Goal: Information Seeking & Learning: Check status

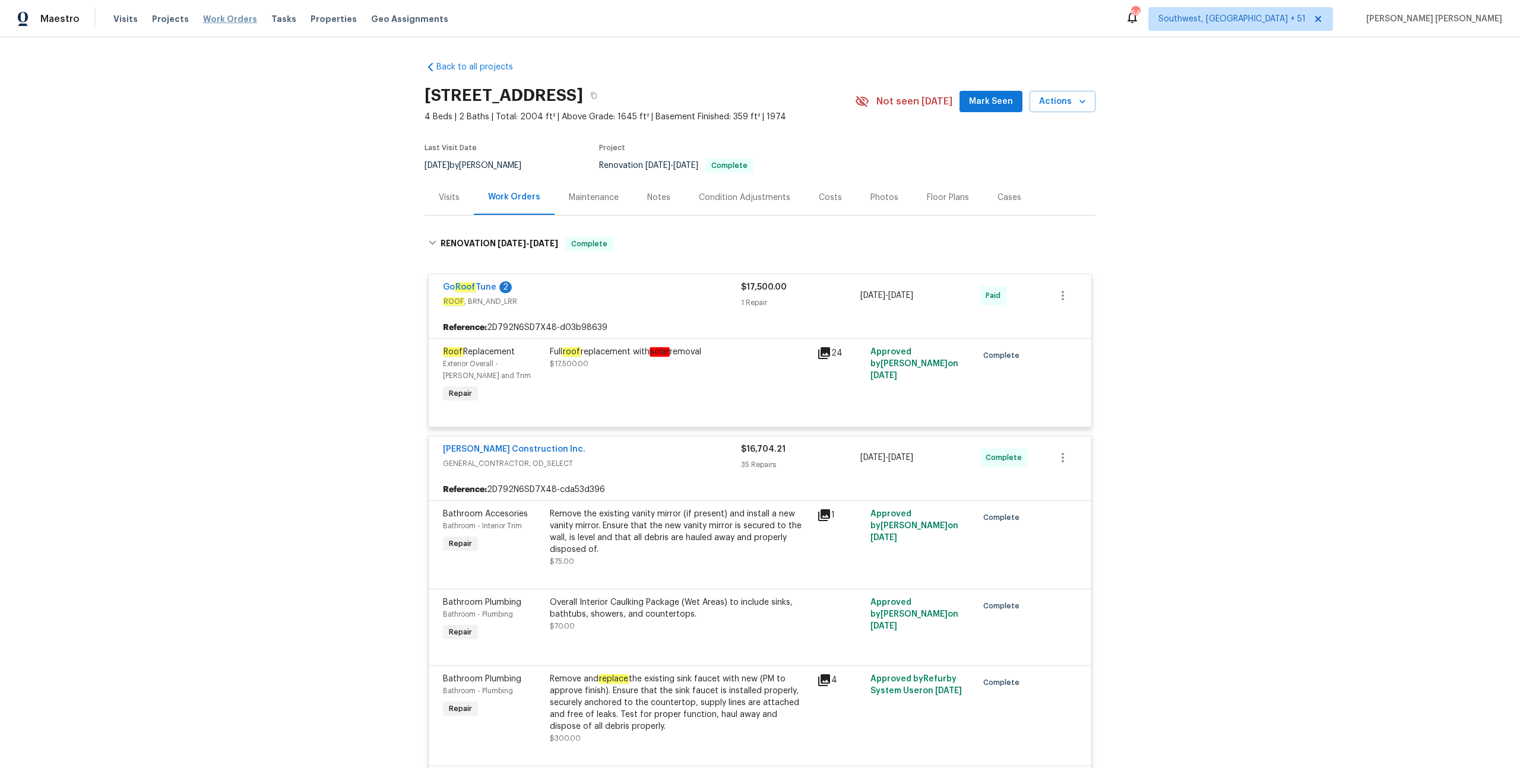
click at [234, 20] on span "Work Orders" at bounding box center [230, 19] width 54 height 12
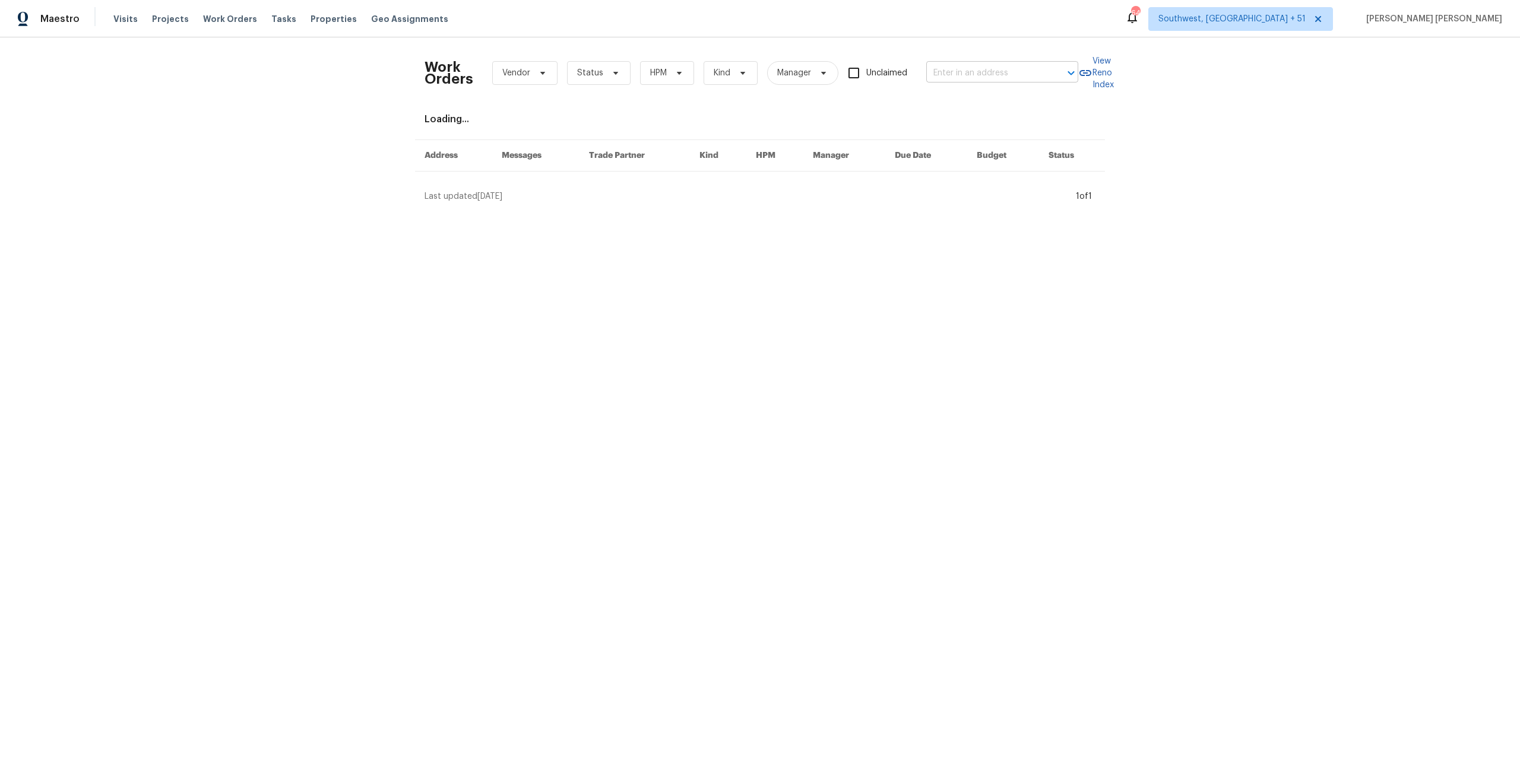
click at [1011, 74] on input "text" at bounding box center [985, 73] width 119 height 18
paste input "426 Long Pointe Ln, Columbia, SC 29229"
type input "426 Long Pointe Ln, Columbia, SC 29229"
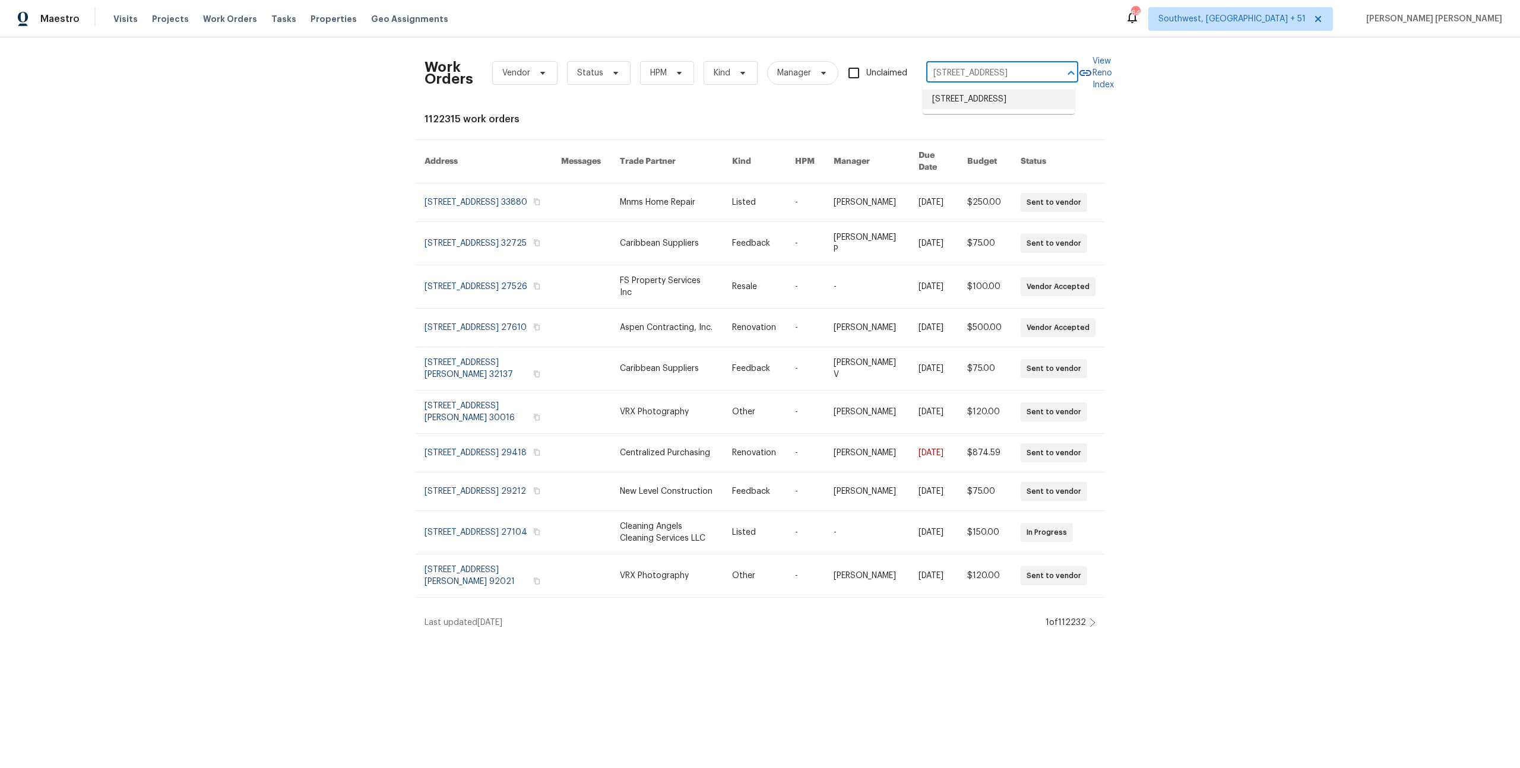
click at [996, 109] on li "426 Long Pointe Ln, Columbia, SC 29229" at bounding box center [999, 100] width 152 height 20
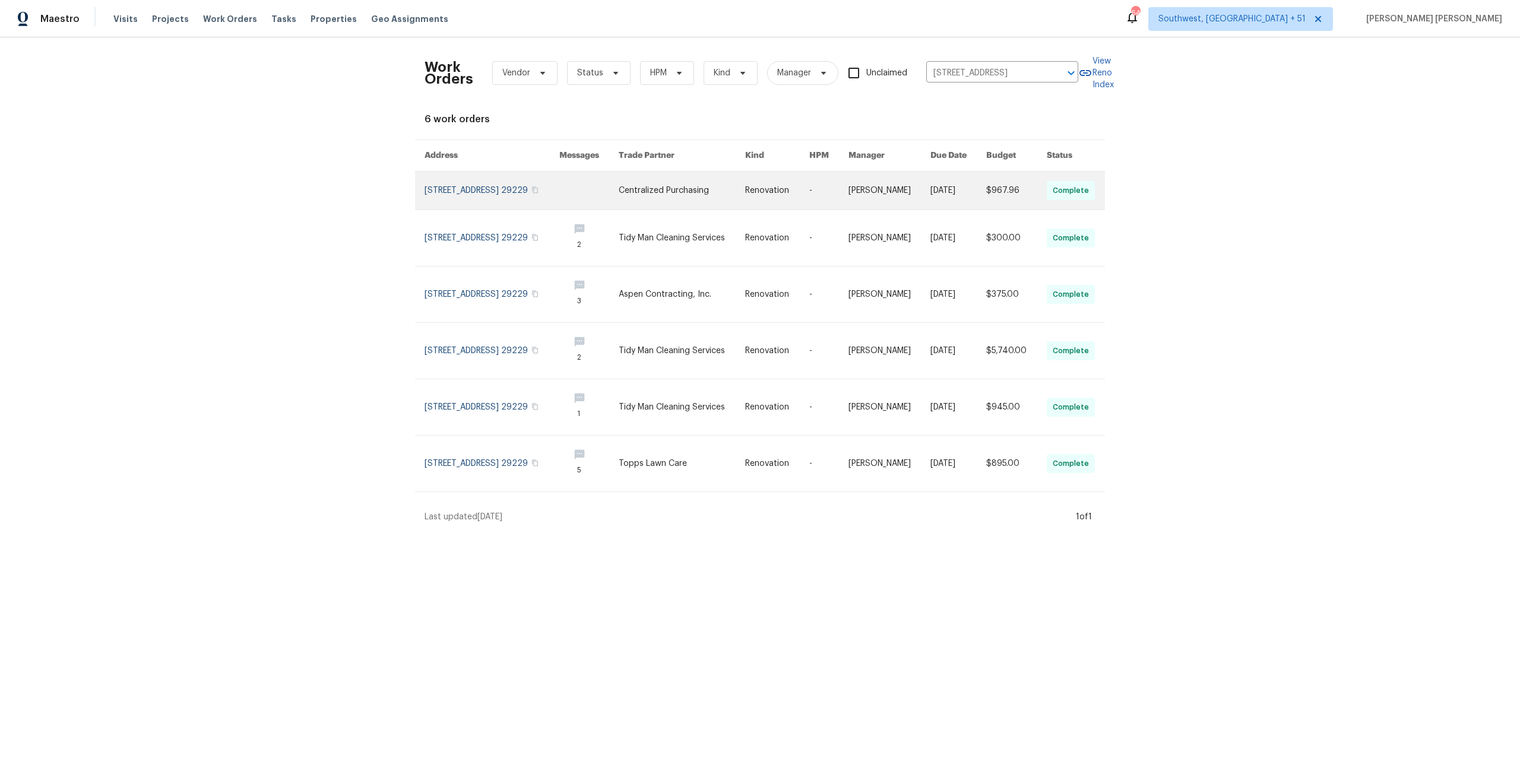
click at [945, 207] on link at bounding box center [958, 191] width 56 height 38
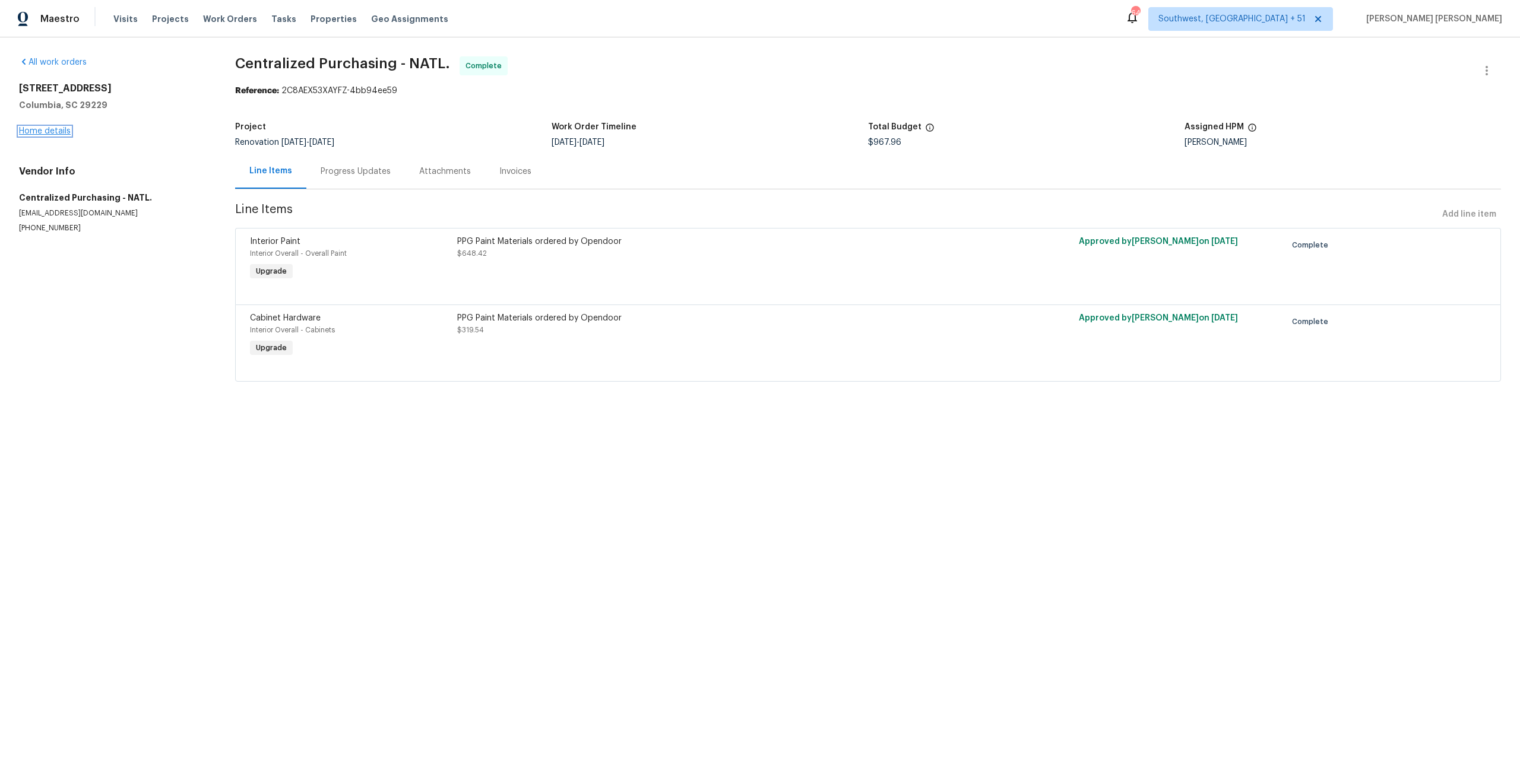
click at [46, 127] on link "Home details" at bounding box center [45, 131] width 52 height 8
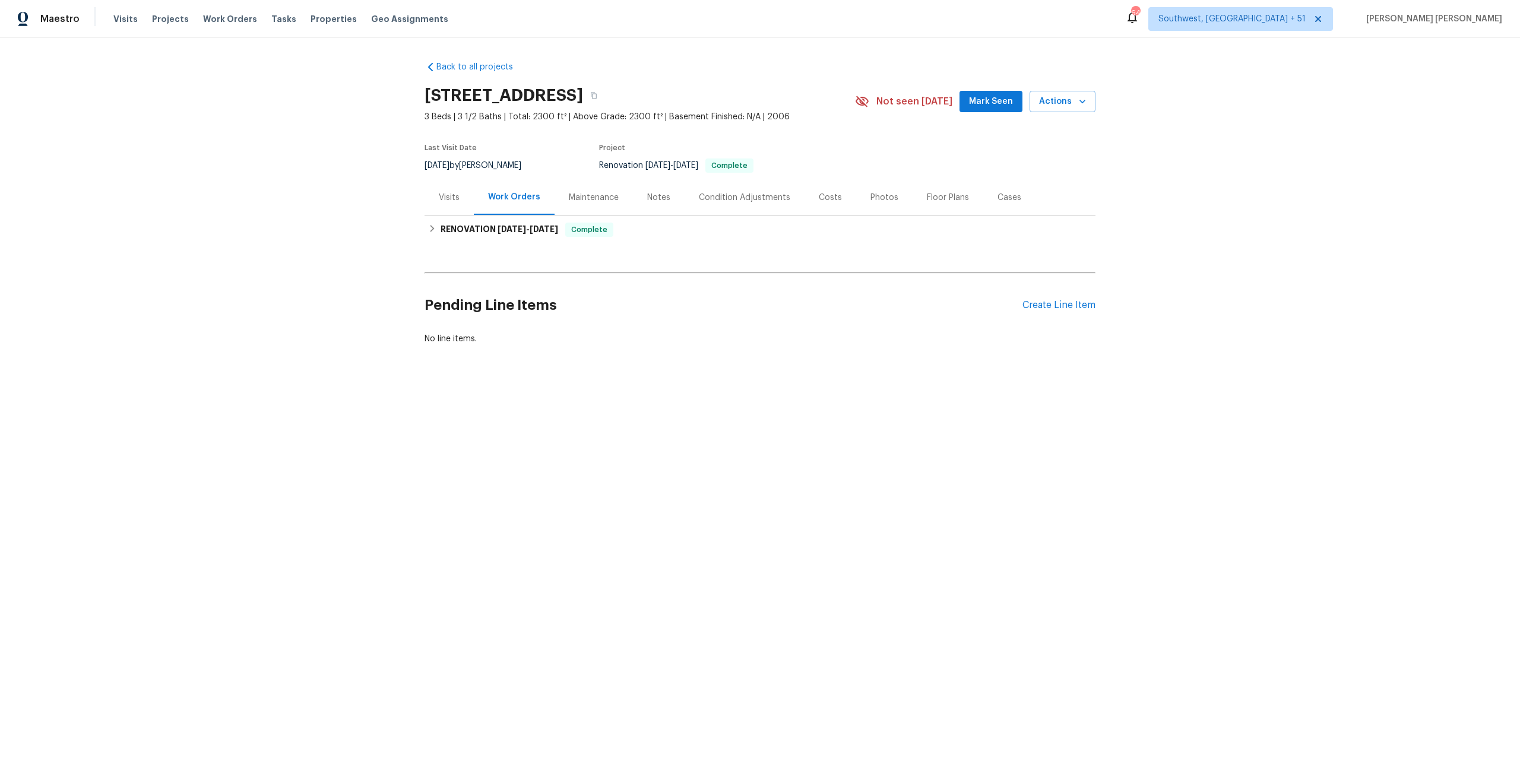
click at [448, 198] on div "Visits" at bounding box center [449, 198] width 21 height 12
click at [451, 198] on div at bounding box center [760, 384] width 1520 height 768
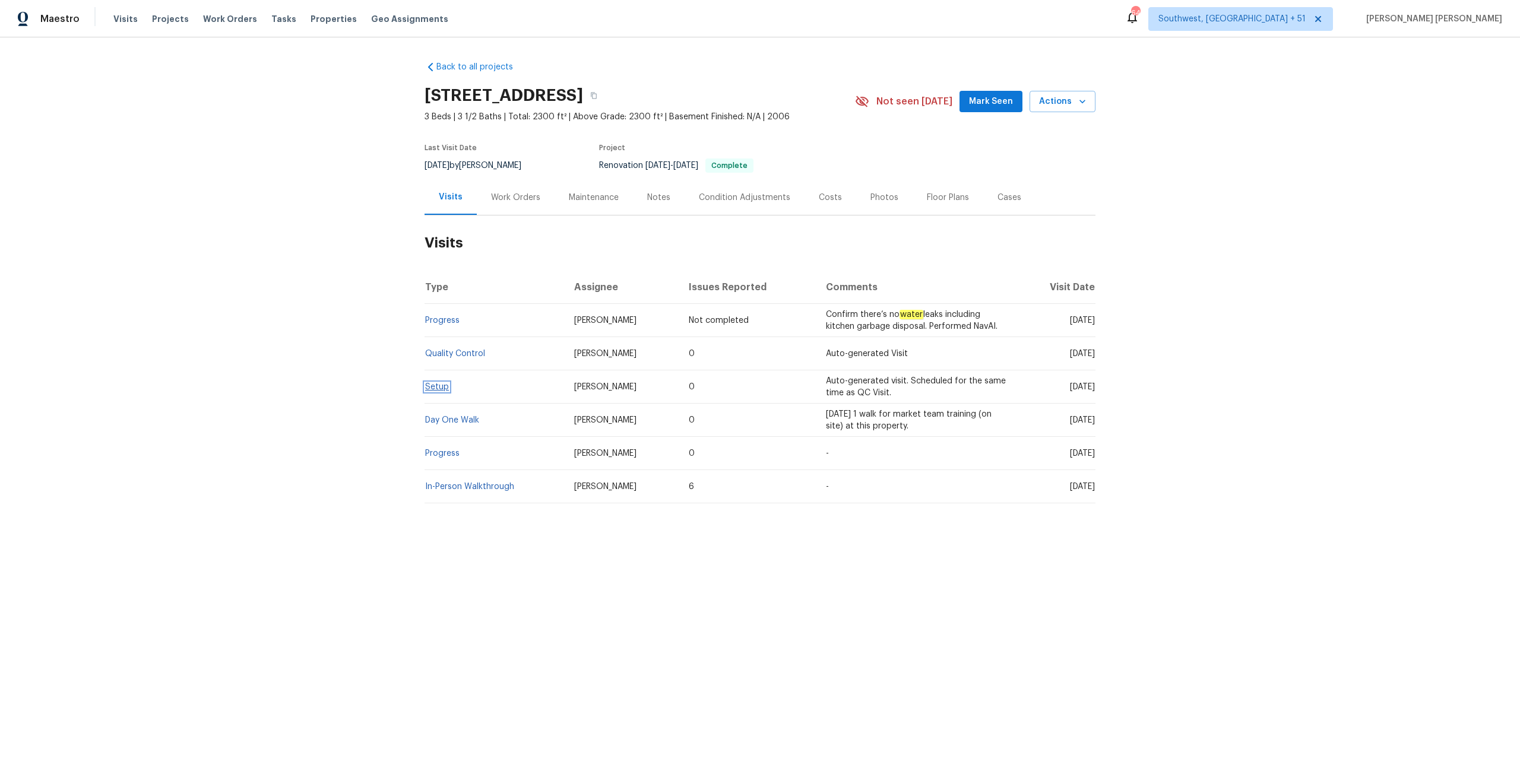
click at [433, 386] on link "Setup" at bounding box center [437, 387] width 24 height 8
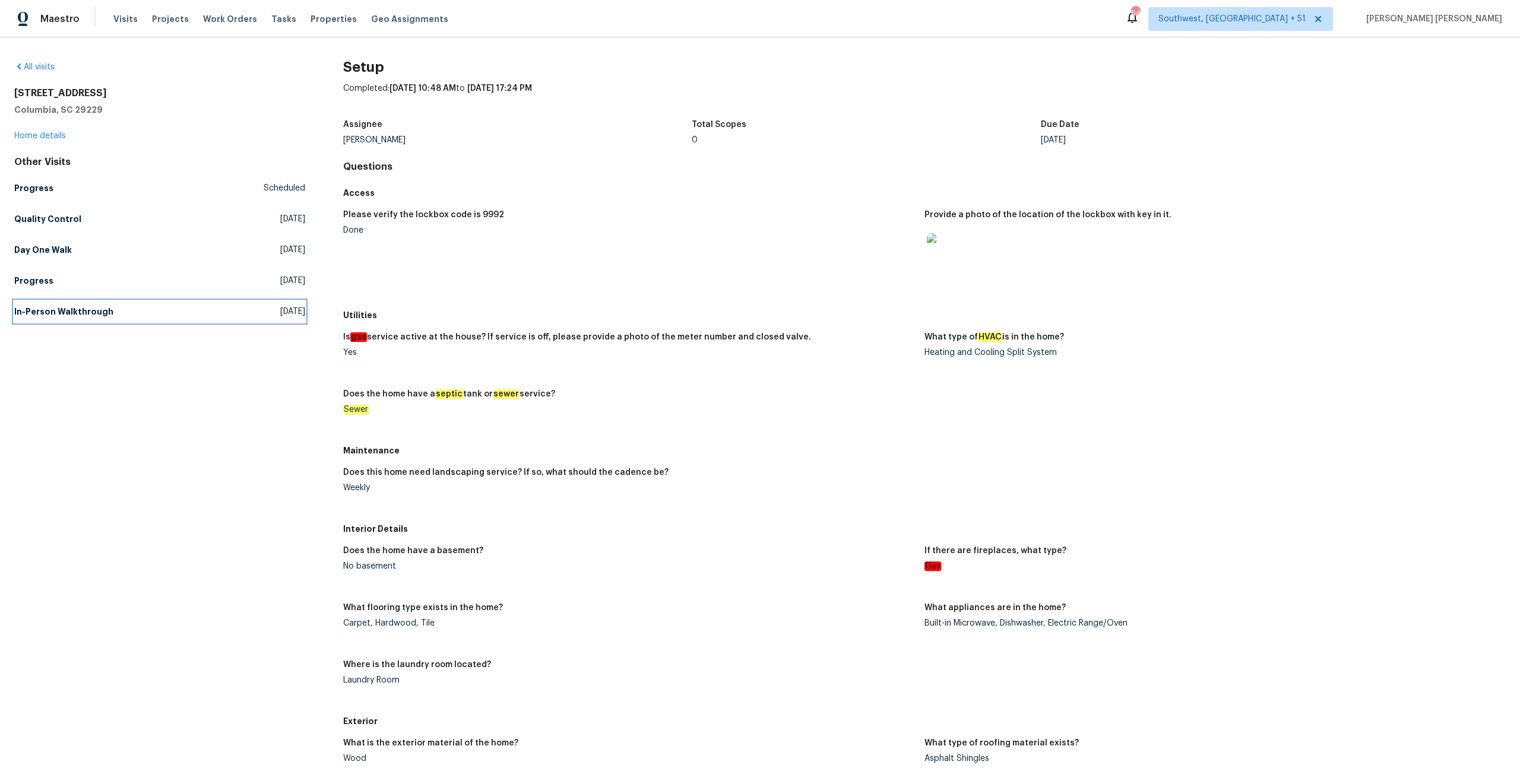
click at [66, 310] on h5 "In-Person Walkthrough" at bounding box center [63, 312] width 99 height 12
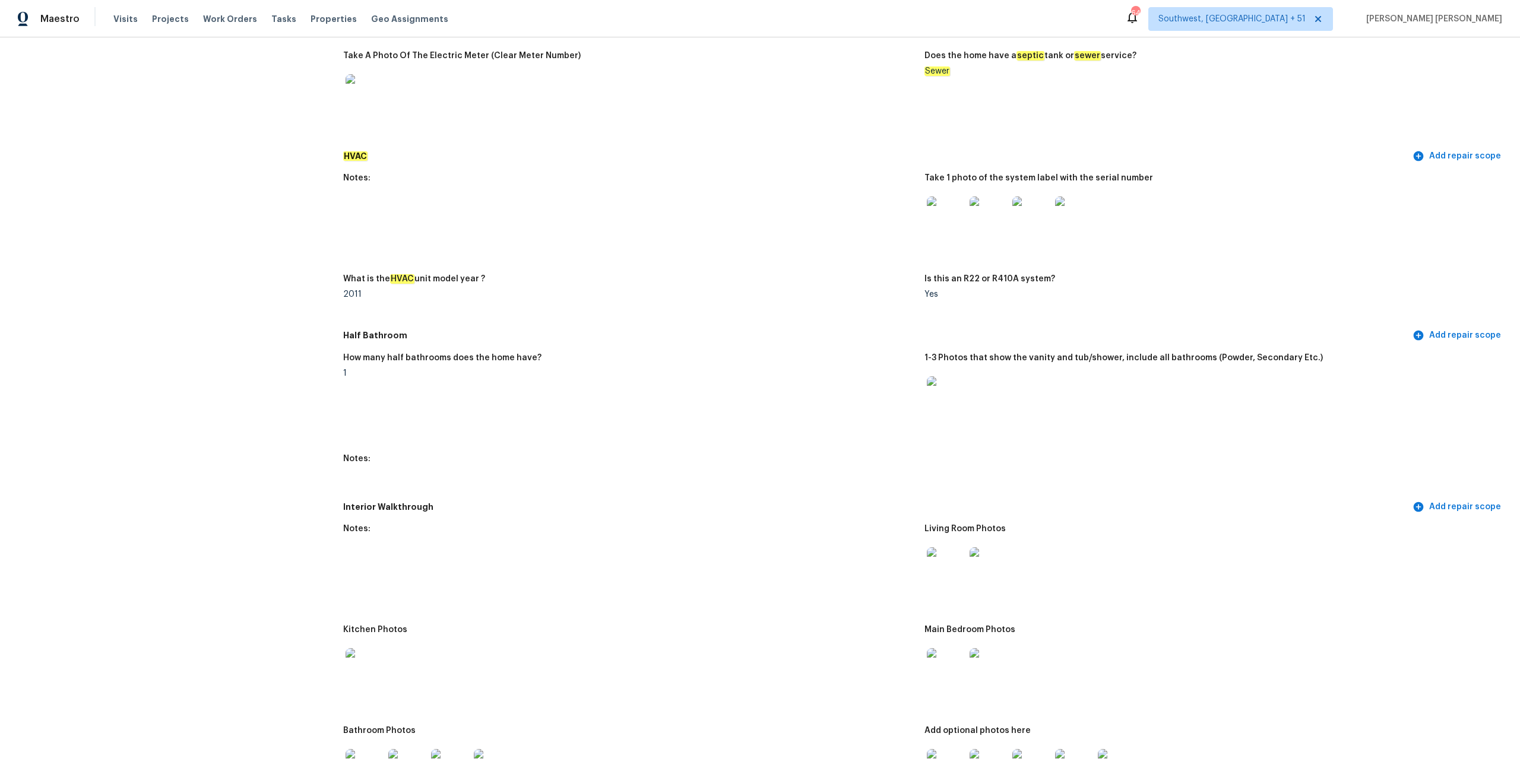
scroll to position [762, 0]
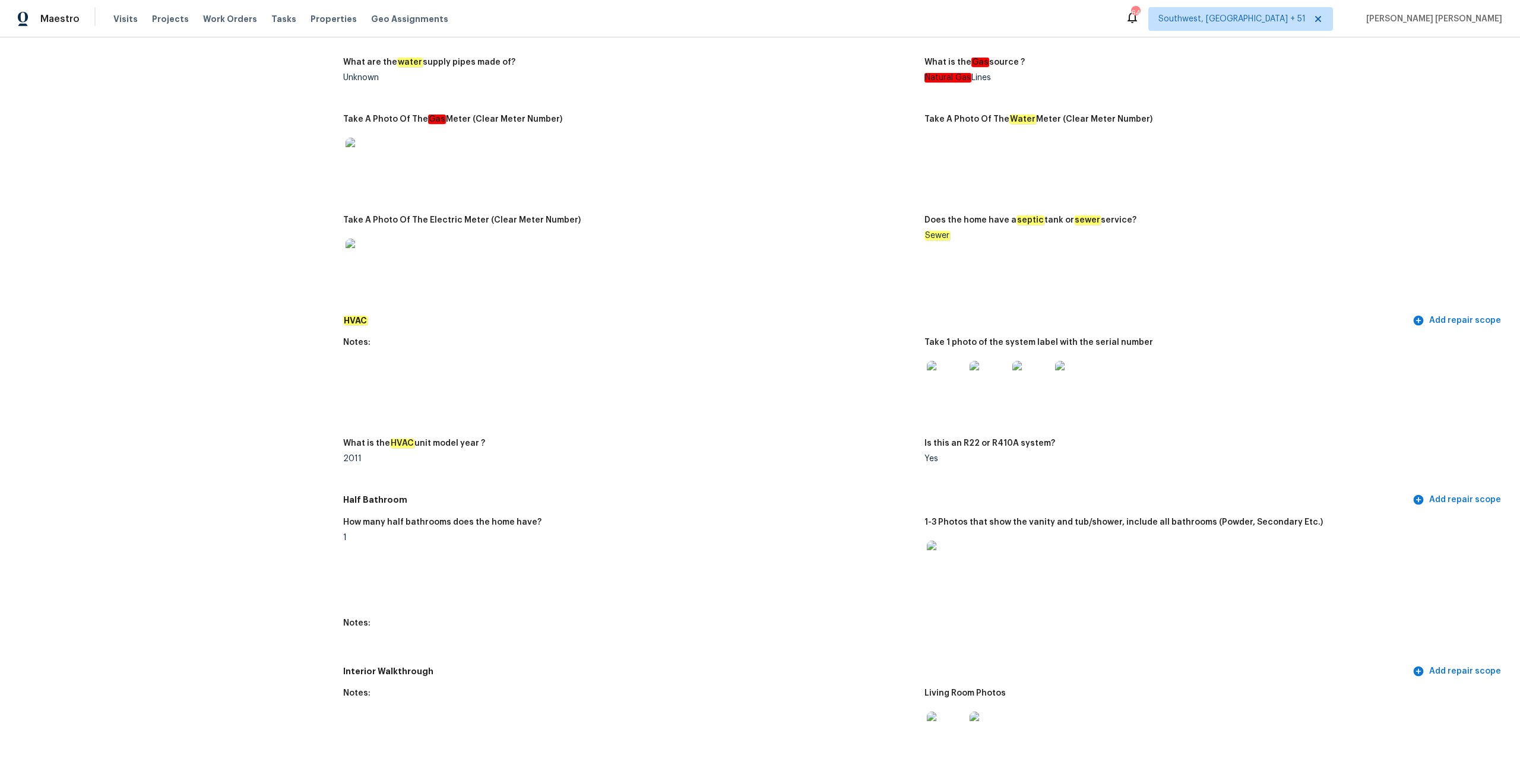
click at [1025, 367] on img at bounding box center [1031, 380] width 38 height 38
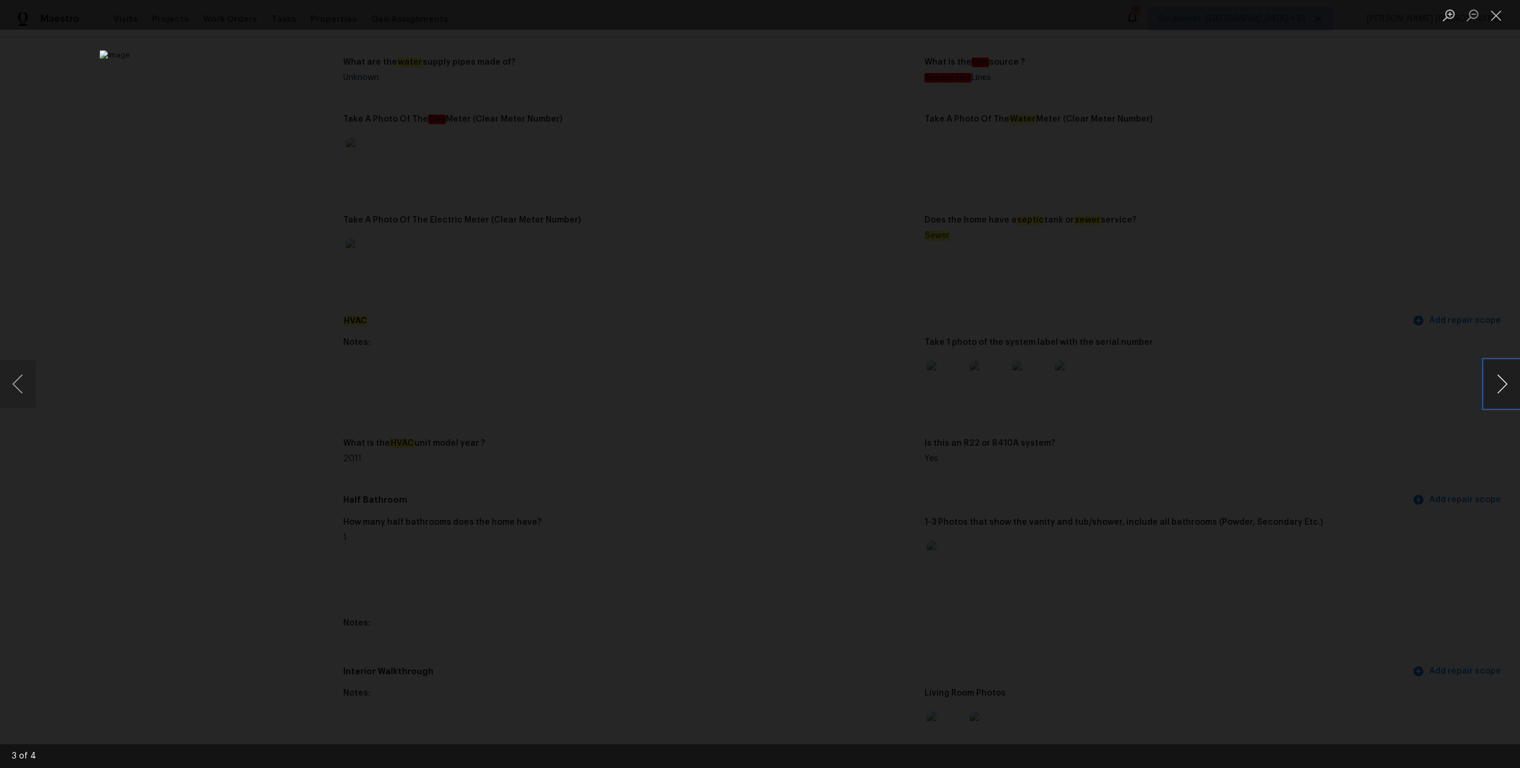
click at [1503, 378] on button "Next image" at bounding box center [1502, 383] width 36 height 47
click at [13, 389] on button "Previous image" at bounding box center [18, 383] width 36 height 47
click at [242, 312] on div "Lightbox" at bounding box center [760, 384] width 1520 height 768
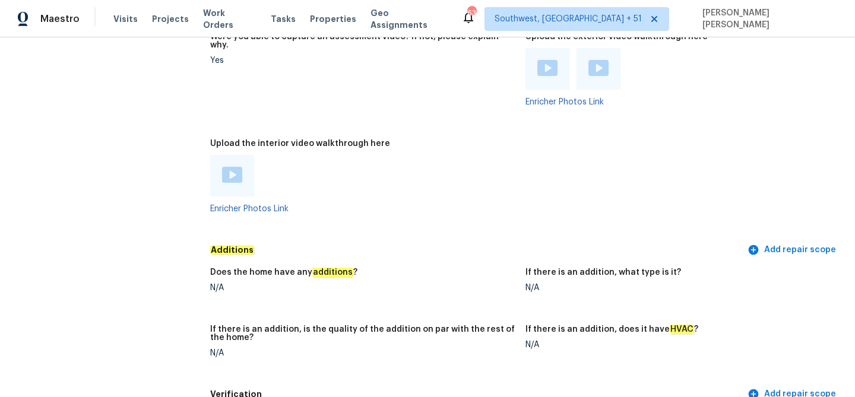
scroll to position [2536, 0]
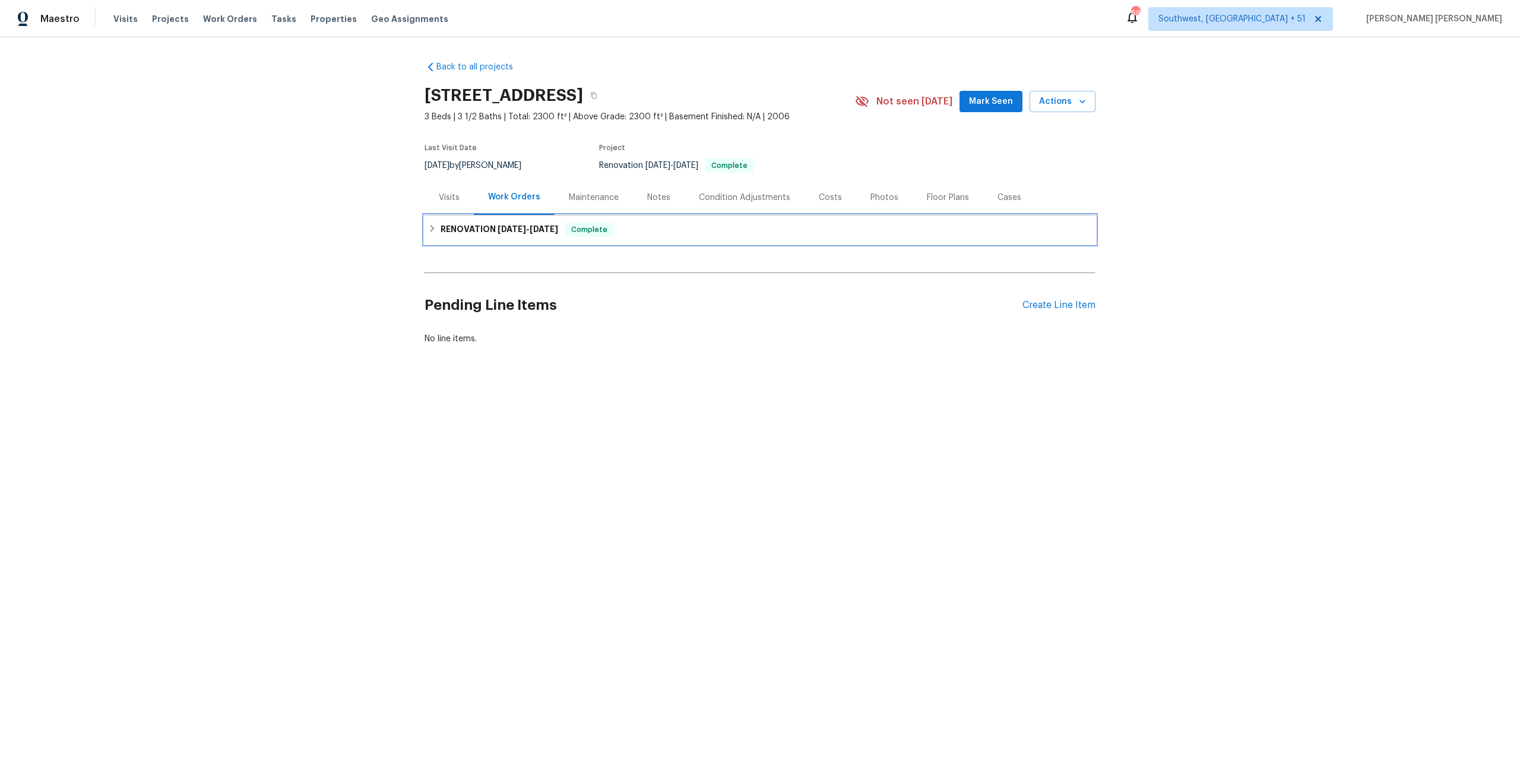
click at [541, 225] on span "10/9/25" at bounding box center [544, 229] width 28 height 8
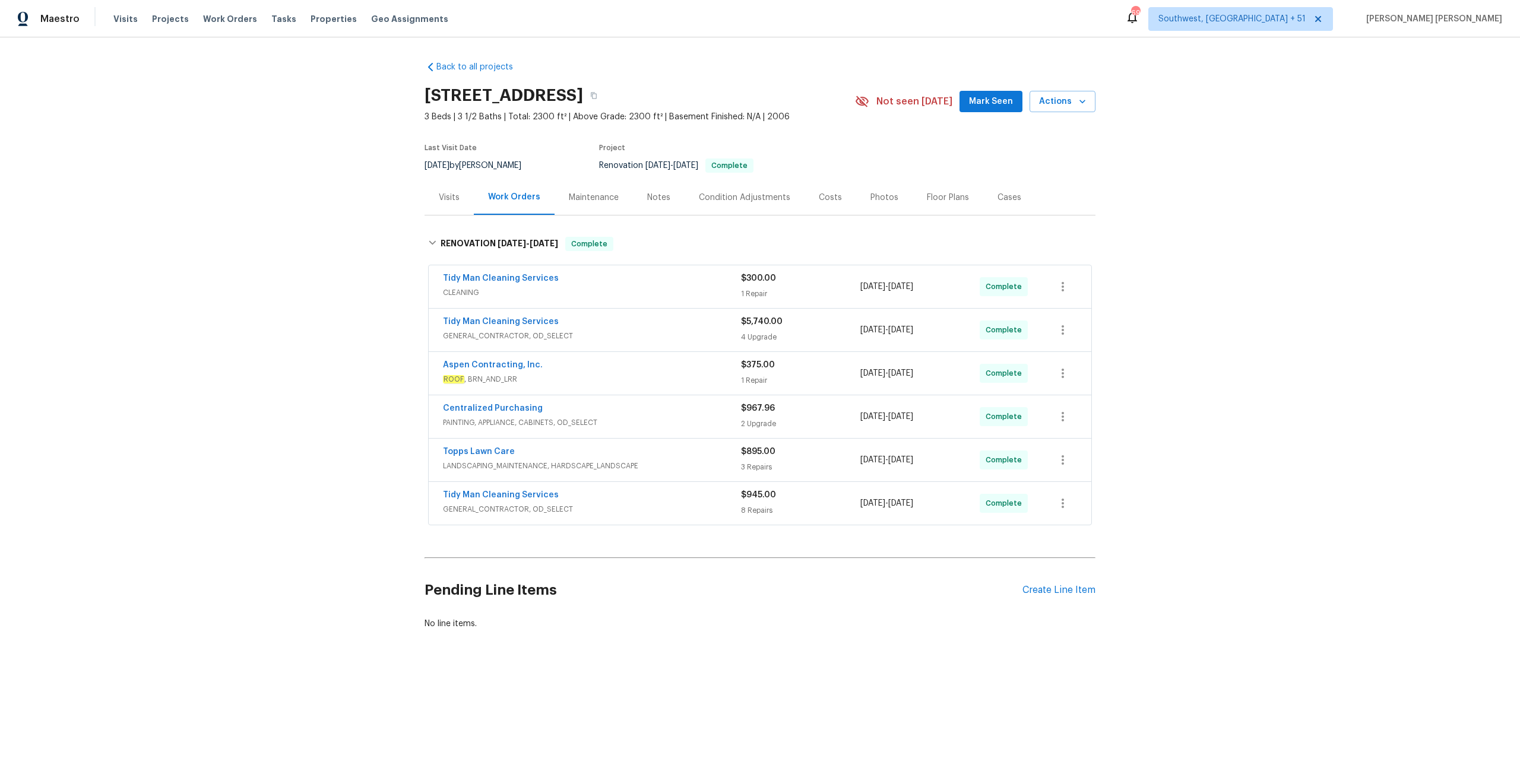
click at [684, 497] on div "Tidy Man Cleaning Services" at bounding box center [592, 496] width 298 height 14
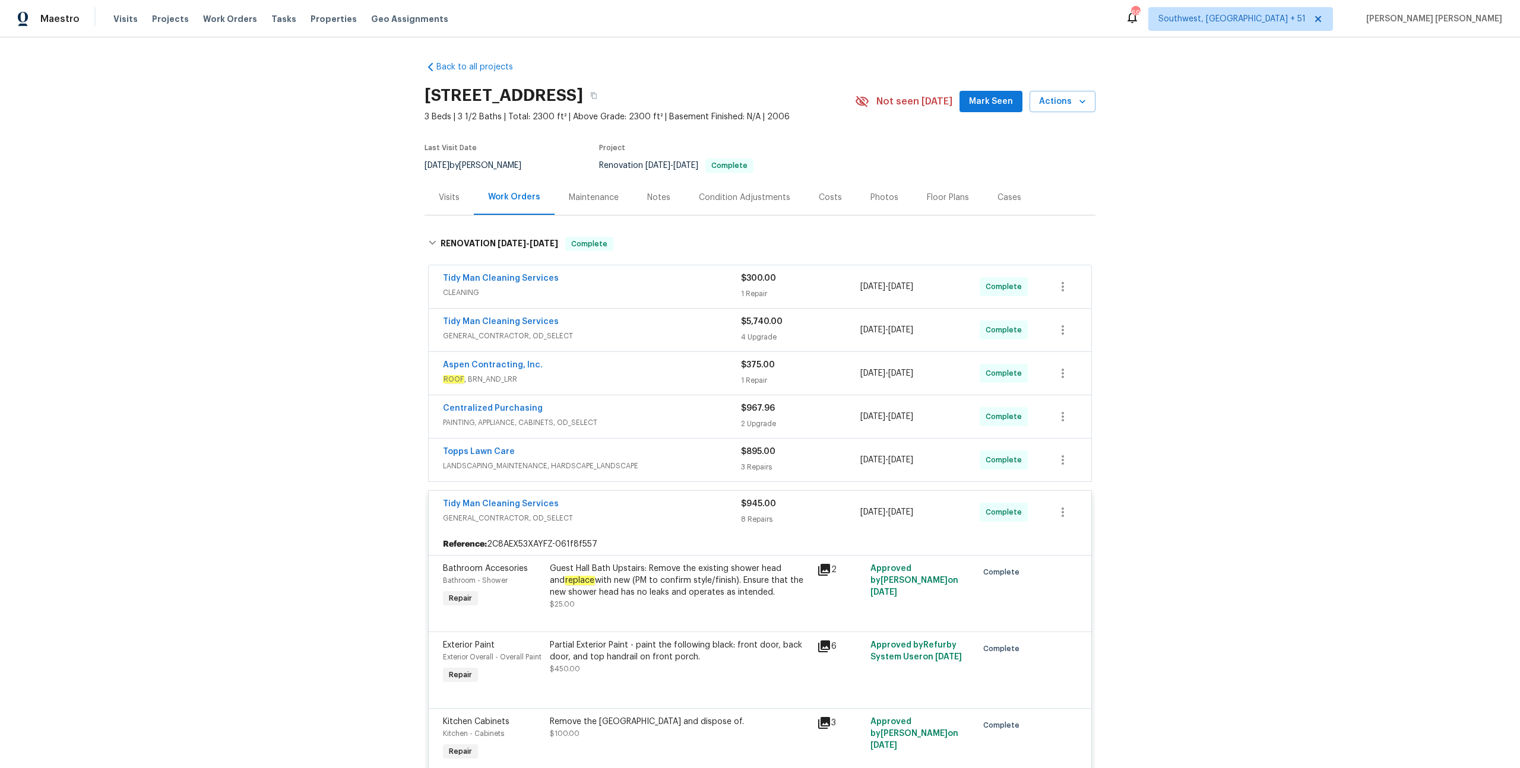
click at [685, 458] on div "Topps Lawn Care" at bounding box center [592, 453] width 298 height 14
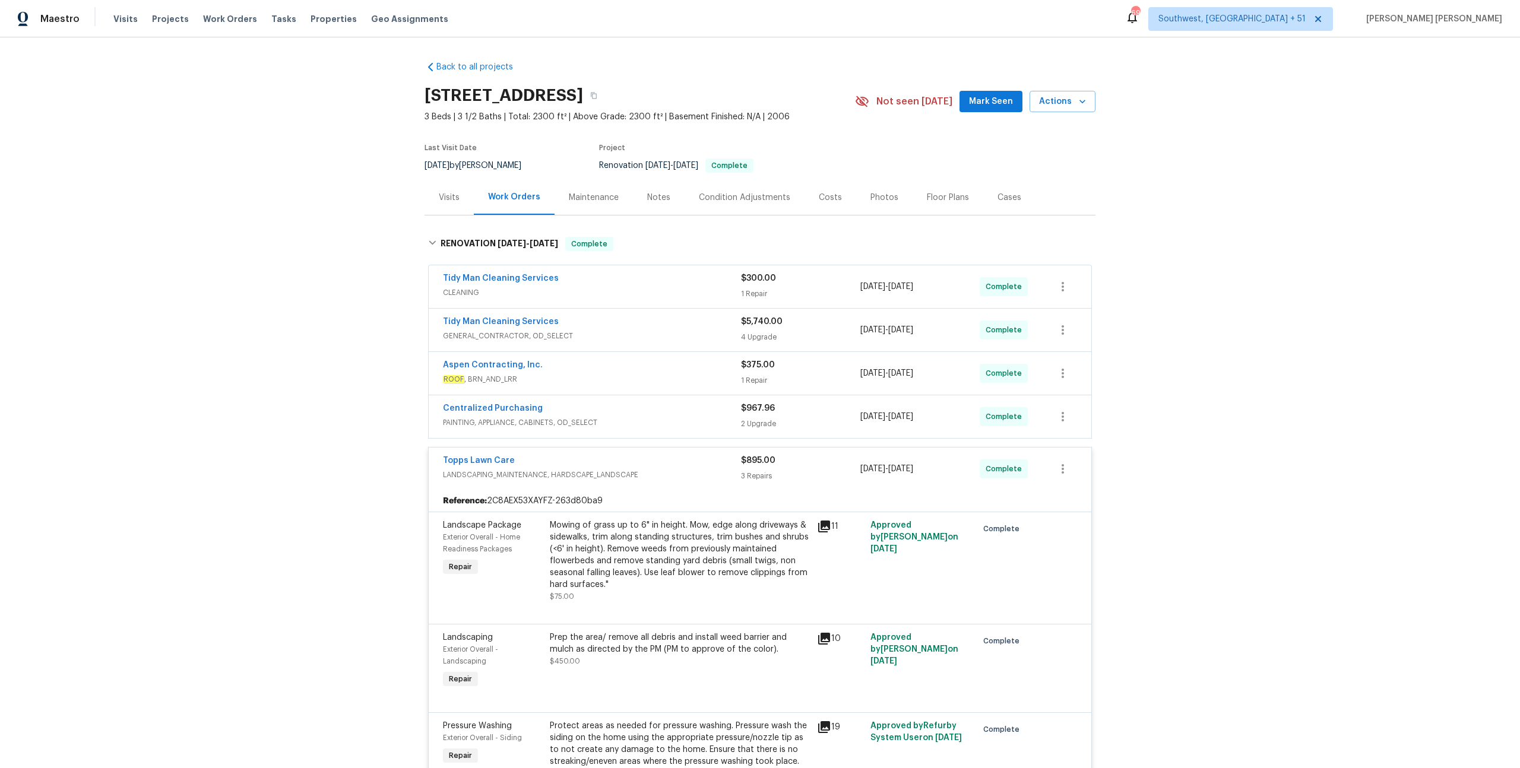
click at [701, 412] on div "Centralized Purchasing" at bounding box center [592, 410] width 298 height 14
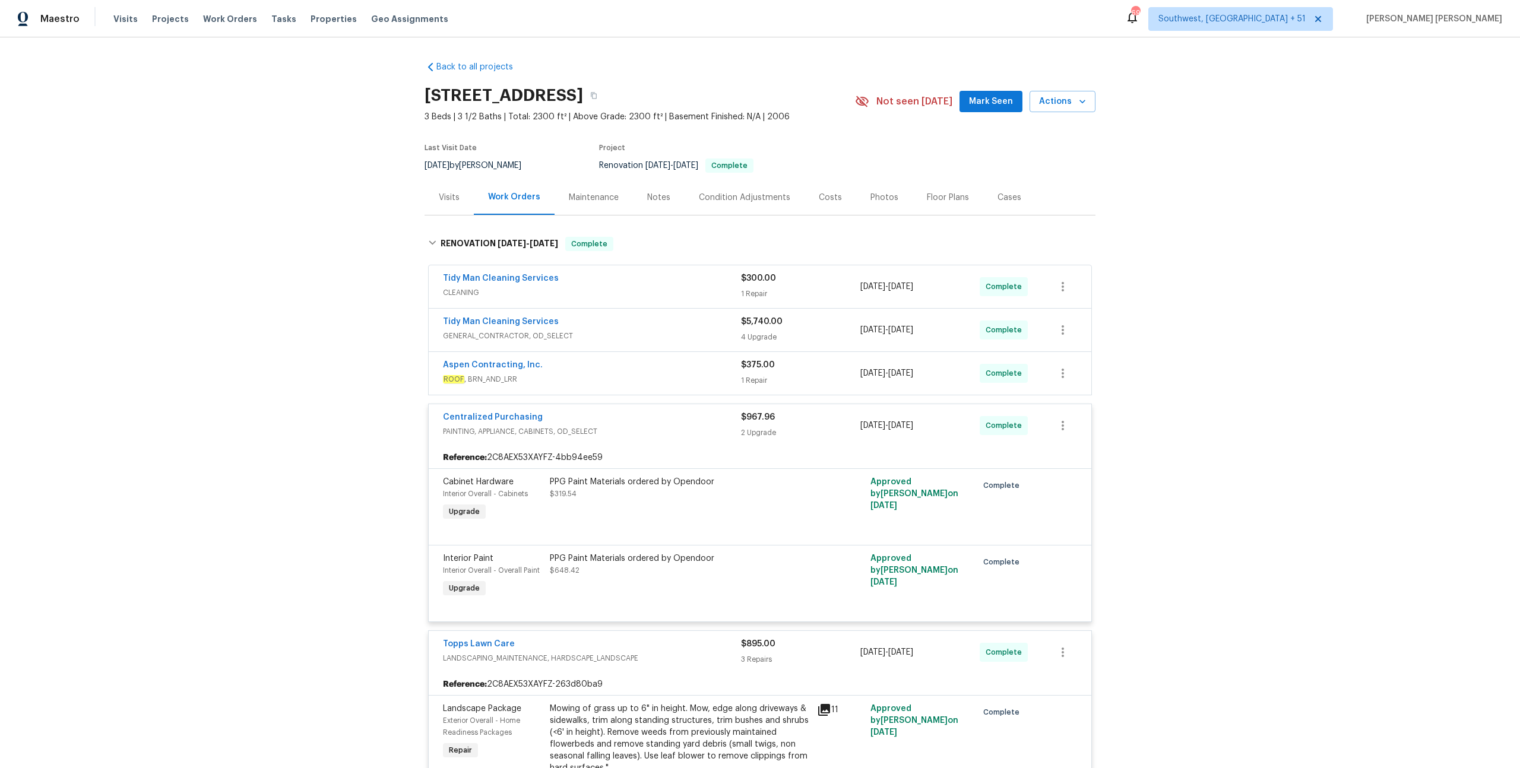
click at [692, 372] on div "Aspen Contracting, Inc." at bounding box center [592, 366] width 298 height 14
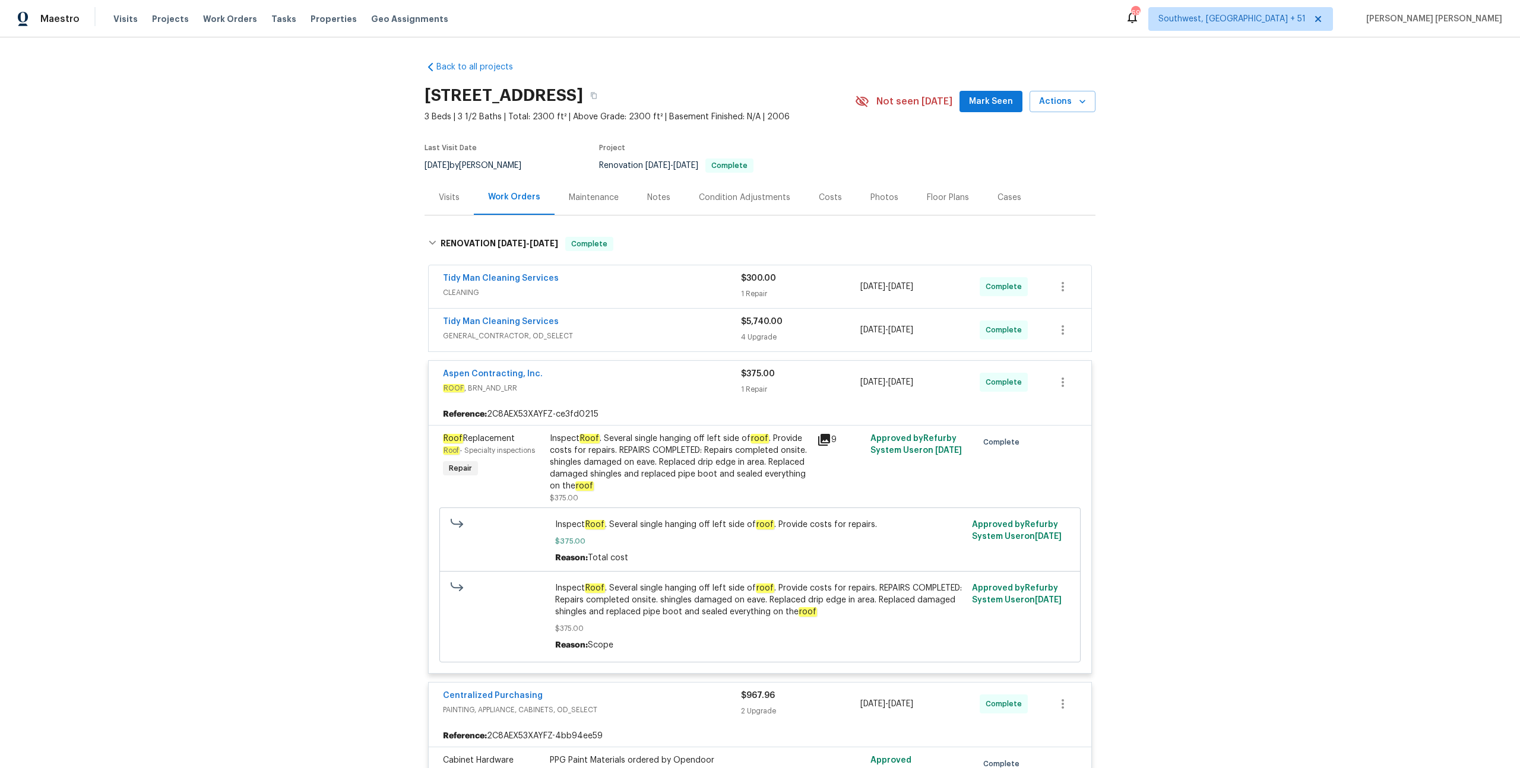
click at [693, 325] on div "Tidy Man Cleaning Services" at bounding box center [592, 323] width 298 height 14
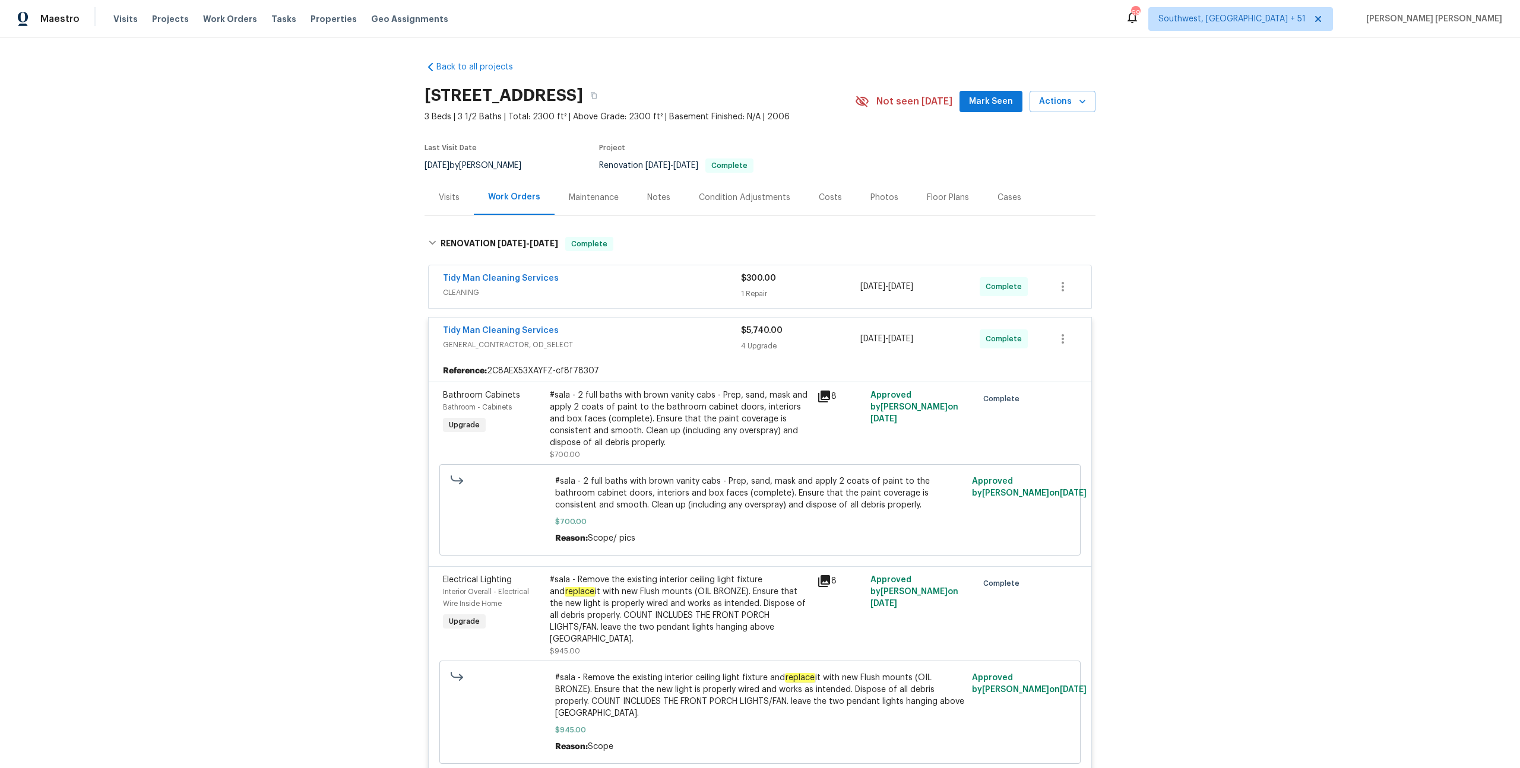
click at [695, 285] on div "Tidy Man Cleaning Services" at bounding box center [592, 279] width 298 height 14
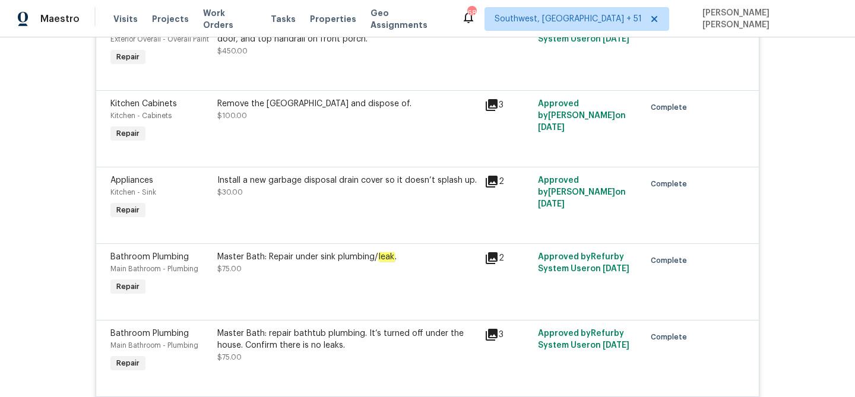
scroll to position [2584, 0]
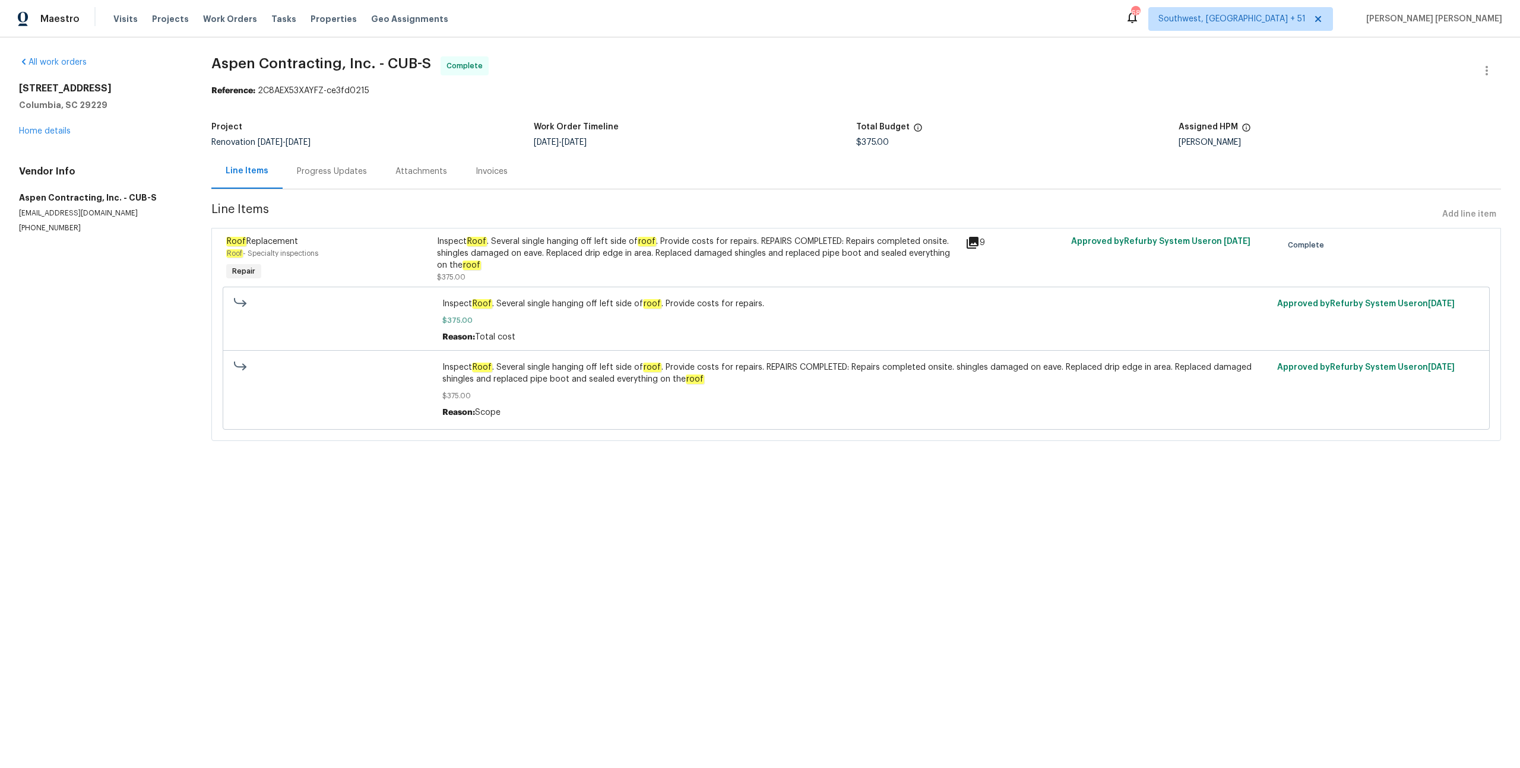
click at [318, 184] on div "Progress Updates" at bounding box center [332, 171] width 99 height 35
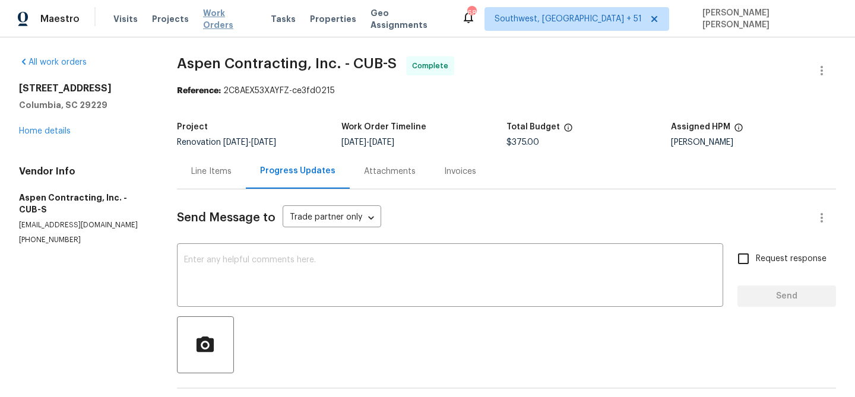
click at [230, 17] on span "Work Orders" at bounding box center [229, 19] width 53 height 24
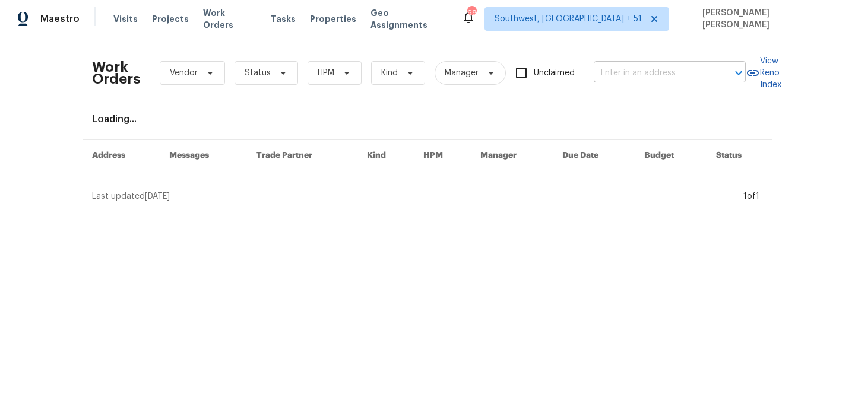
click at [662, 73] on input "text" at bounding box center [653, 73] width 119 height 18
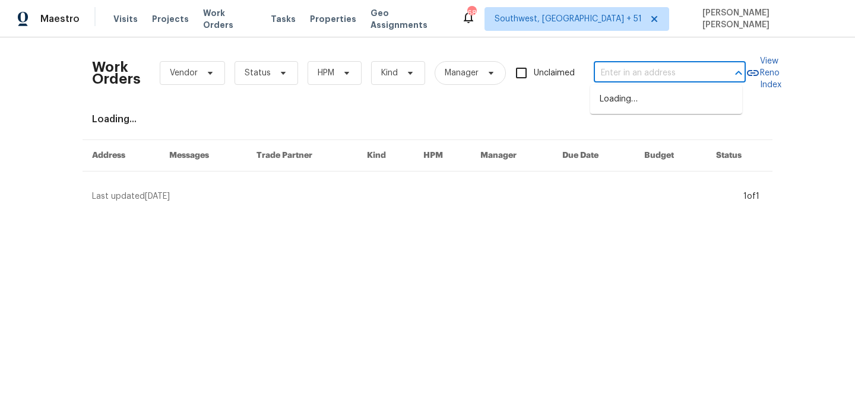
paste input "2253 Heron Cir, Clearwater, FL 33762"
type input "2253 Heron Cir, Clearwater, FL 33762"
click at [648, 97] on li "2253 Heron Cir, Clearwater, FL 33762" at bounding box center [666, 100] width 152 height 20
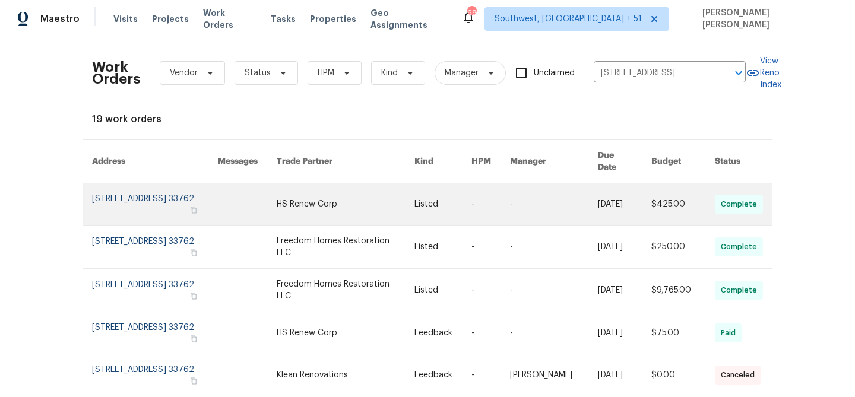
click at [633, 200] on link at bounding box center [624, 204] width 53 height 42
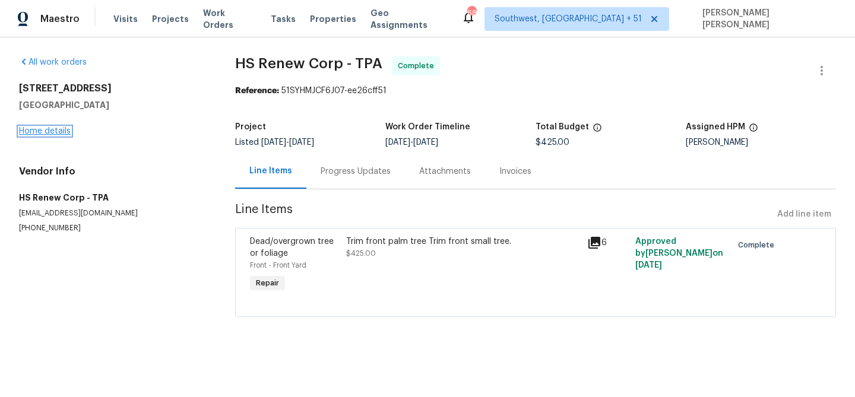
click at [55, 133] on link "Home details" at bounding box center [45, 131] width 52 height 8
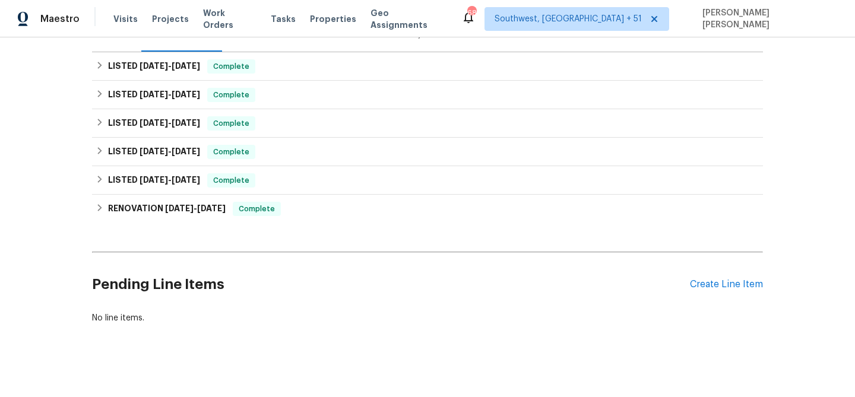
scroll to position [47, 0]
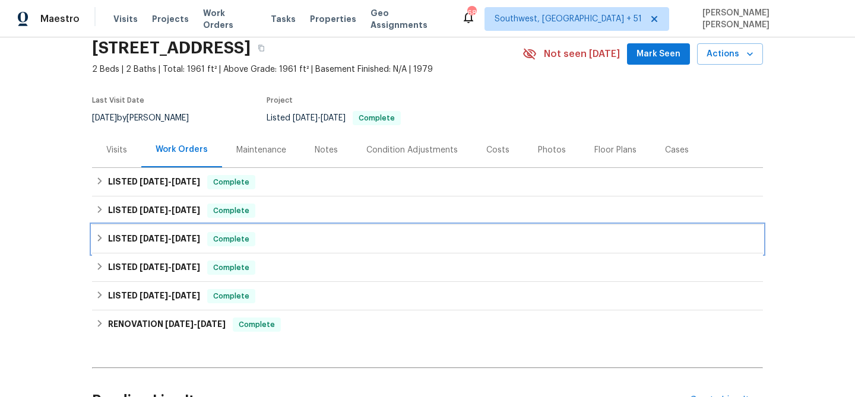
click at [254, 235] on div "LISTED 6/17/24 - 3/18/25 Complete" at bounding box center [428, 239] width 664 height 14
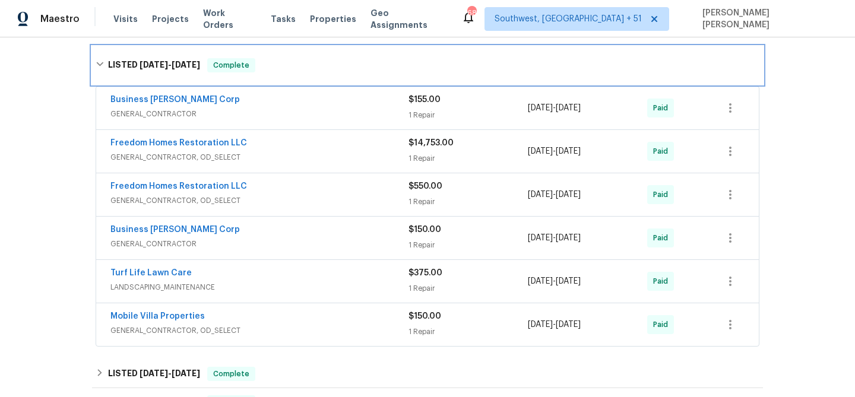
scroll to position [236, 0]
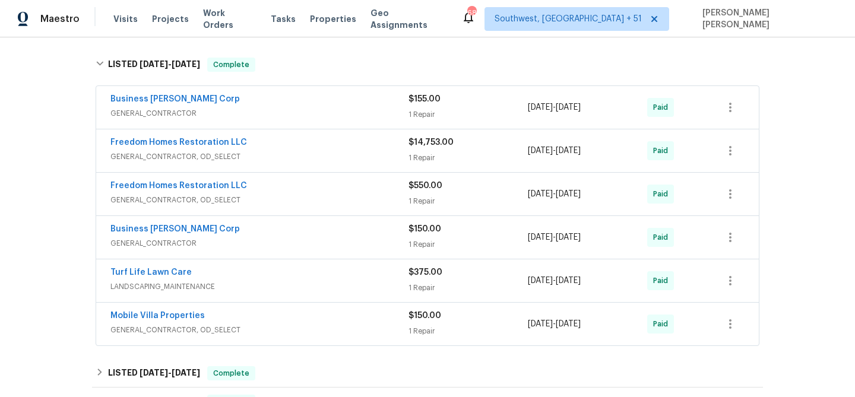
click at [318, 239] on span "GENERAL_CONTRACTOR" at bounding box center [259, 243] width 298 height 12
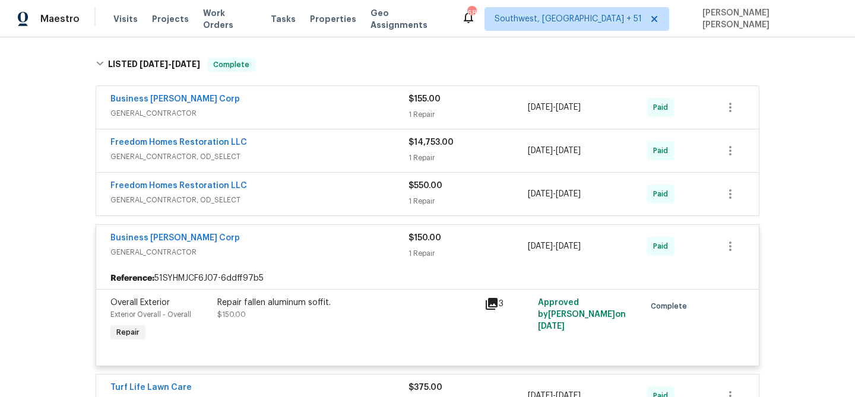
click at [318, 239] on div "Business Morel Corp" at bounding box center [259, 239] width 298 height 14
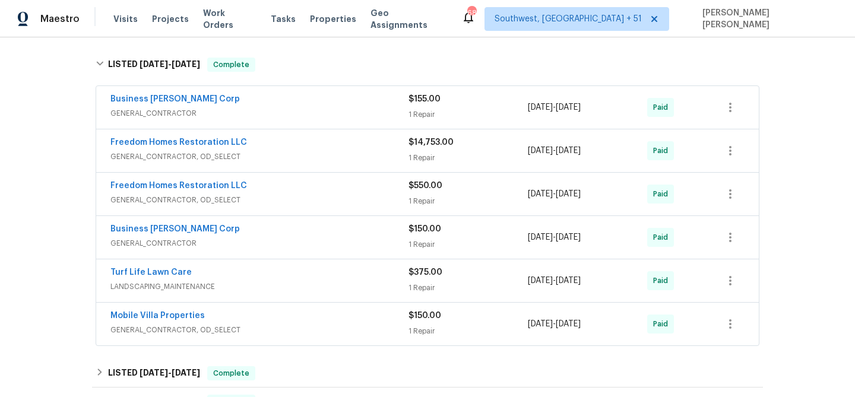
scroll to position [20, 0]
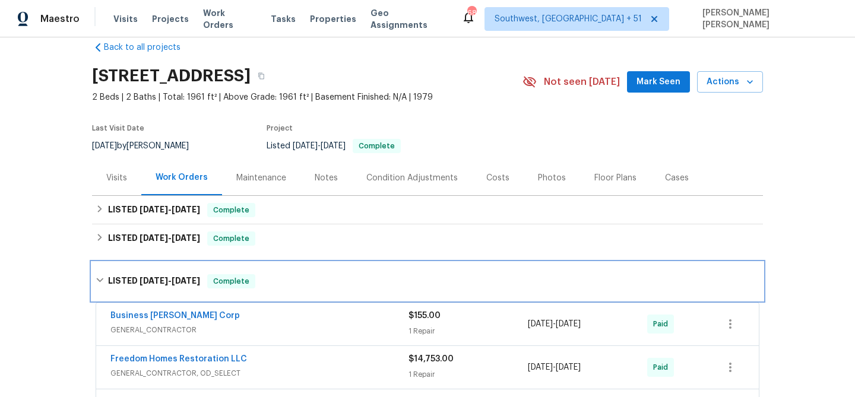
click at [231, 279] on span "Complete" at bounding box center [231, 281] width 46 height 12
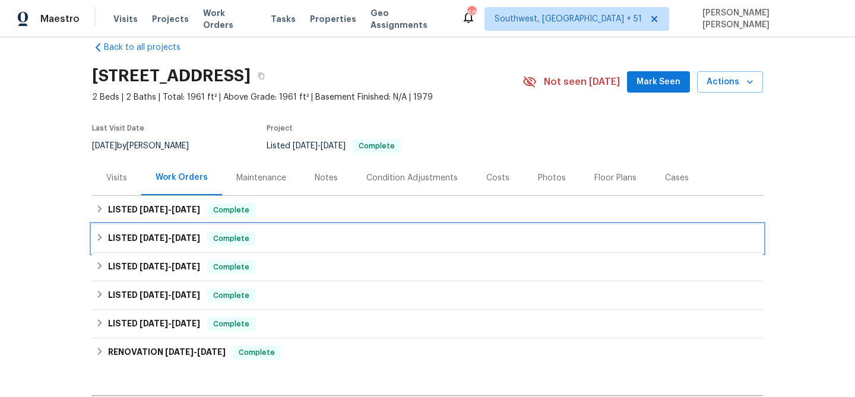
click at [245, 232] on div "Complete" at bounding box center [231, 239] width 48 height 14
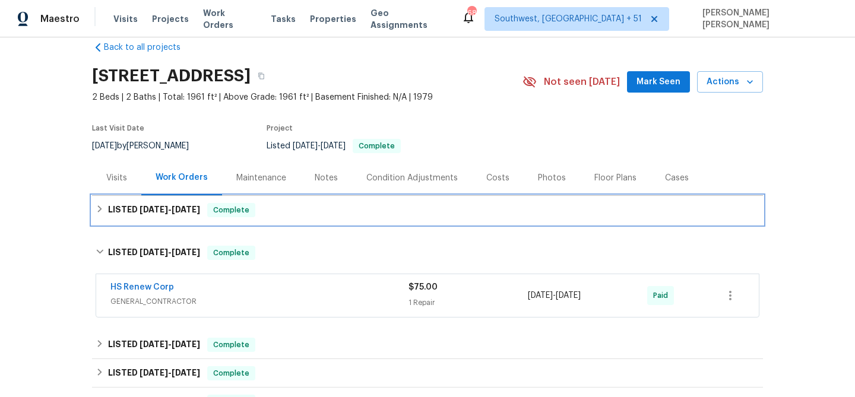
click at [262, 213] on div "LISTED 9/19/25 - 10/3/25 Complete" at bounding box center [428, 210] width 664 height 14
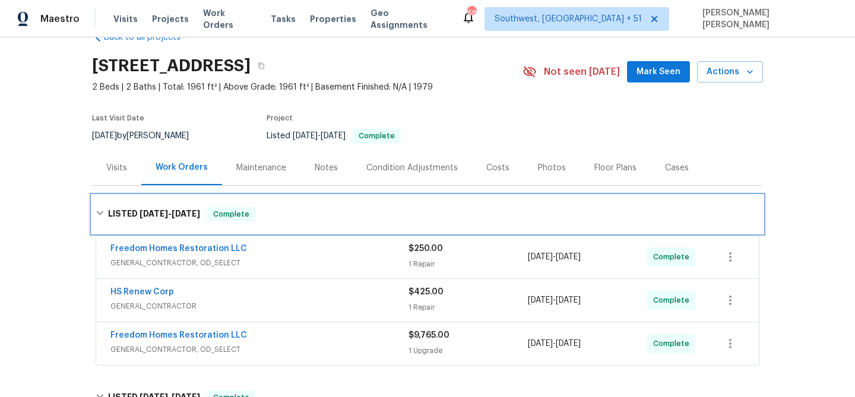
scroll to position [214, 0]
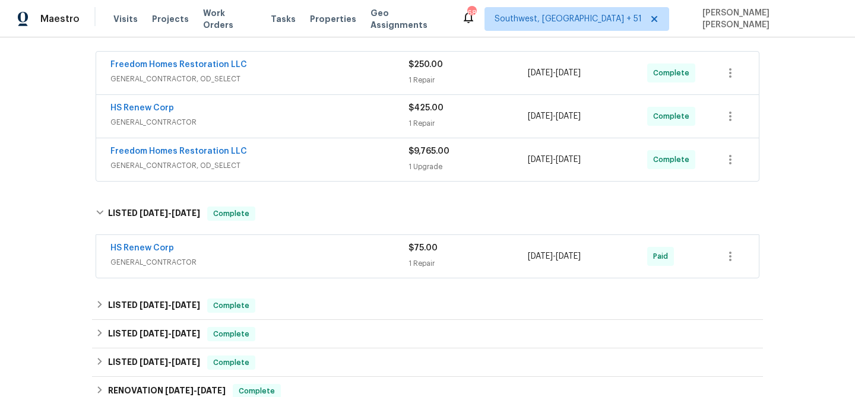
click at [388, 261] on span "GENERAL_CONTRACTOR" at bounding box center [259, 262] width 298 height 12
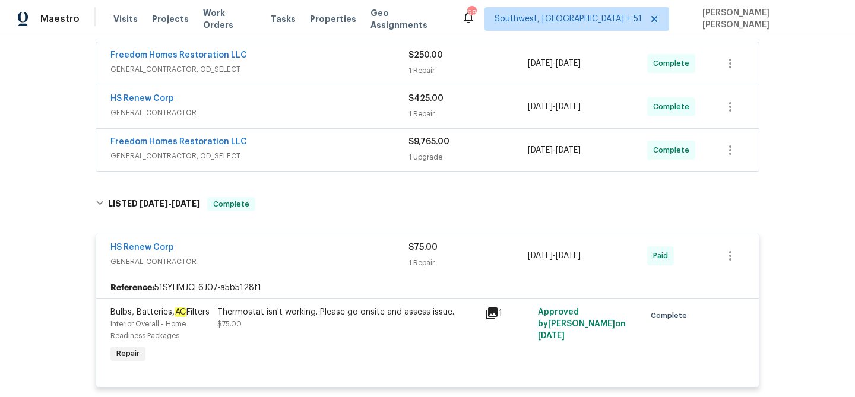
scroll to position [212, 0]
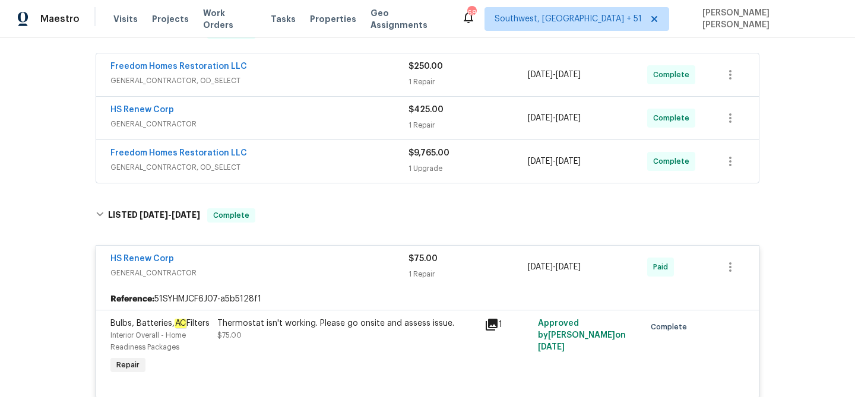
click at [373, 164] on span "GENERAL_CONTRACTOR, OD_SELECT" at bounding box center [259, 167] width 298 height 12
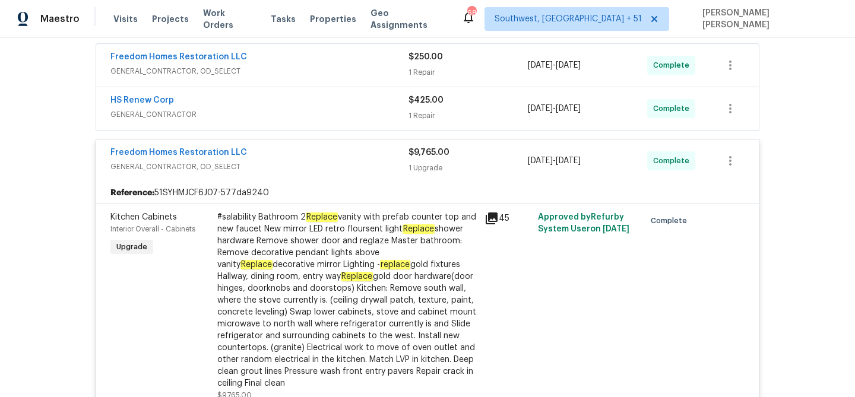
scroll to position [202, 0]
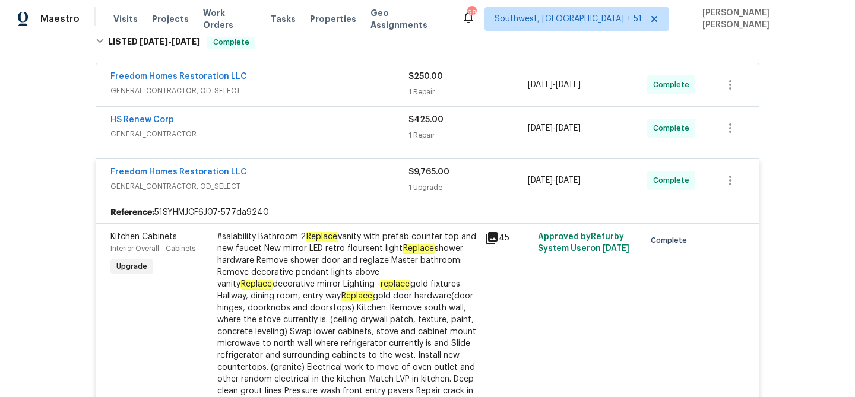
click at [361, 180] on span "GENERAL_CONTRACTOR, OD_SELECT" at bounding box center [259, 186] width 298 height 12
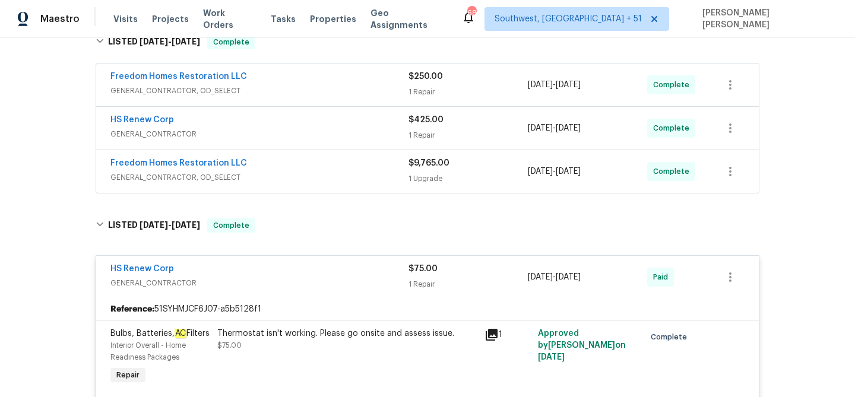
click at [385, 125] on div "HS Renew Corp" at bounding box center [259, 121] width 298 height 14
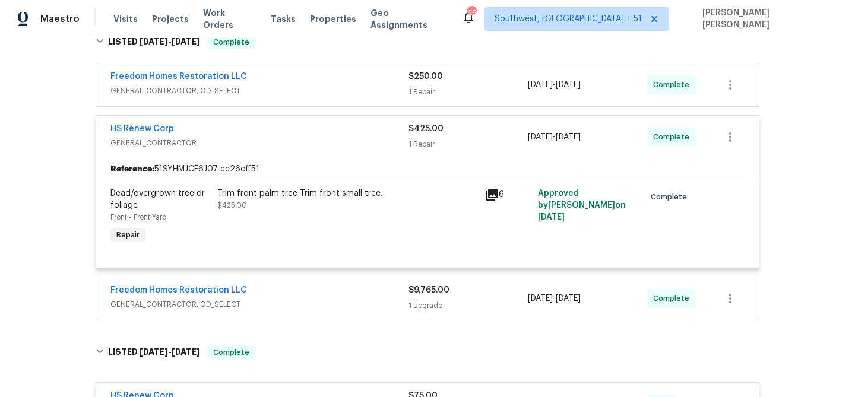
click at [385, 125] on div "HS Renew Corp" at bounding box center [259, 130] width 298 height 14
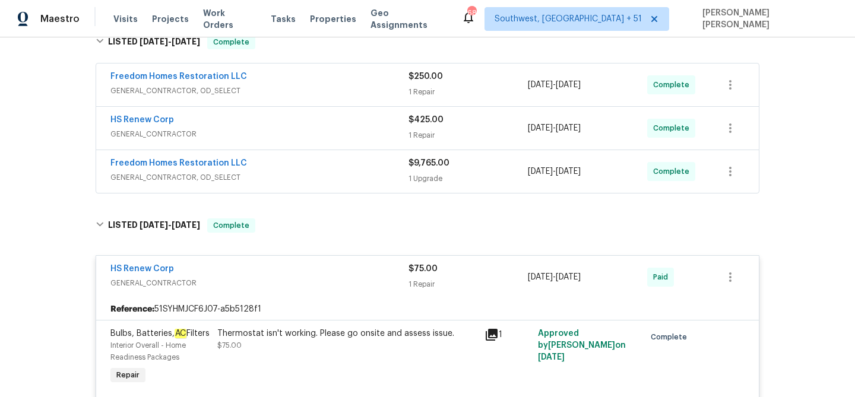
click at [380, 83] on div "Freedom Homes Restoration LLC" at bounding box center [259, 78] width 298 height 14
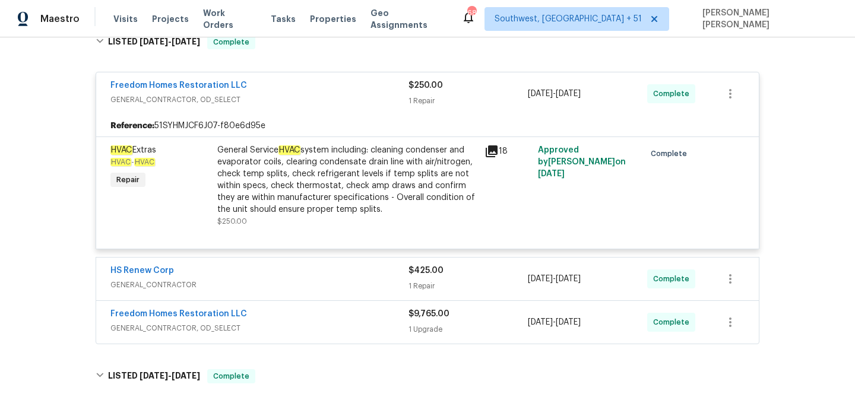
click at [382, 85] on div "Freedom Homes Restoration LLC" at bounding box center [259, 87] width 298 height 14
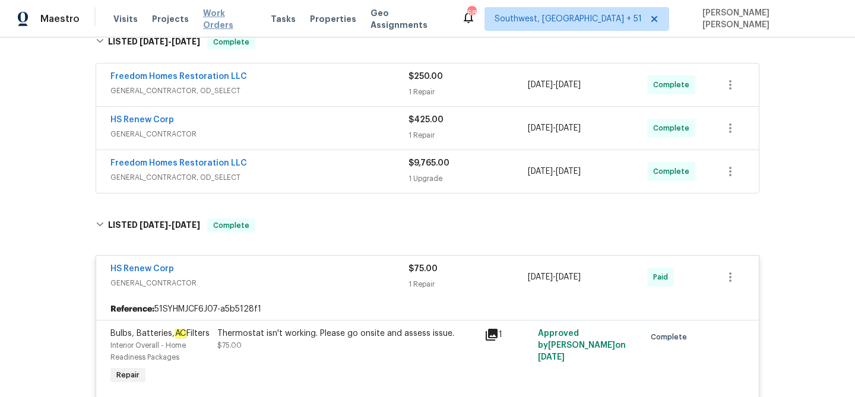
click at [233, 18] on span "Work Orders" at bounding box center [229, 19] width 53 height 24
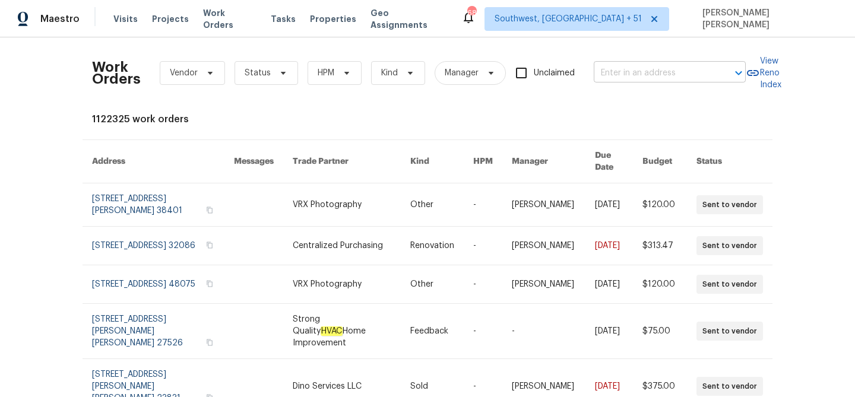
click at [641, 65] on input "text" at bounding box center [653, 73] width 119 height 18
paste input "457 Kingshead Ct, Irmo, SC 29063"
type input "457 Kingshead Ct, Irmo, SC 29063"
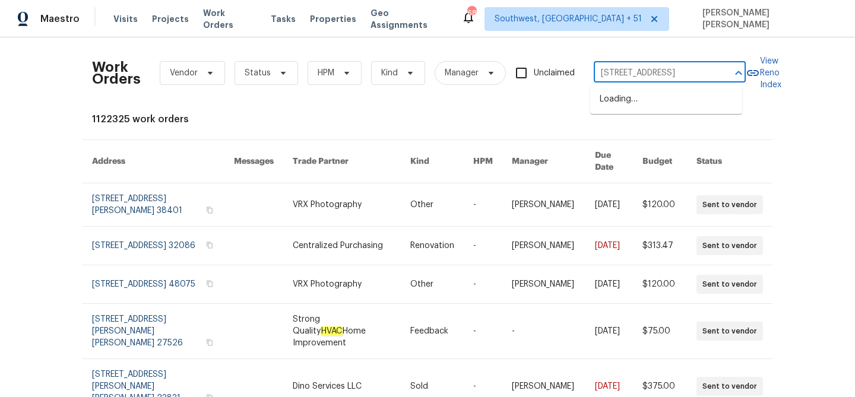
scroll to position [0, 23]
click at [641, 109] on li "457 Kingshead Ct, Irmo, SC 29063" at bounding box center [666, 100] width 152 height 20
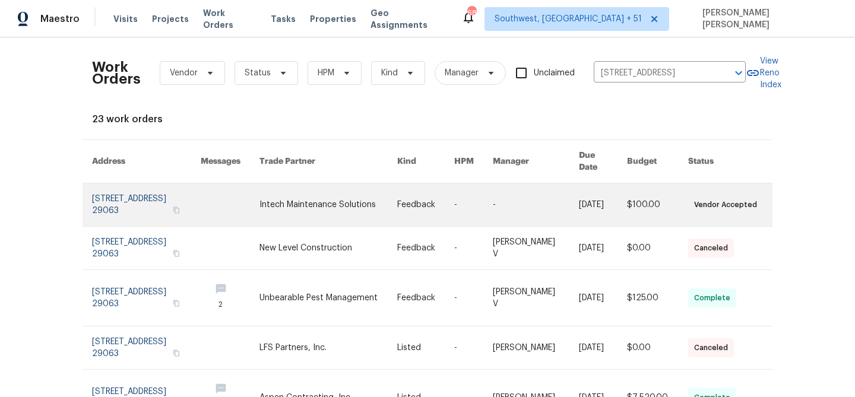
click at [552, 183] on link at bounding box center [536, 204] width 86 height 43
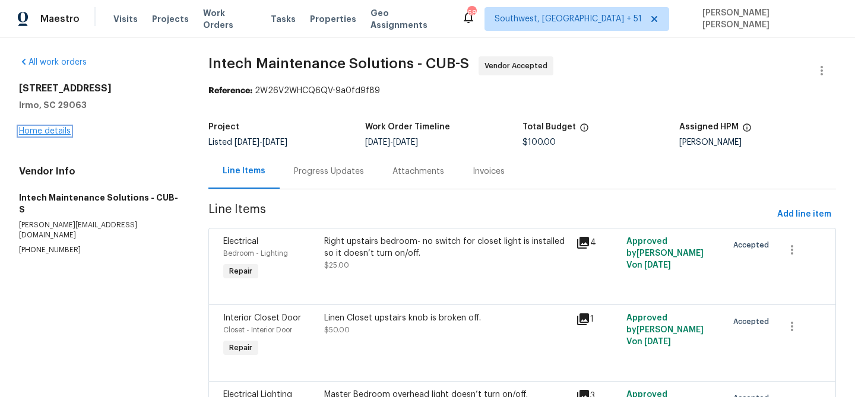
click at [31, 131] on link "Home details" at bounding box center [45, 131] width 52 height 8
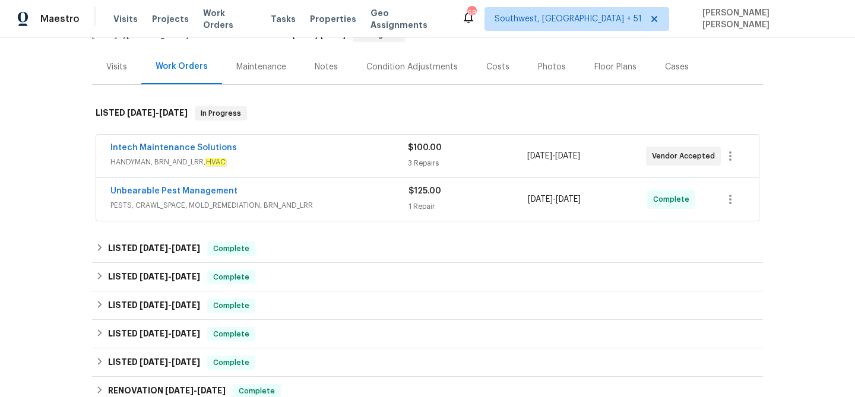
scroll to position [97, 0]
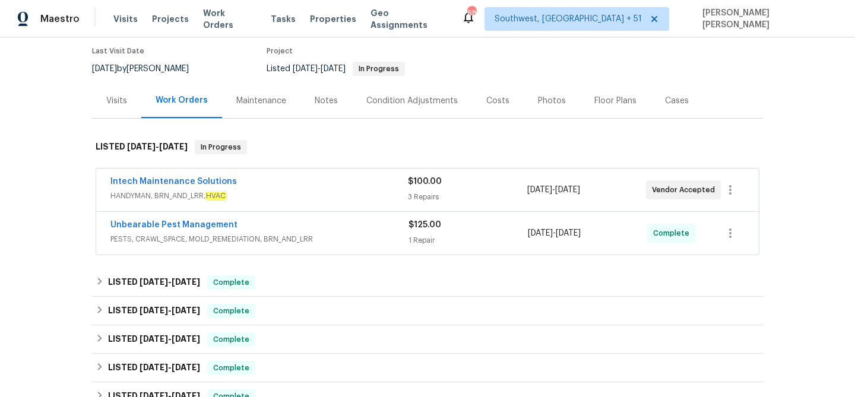
click at [341, 241] on span "PESTS, CRAWL_SPACE, MOLD_REMEDIATION, BRN_AND_LRR" at bounding box center [259, 239] width 298 height 12
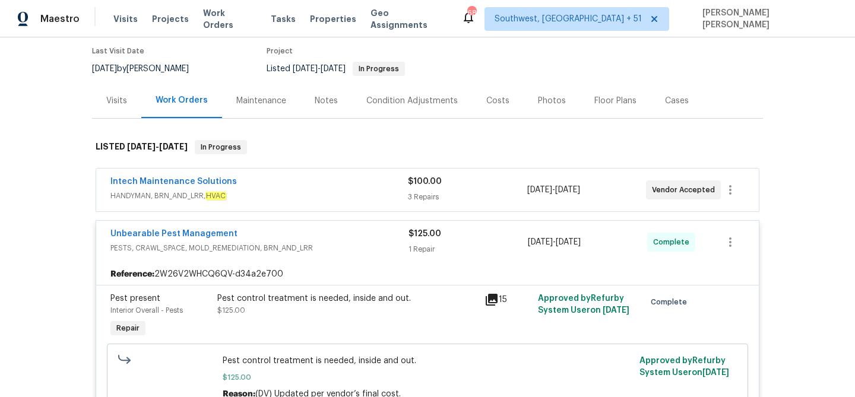
click at [371, 185] on div "Intech Maintenance Solutions" at bounding box center [258, 183] width 297 height 14
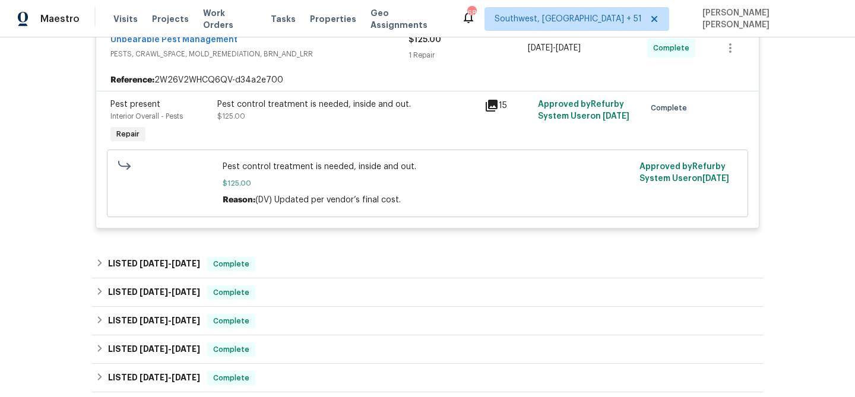
scroll to position [553, 0]
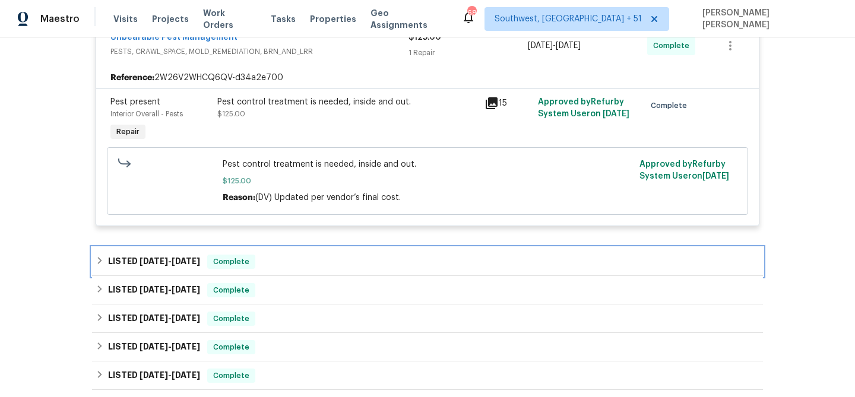
click at [296, 257] on div "LISTED 9/10/25 - 9/24/25 Complete" at bounding box center [428, 262] width 664 height 14
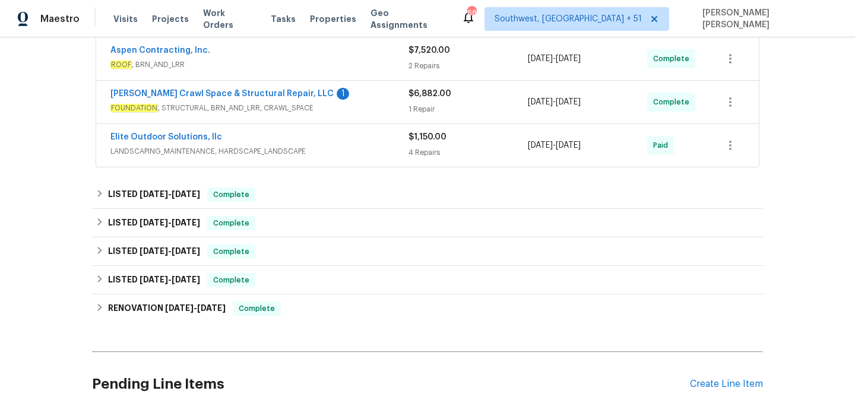
scroll to position [965, 0]
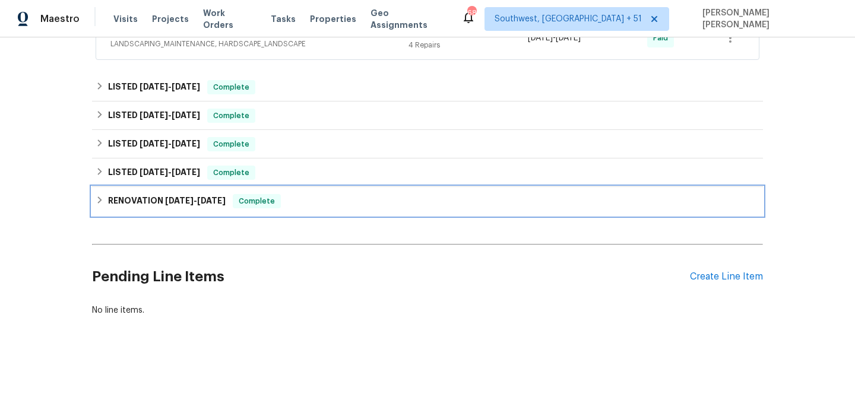
click at [232, 194] on div "RENOVATION 1/14/25 - 2/10/25 Complete" at bounding box center [428, 201] width 664 height 14
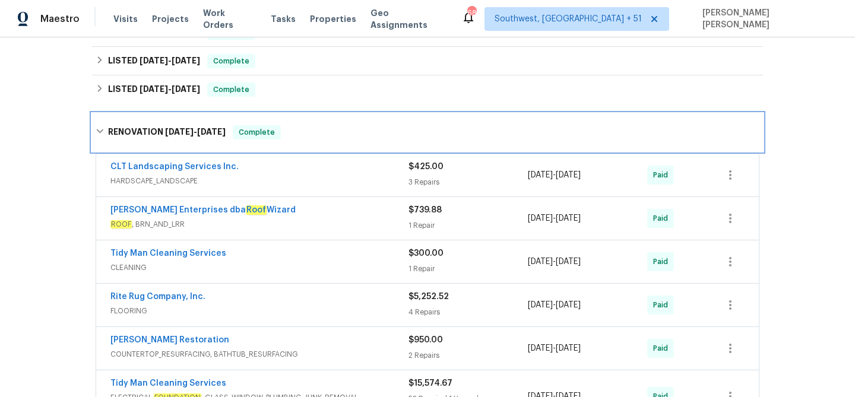
scroll to position [1037, 0]
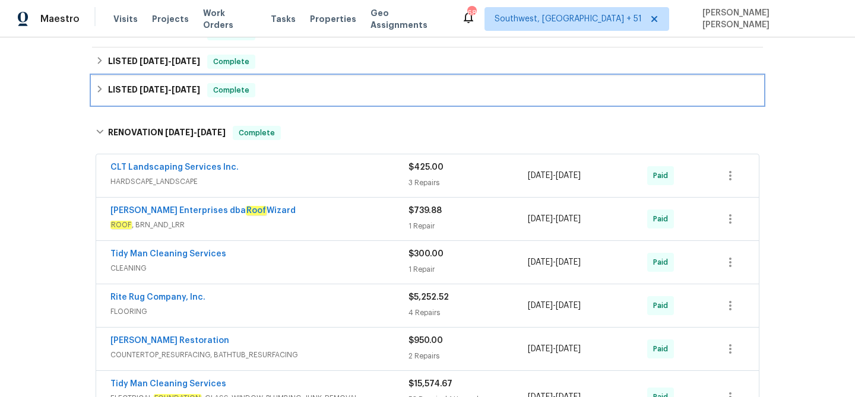
click at [222, 100] on div "LISTED 2/11/25 - 2/12/25 Complete" at bounding box center [427, 90] width 671 height 28
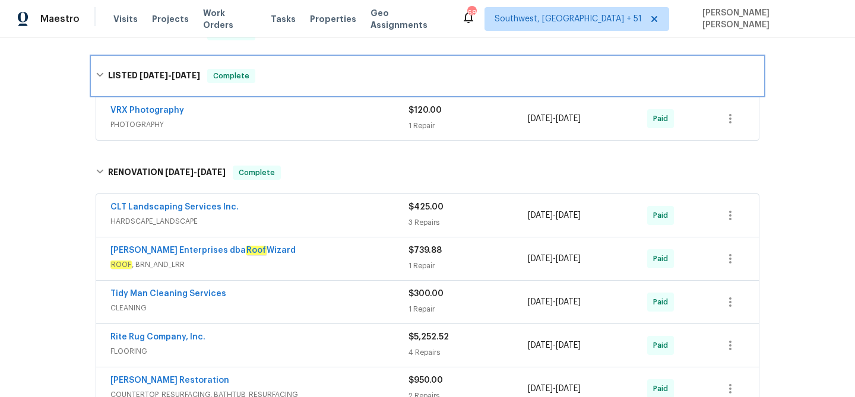
scroll to position [964, 0]
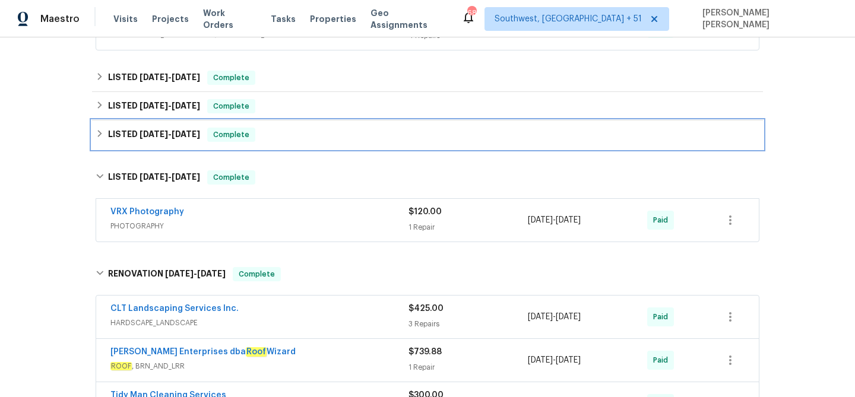
click at [239, 138] on span "Complete" at bounding box center [231, 135] width 46 height 12
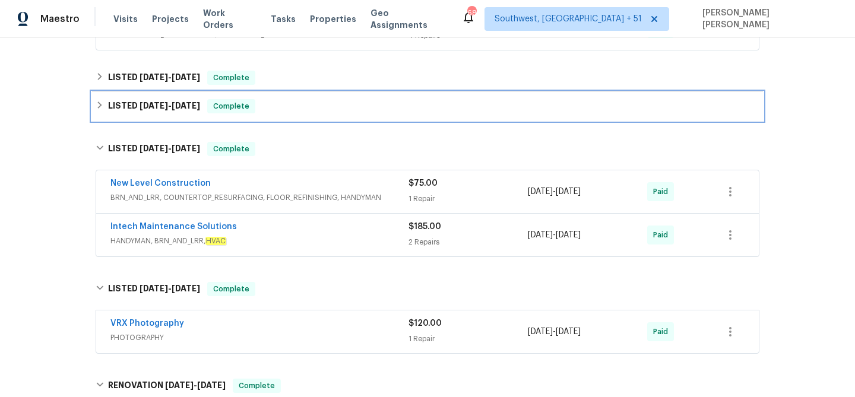
click at [262, 104] on div "LISTED 7/9/25 - 7/15/25 Complete" at bounding box center [428, 106] width 664 height 14
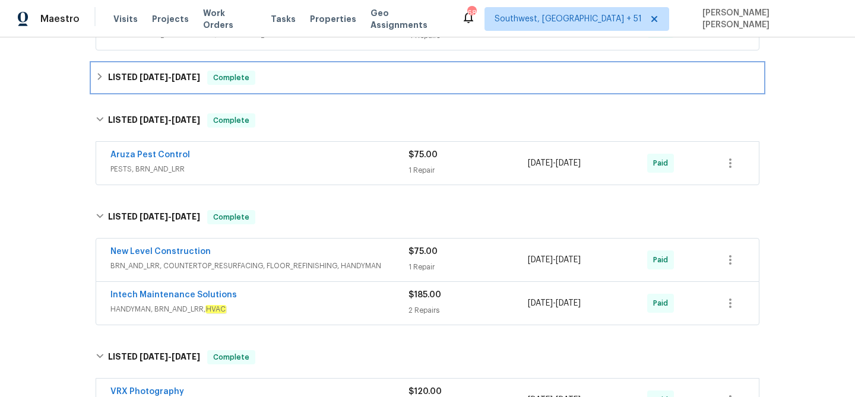
click at [265, 81] on div "LISTED 9/4/25 - 9/9/25 Complete" at bounding box center [428, 78] width 664 height 14
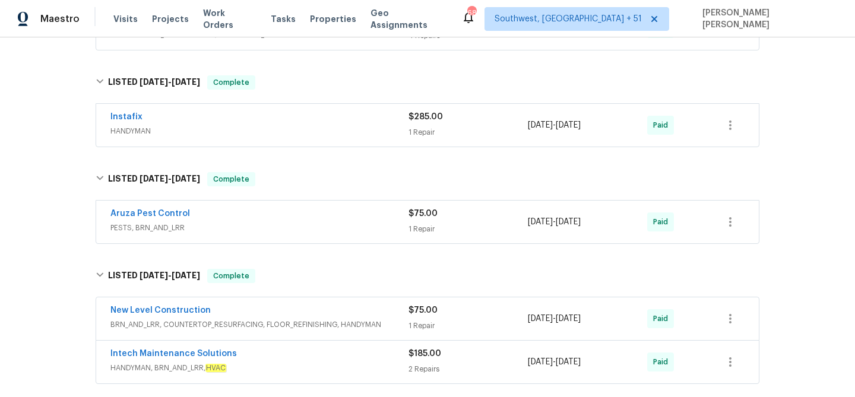
click at [311, 217] on div "Aruza Pest Control" at bounding box center [259, 215] width 298 height 14
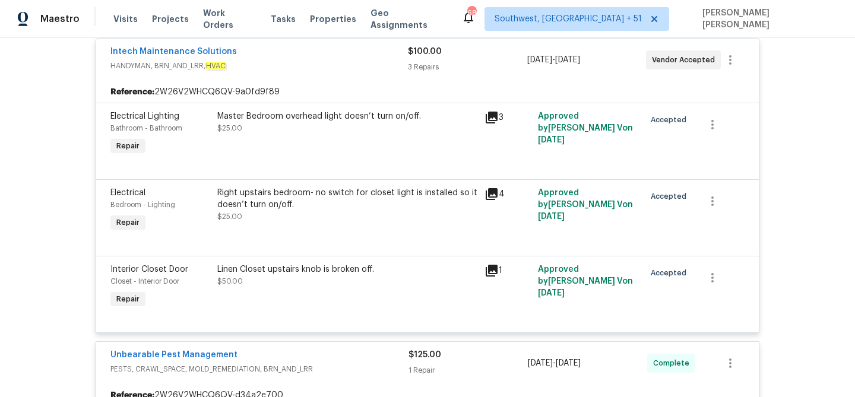
scroll to position [334, 0]
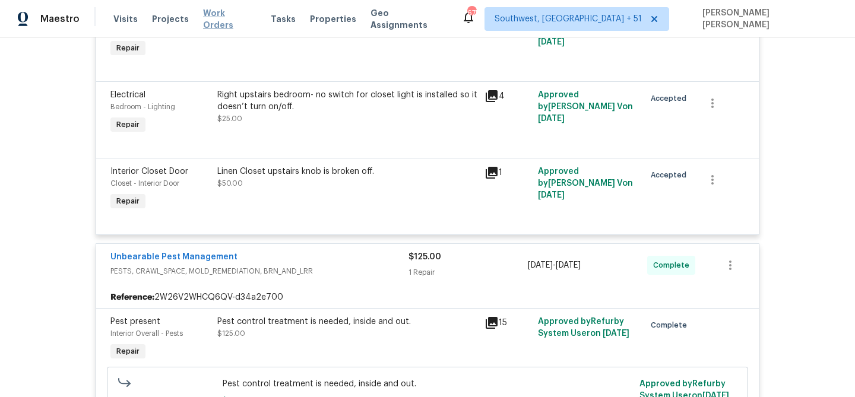
click at [223, 19] on span "Work Orders" at bounding box center [229, 19] width 53 height 24
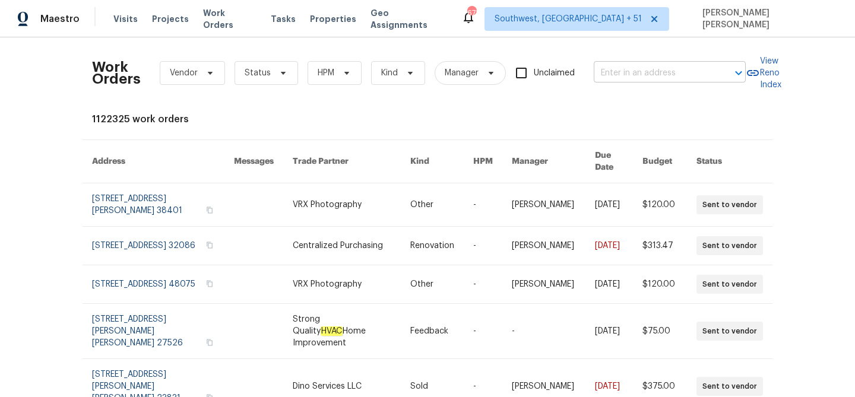
click at [626, 78] on input "text" at bounding box center [653, 73] width 119 height 18
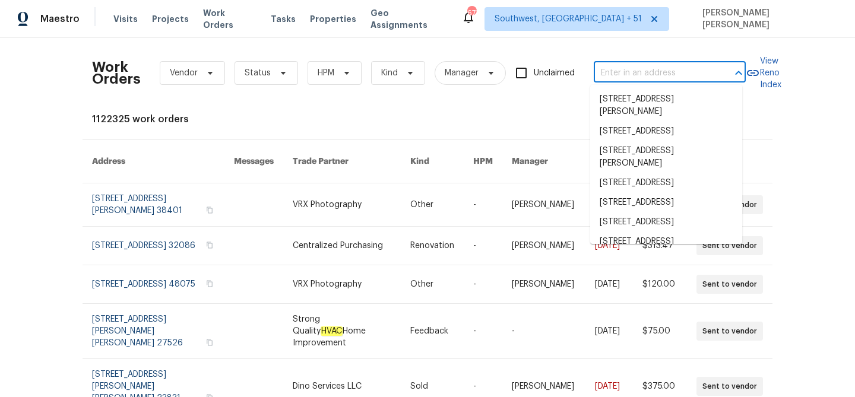
paste input "400 Grand National Ln, Elgin, SC 29045"
type input "400 Grand National Ln, Elgin, SC 29045"
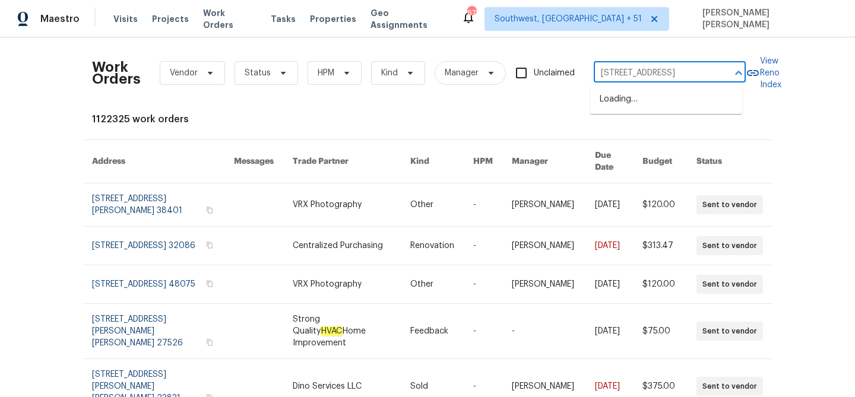
scroll to position [0, 44]
click at [622, 94] on li "400 Grand National Ln, Elgin, SC 29045" at bounding box center [666, 100] width 152 height 20
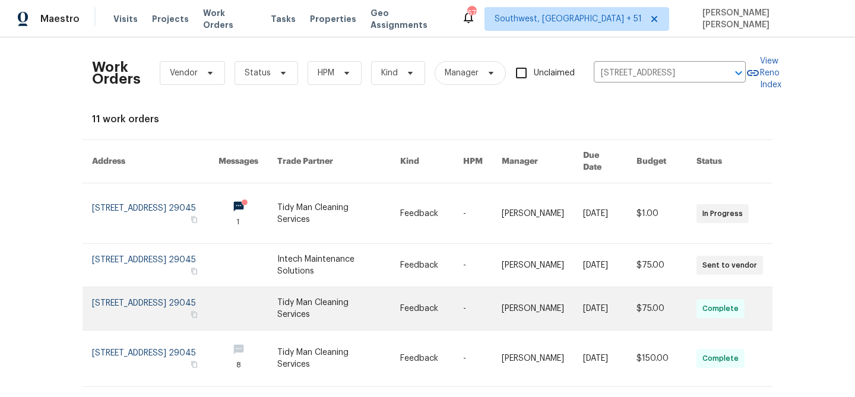
drag, startPoint x: 630, startPoint y: 291, endPoint x: 633, endPoint y: 275, distance: 16.8
click at [630, 291] on td "$75.00" at bounding box center [657, 308] width 60 height 43
click at [593, 289] on link at bounding box center [609, 308] width 53 height 43
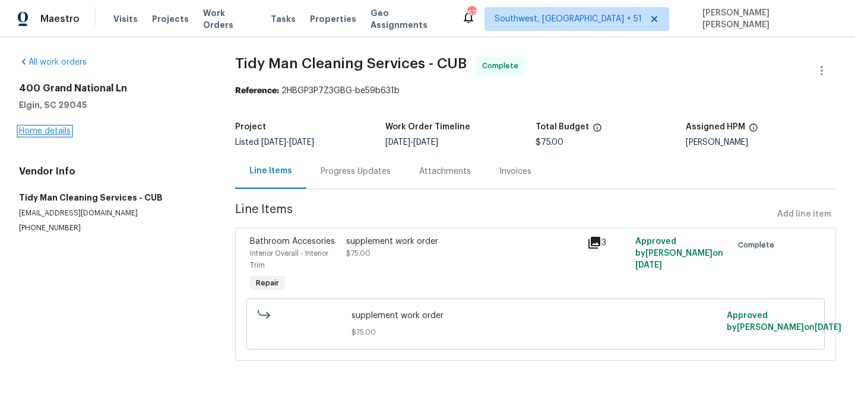
click at [59, 130] on link "Home details" at bounding box center [45, 131] width 52 height 8
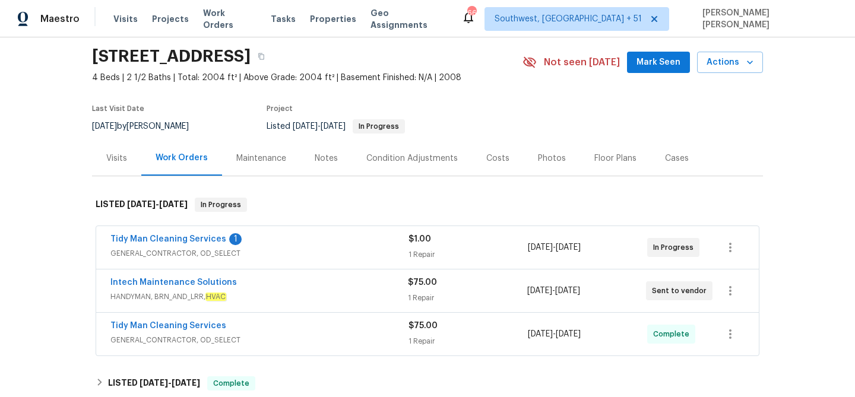
scroll to position [214, 0]
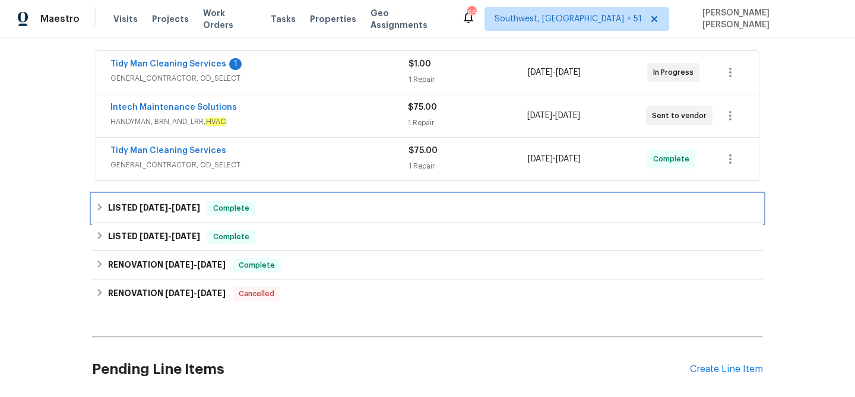
click at [315, 201] on div "LISTED 9/28/25 - 10/2/25 Complete" at bounding box center [428, 208] width 664 height 14
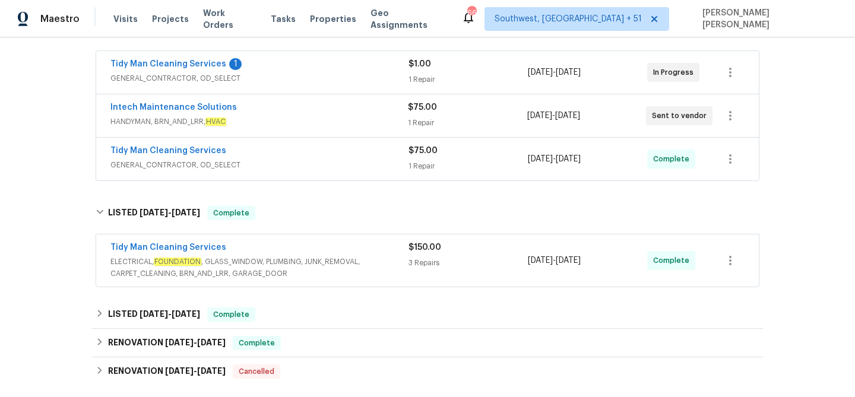
click at [369, 255] on div "Tidy Man Cleaning Services" at bounding box center [259, 249] width 298 height 14
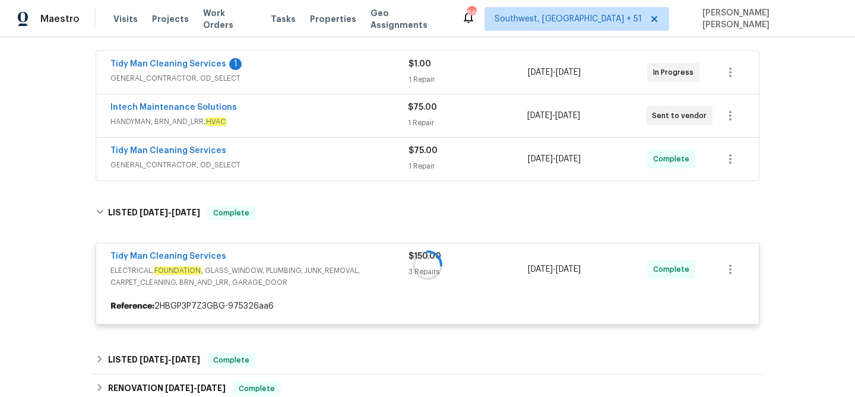
click at [365, 163] on span "GENERAL_CONTRACTOR, OD_SELECT" at bounding box center [259, 165] width 298 height 12
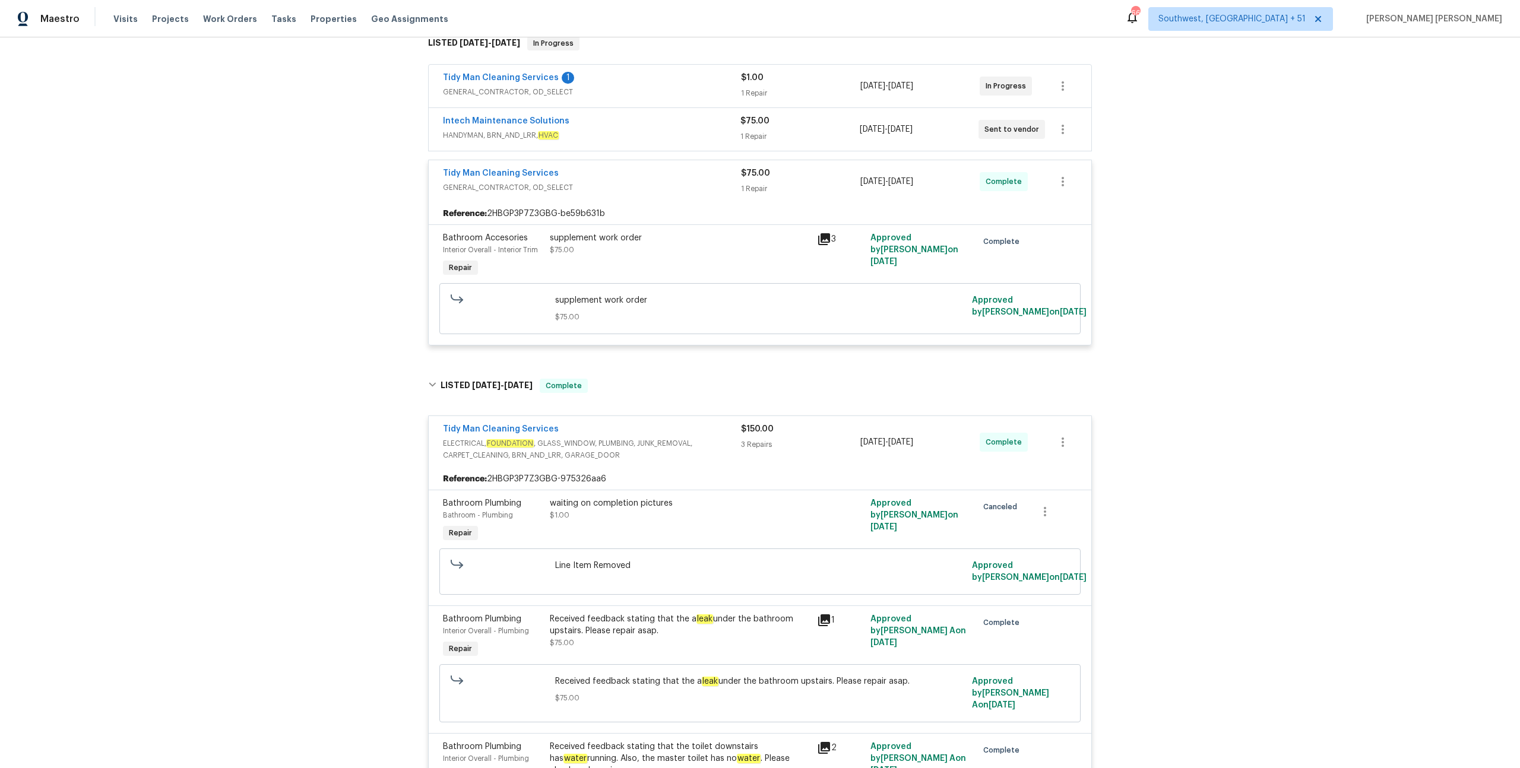
scroll to position [201, 0]
click at [226, 21] on span "Work Orders" at bounding box center [230, 19] width 54 height 12
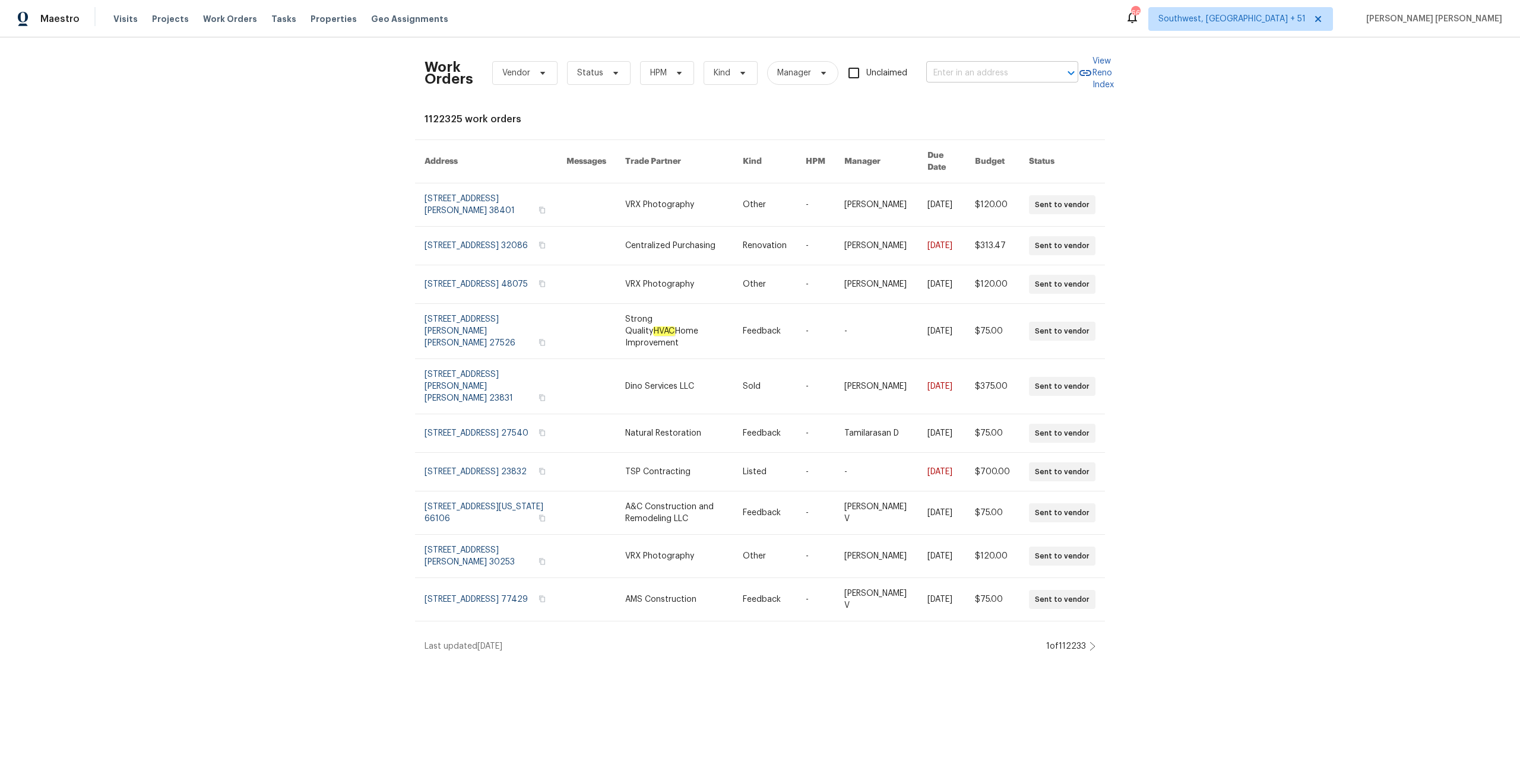
click at [926, 71] on input "text" at bounding box center [985, 73] width 119 height 18
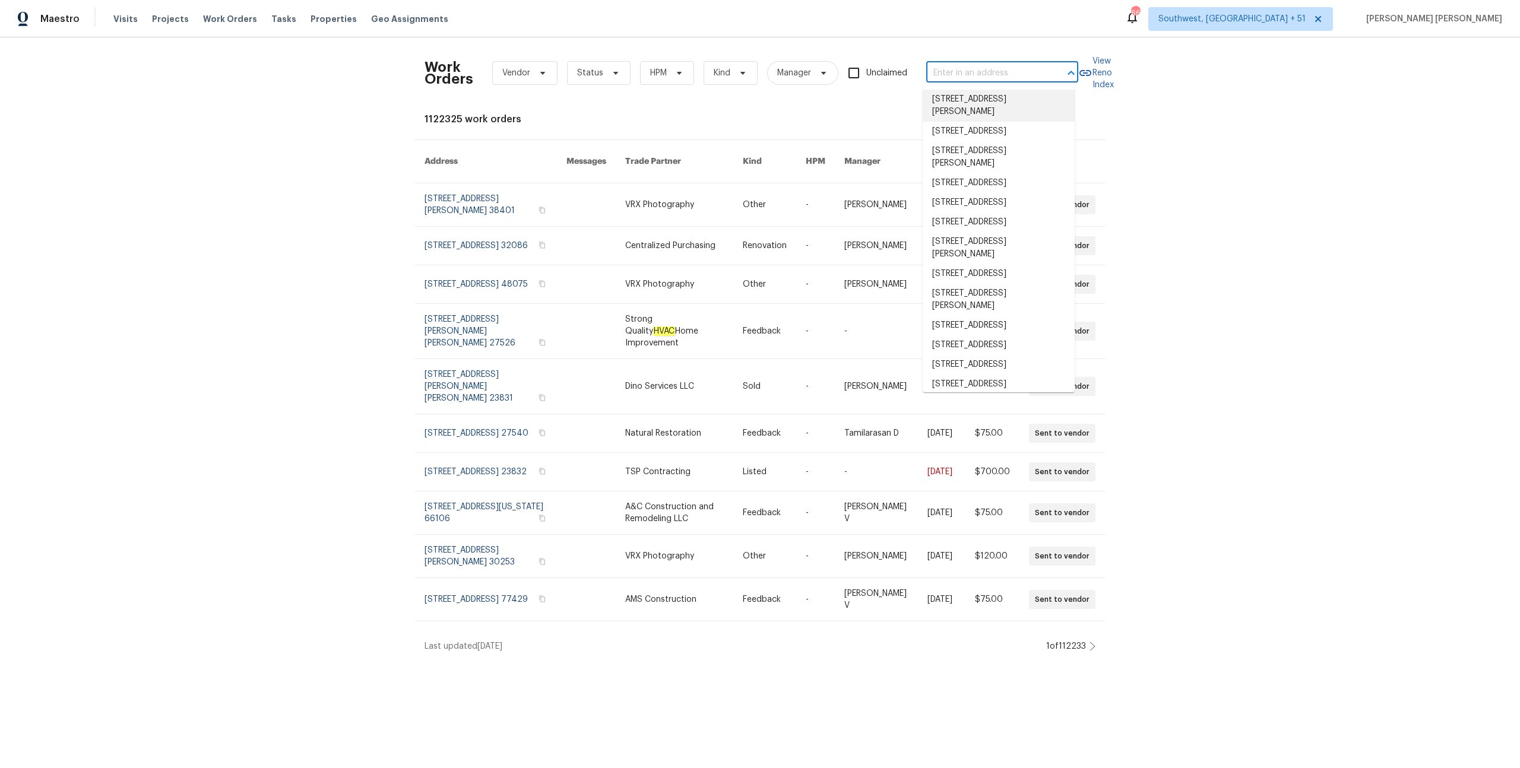
paste input "[STREET_ADDRESS][PERSON_NAME]"
type input "[STREET_ADDRESS][PERSON_NAME]"
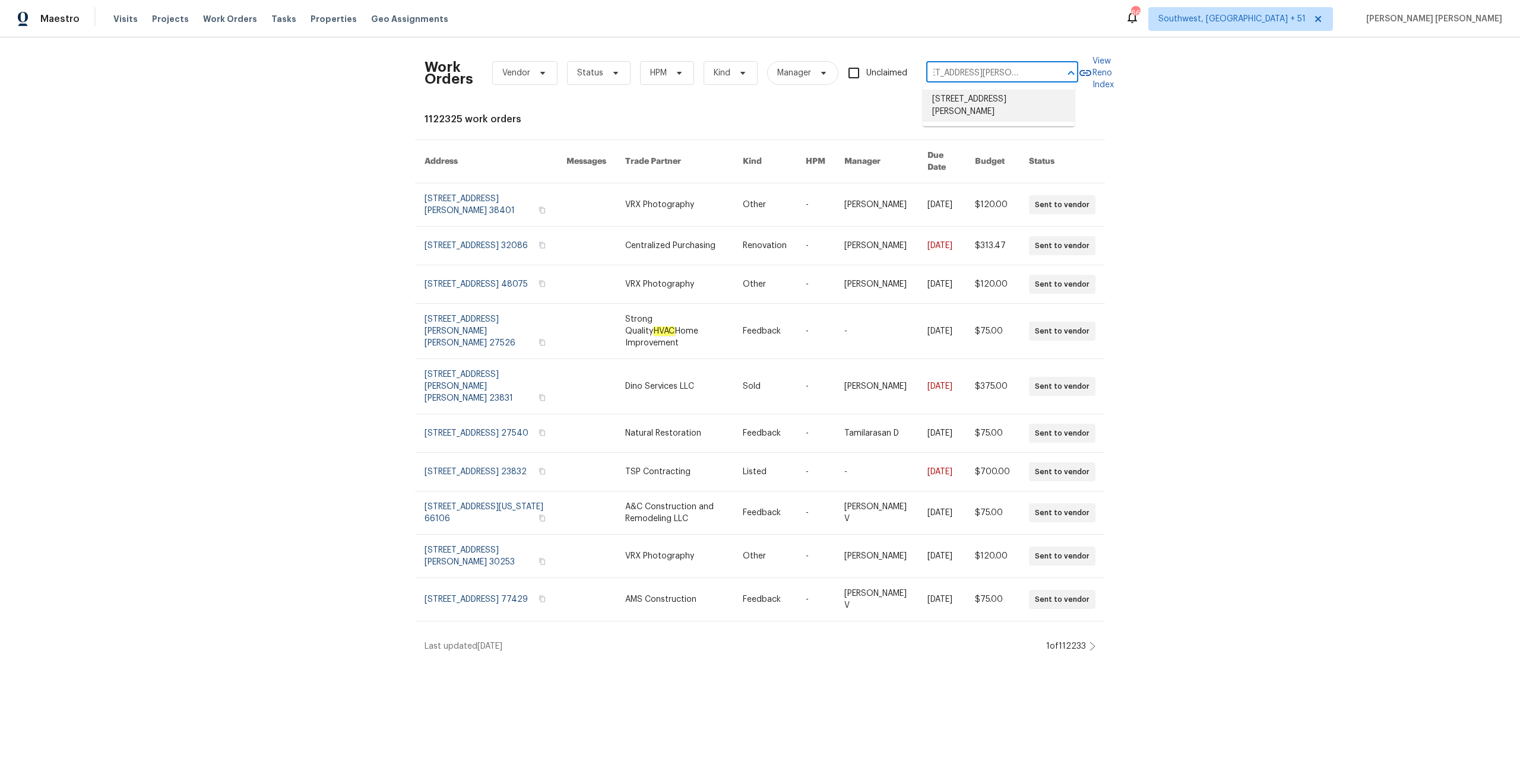
click at [948, 106] on li "[STREET_ADDRESS][PERSON_NAME]" at bounding box center [999, 106] width 152 height 32
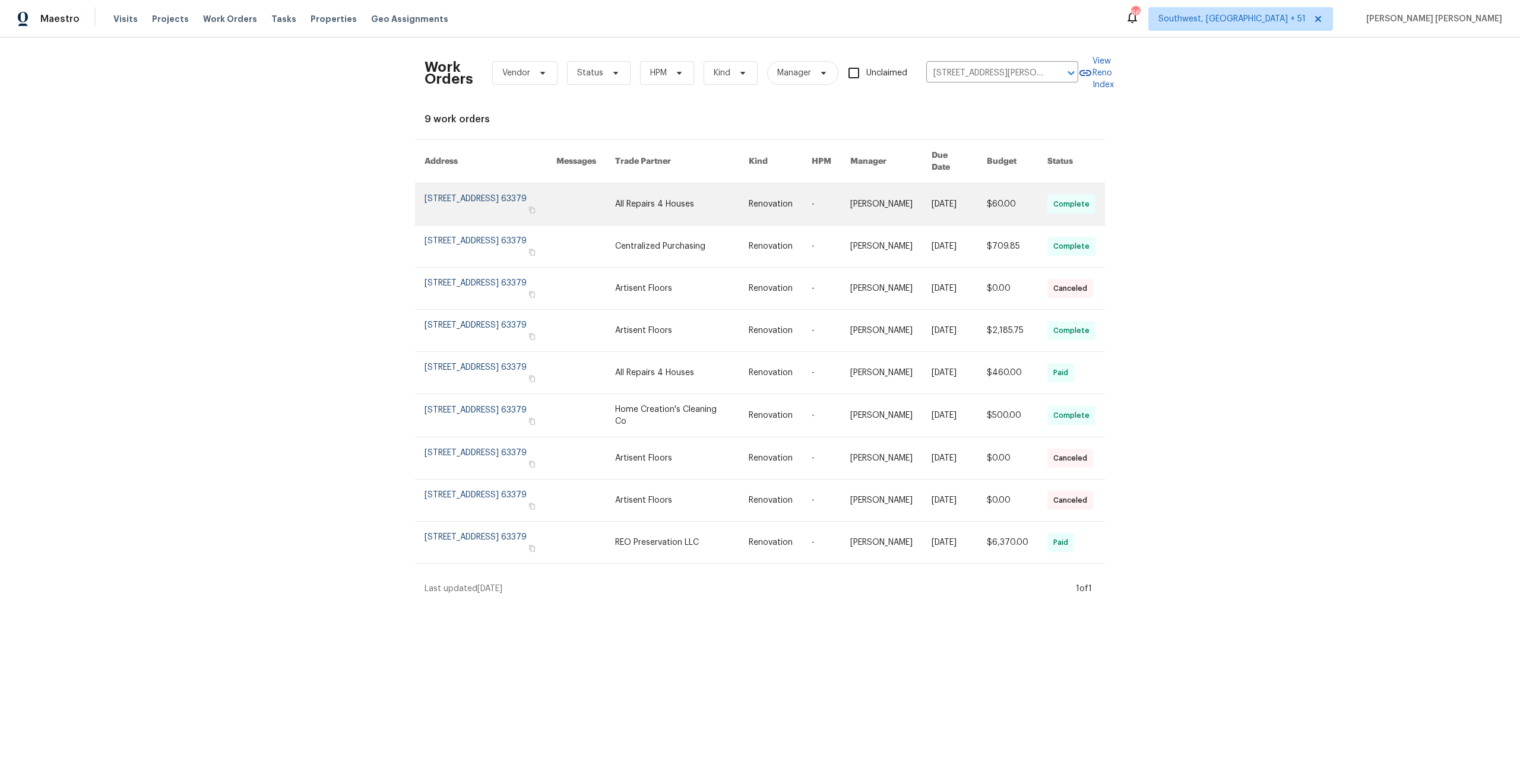
click at [914, 197] on link at bounding box center [890, 204] width 81 height 42
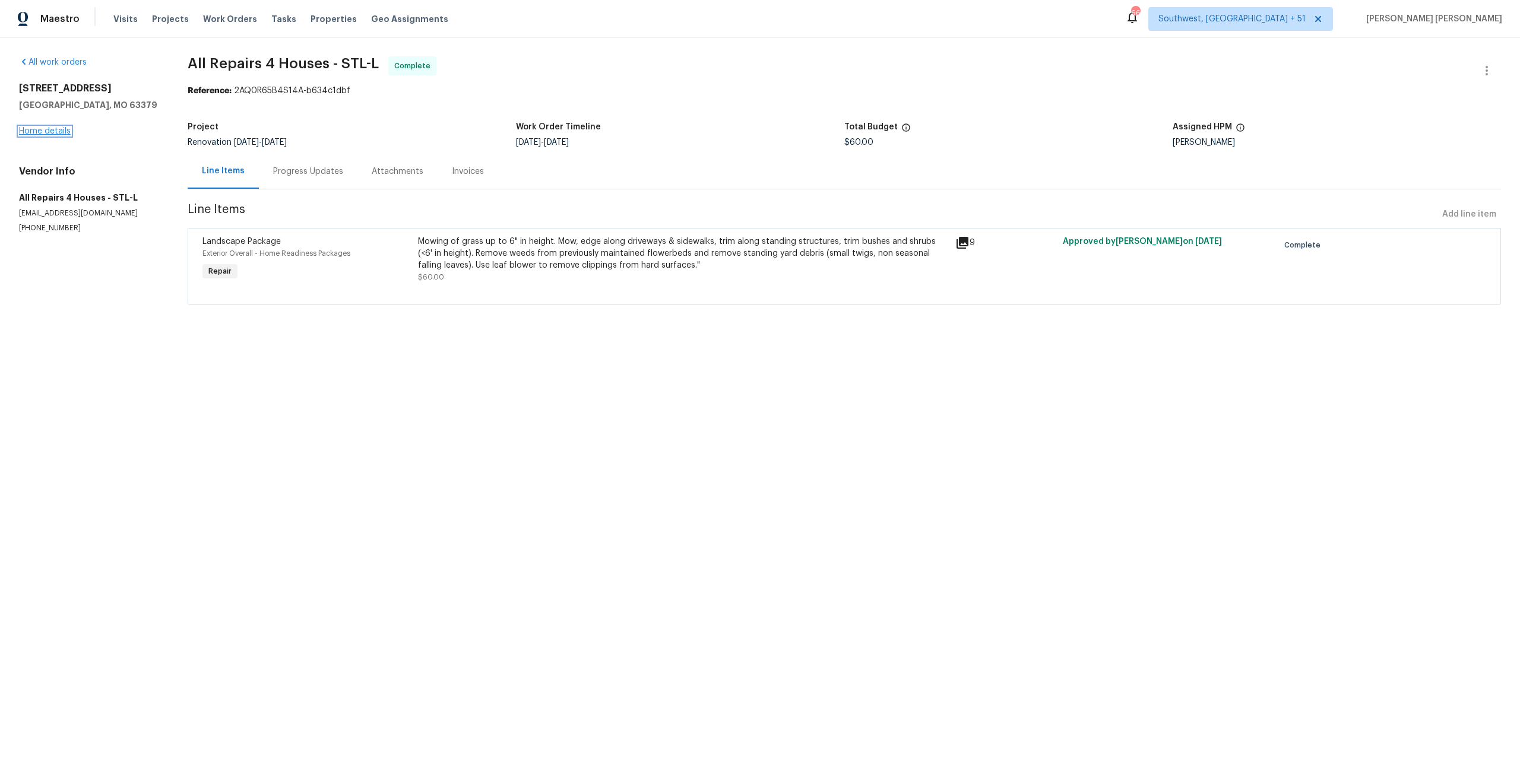
click at [53, 134] on link "Home details" at bounding box center [45, 131] width 52 height 8
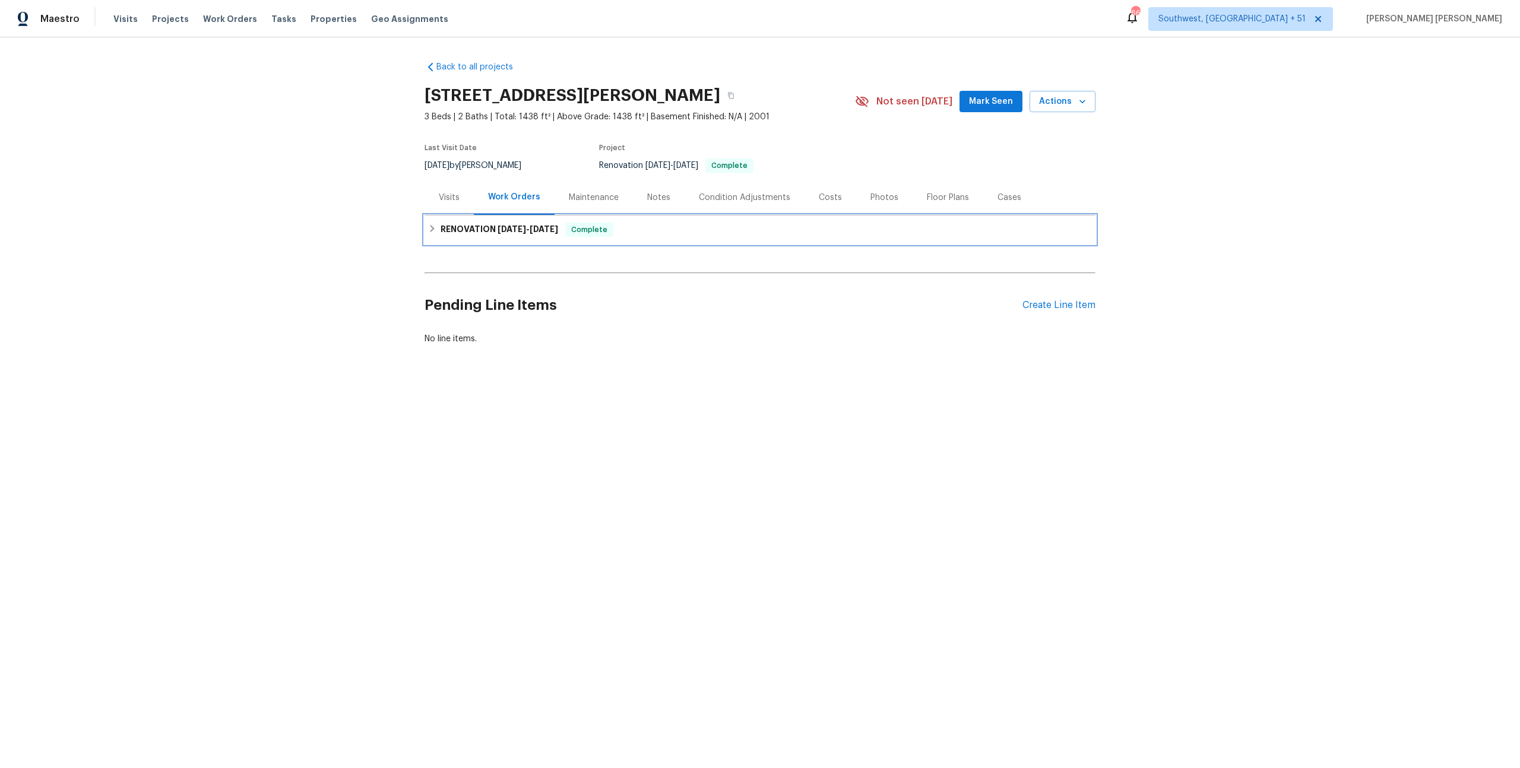
click at [552, 232] on span "[DATE]" at bounding box center [544, 229] width 28 height 8
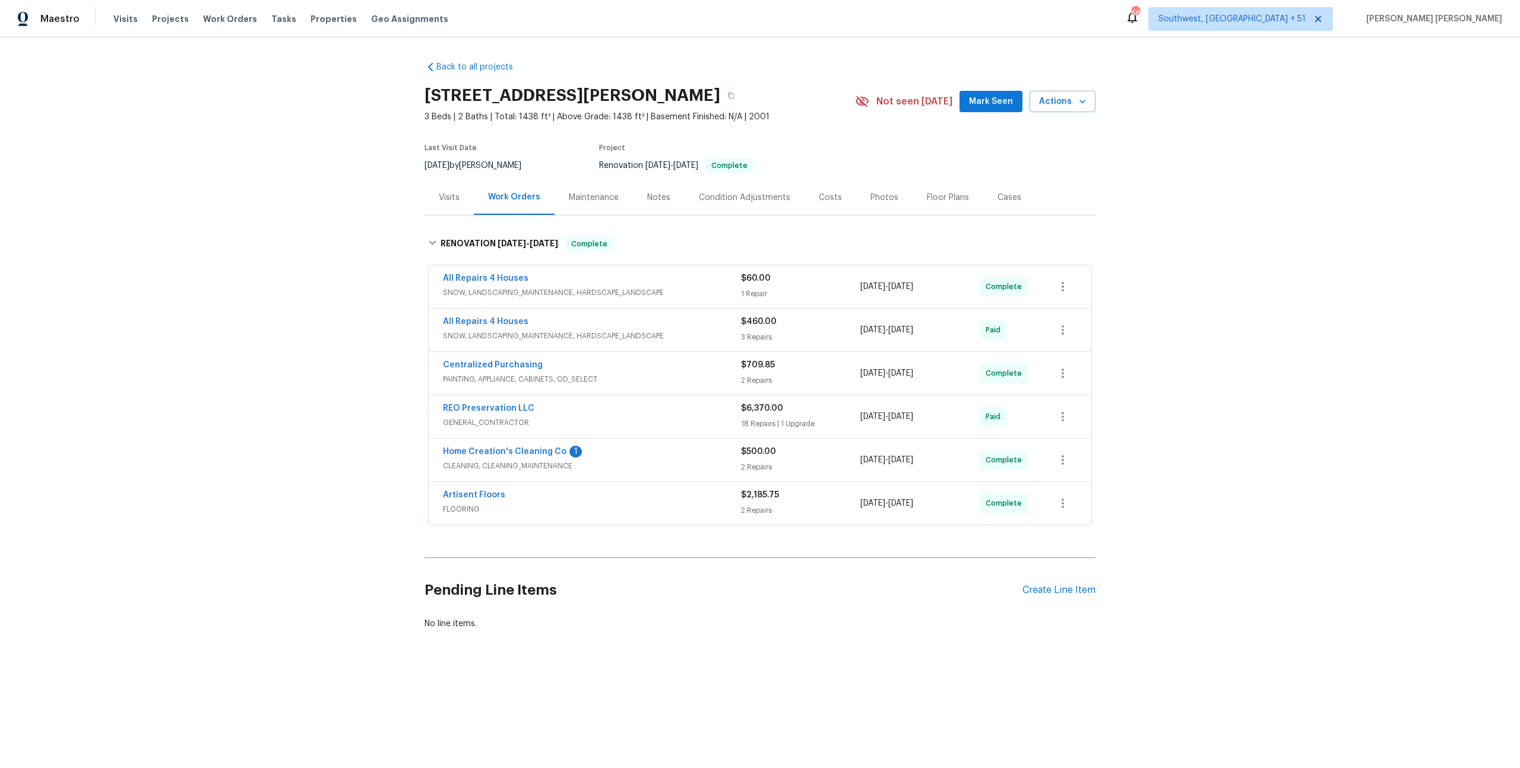
click at [445, 195] on div "Visits" at bounding box center [449, 198] width 21 height 12
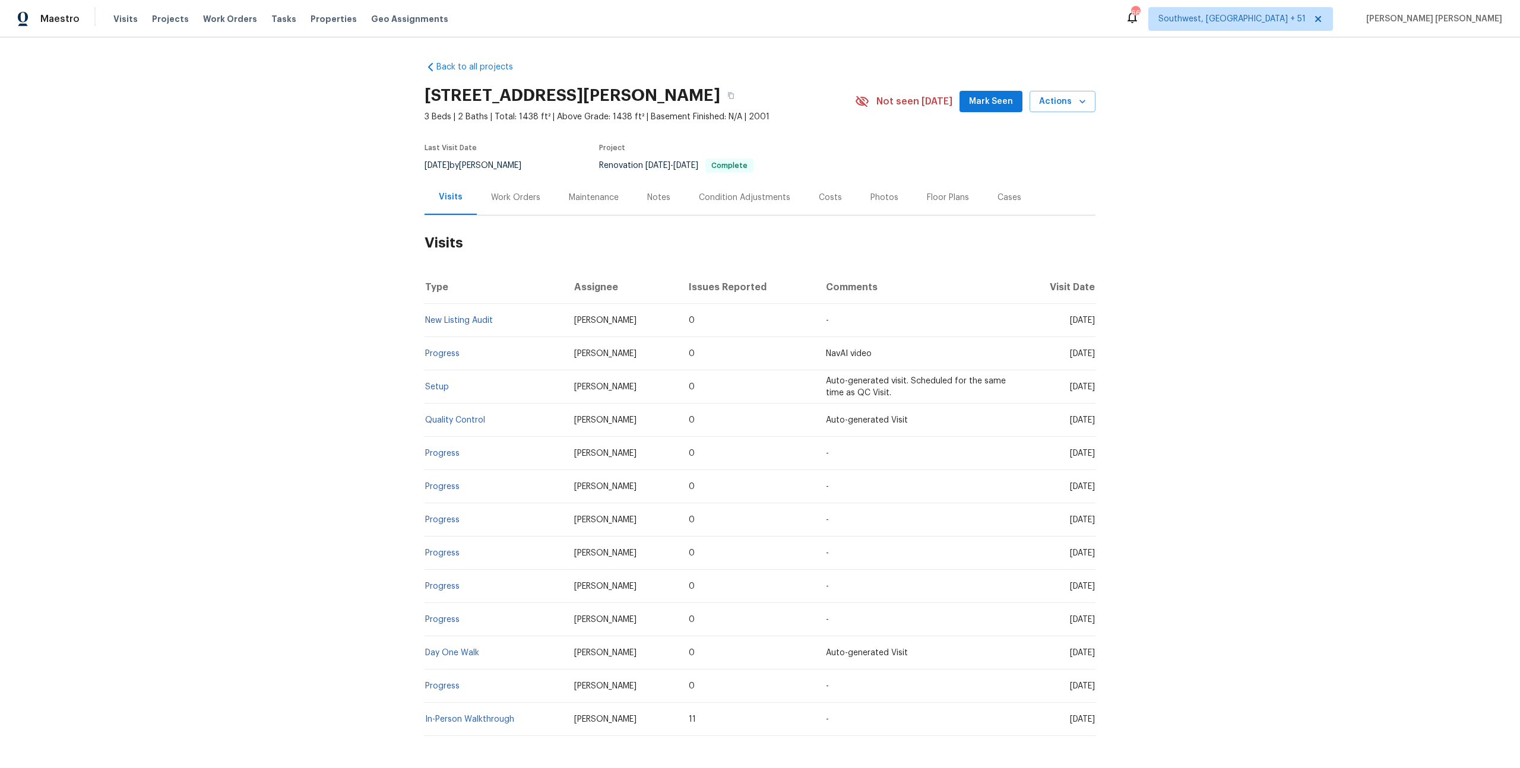
scroll to position [58, 0]
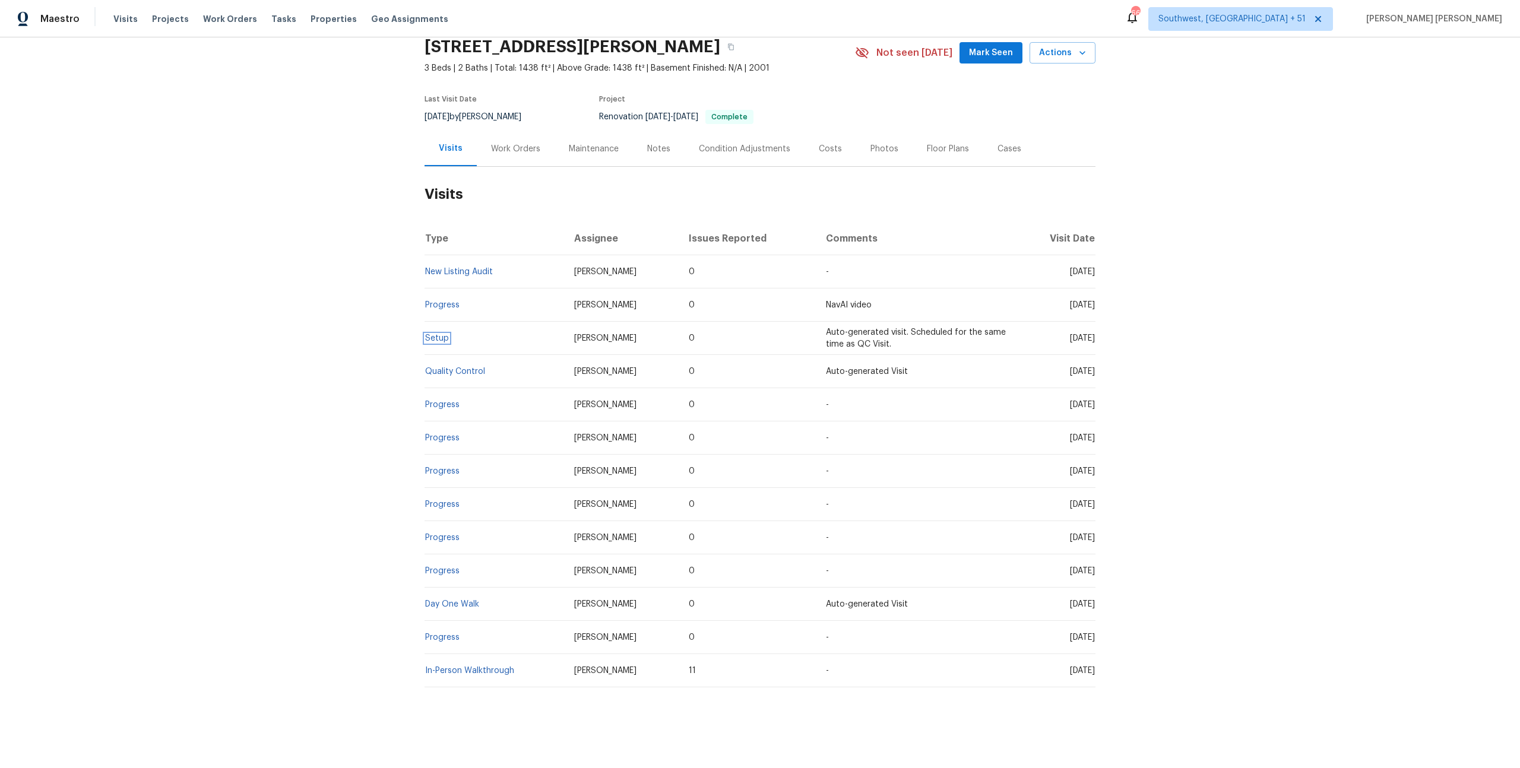
drag, startPoint x: 435, startPoint y: 332, endPoint x: 444, endPoint y: 328, distance: 10.6
click at [435, 334] on link "Setup" at bounding box center [437, 338] width 24 height 8
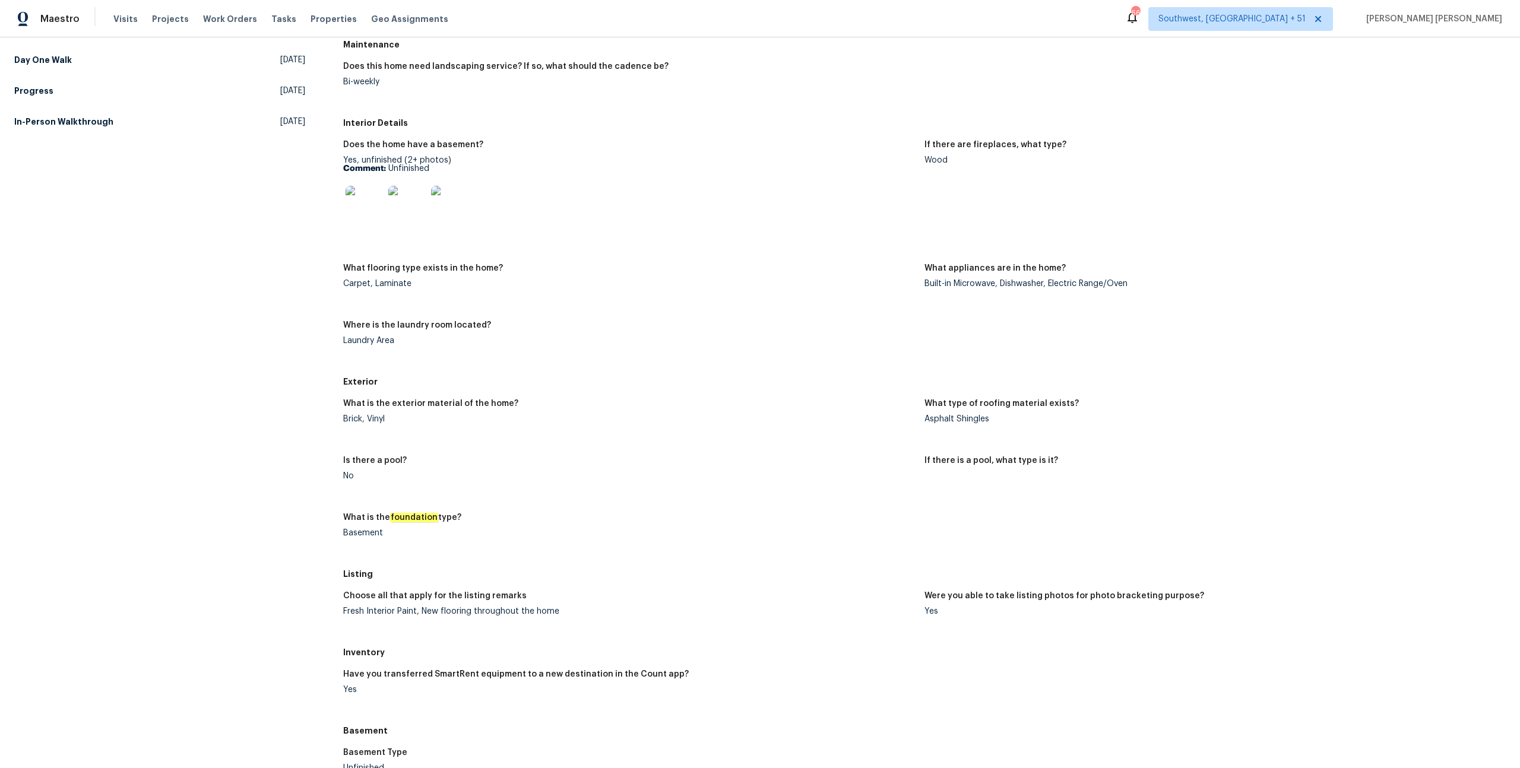
scroll to position [1025, 0]
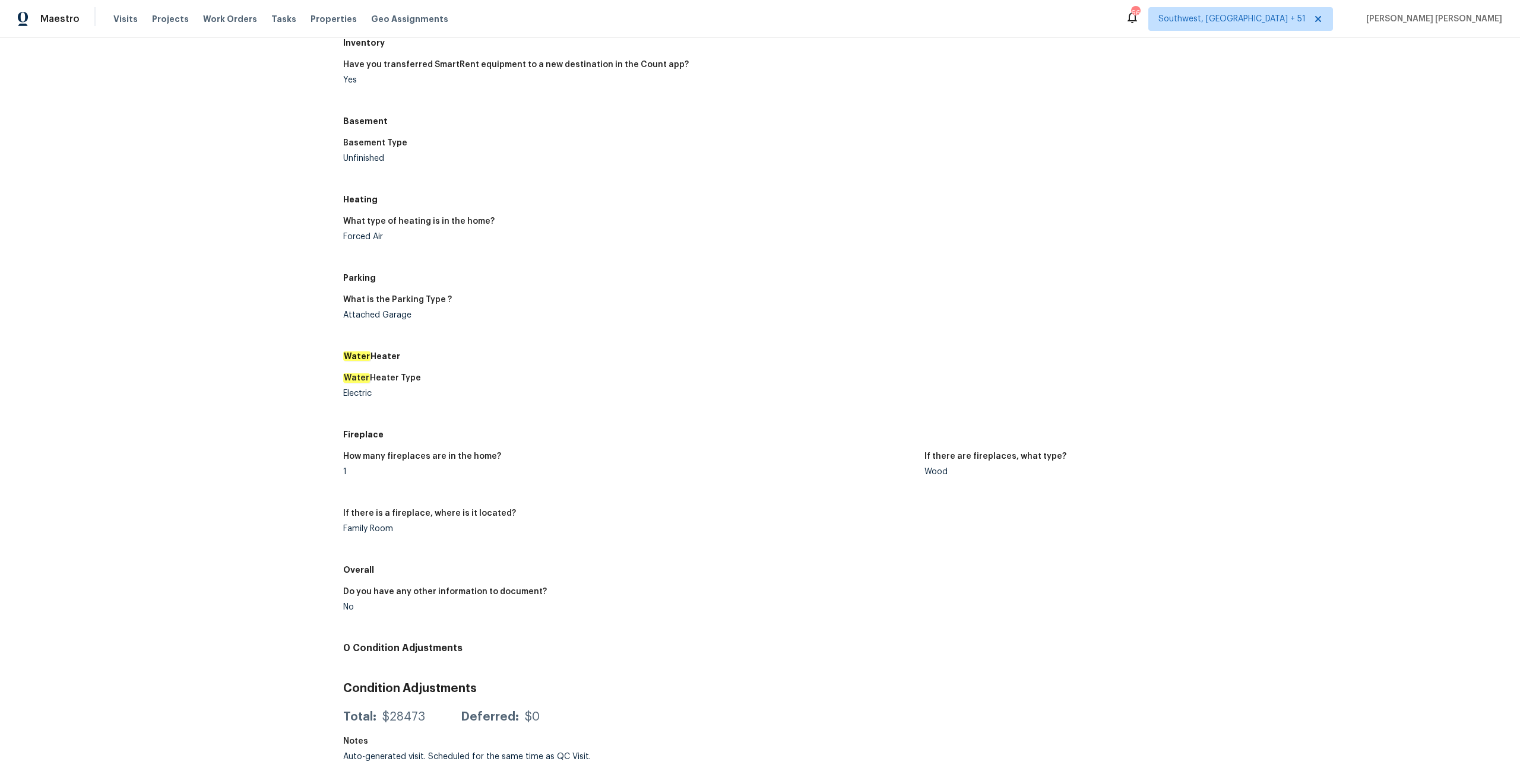
click at [648, 350] on h5 "Water Heater" at bounding box center [924, 356] width 1162 height 12
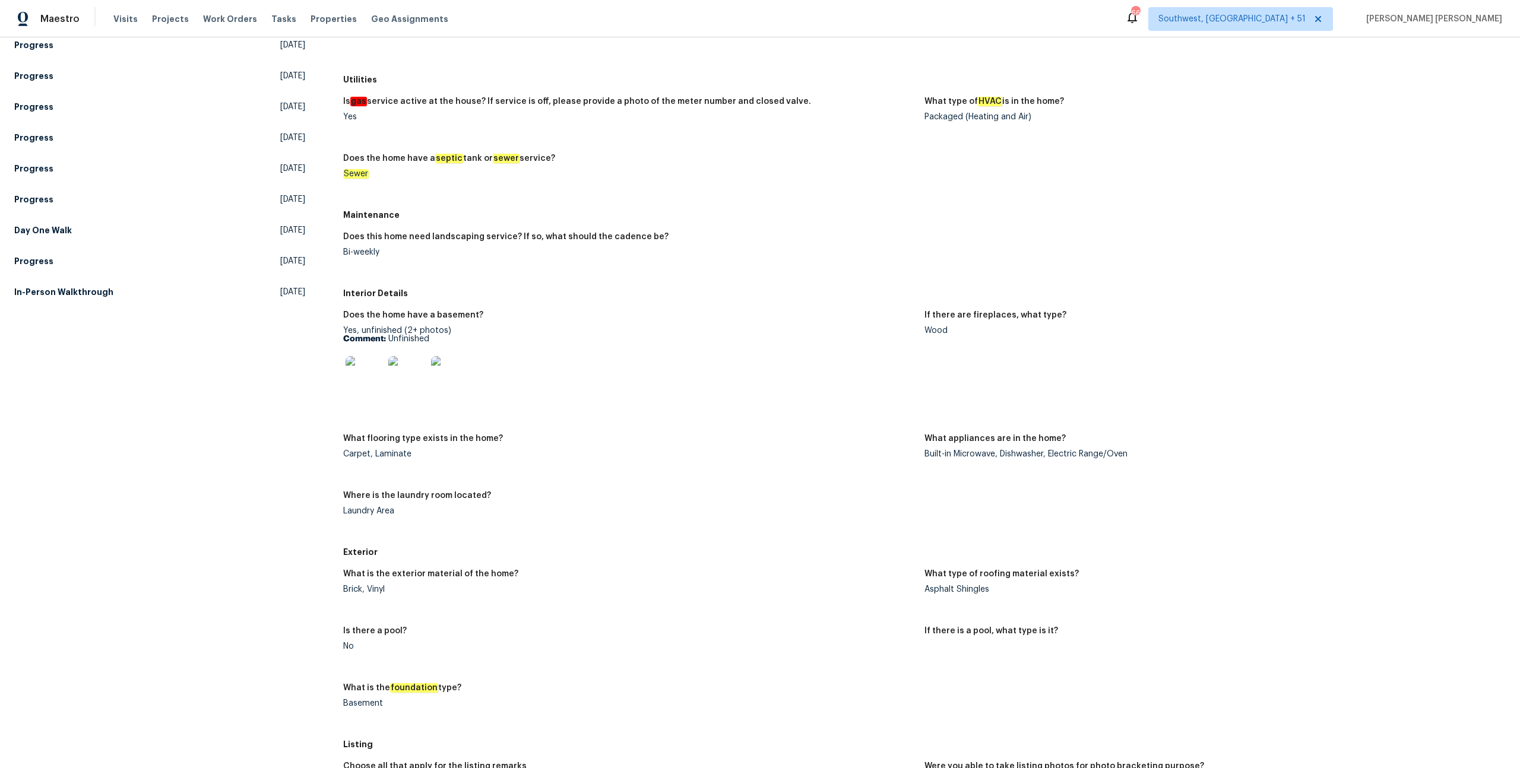
scroll to position [0, 0]
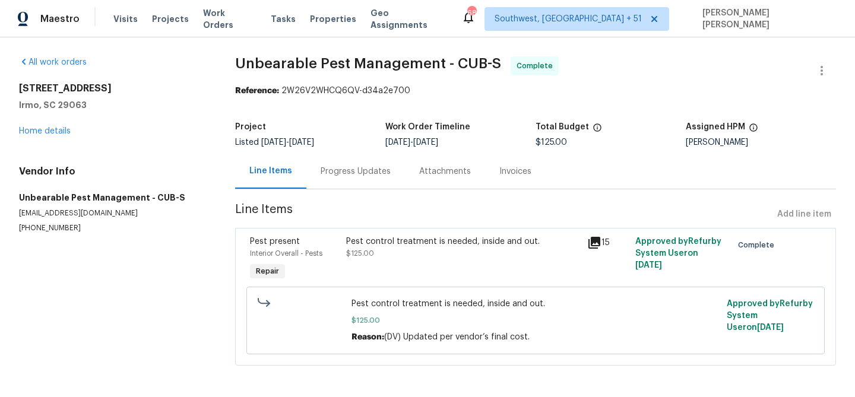
click at [335, 164] on div "Progress Updates" at bounding box center [355, 171] width 99 height 35
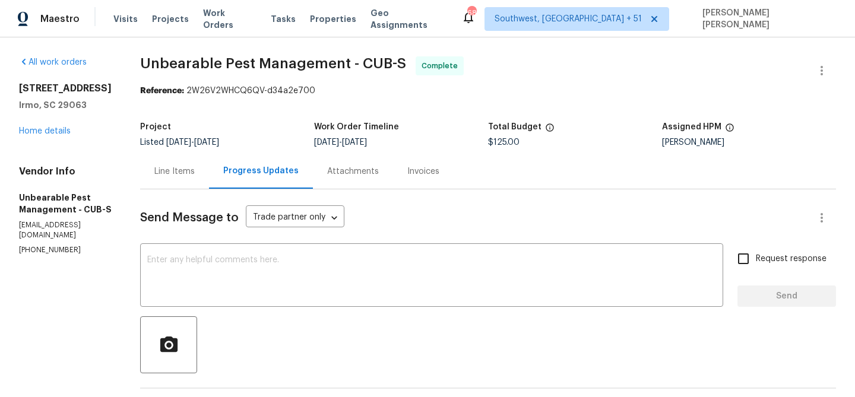
click at [172, 173] on div "Line Items" at bounding box center [174, 172] width 40 height 12
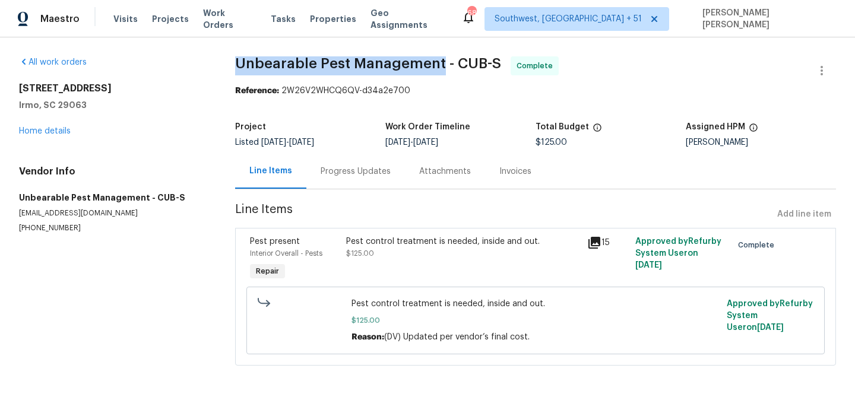
drag, startPoint x: 237, startPoint y: 65, endPoint x: 438, endPoint y: 59, distance: 201.3
click at [438, 59] on span "Unbearable Pest Management - CUB-S" at bounding box center [368, 63] width 266 height 14
copy span "Unbearable Pest Management"
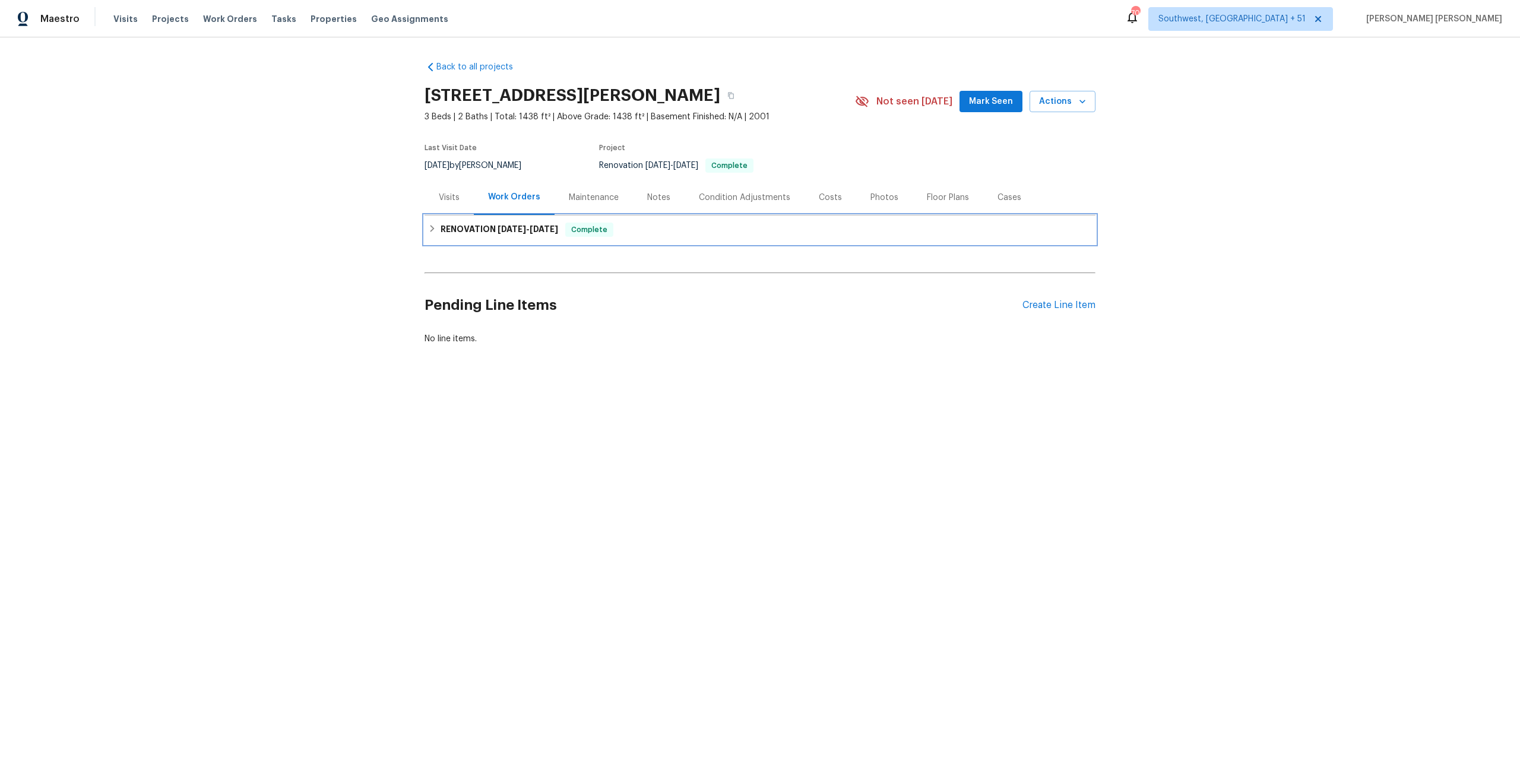
click at [636, 232] on div "RENOVATION [DATE] - [DATE] Complete" at bounding box center [760, 230] width 664 height 14
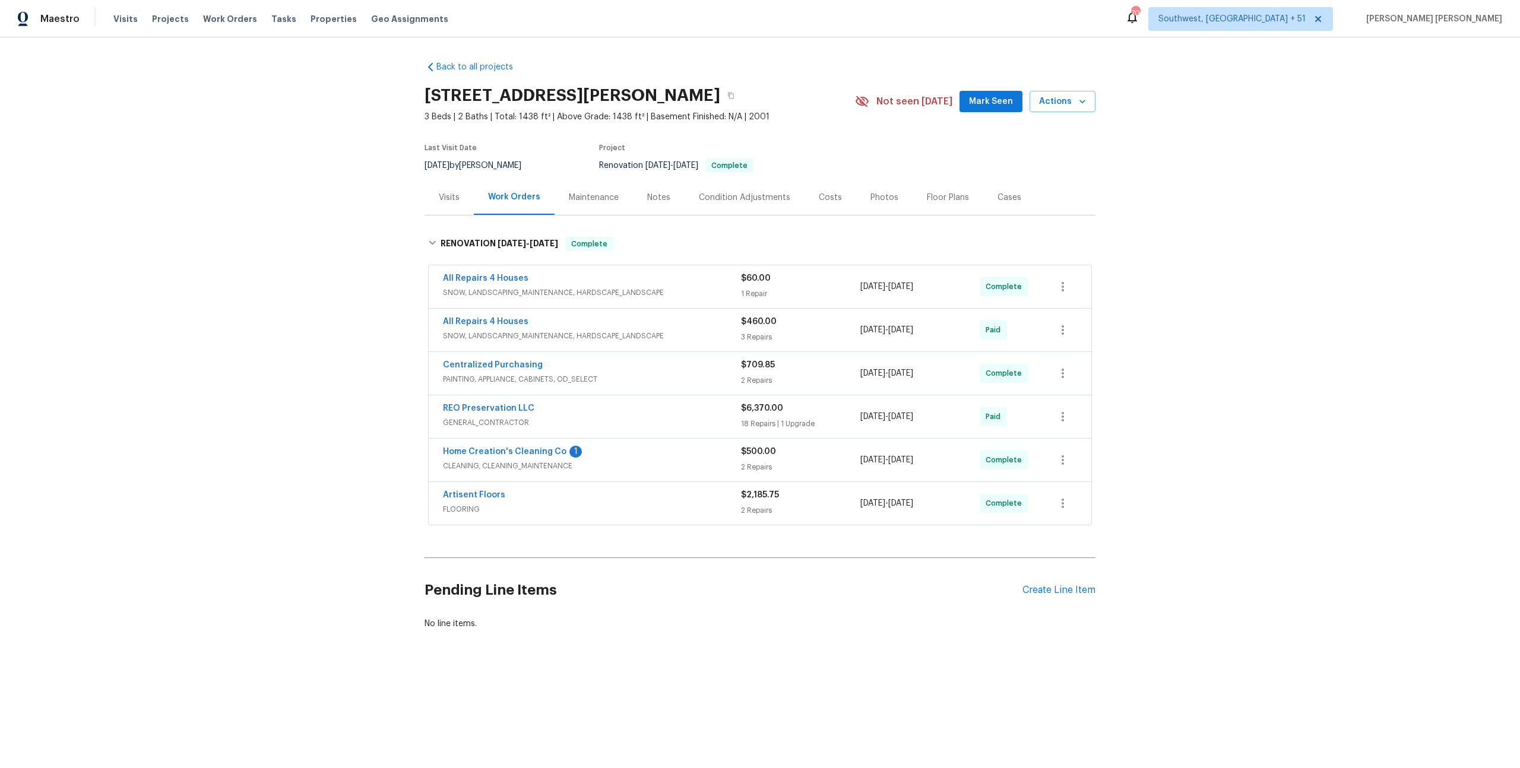
click at [812, 508] on div "2 Repairs" at bounding box center [800, 511] width 119 height 12
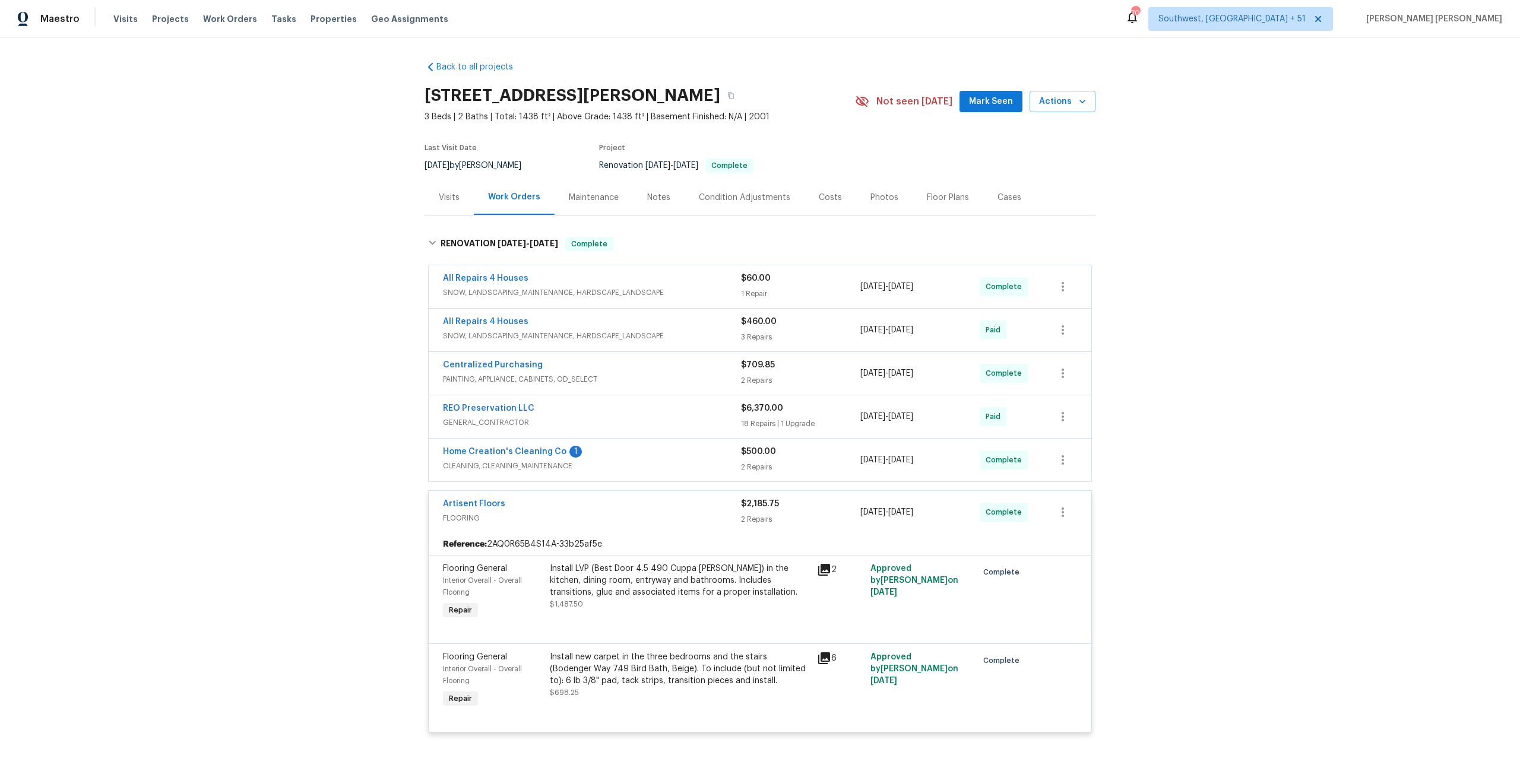
click at [791, 457] on div "$500.00" at bounding box center [800, 452] width 119 height 12
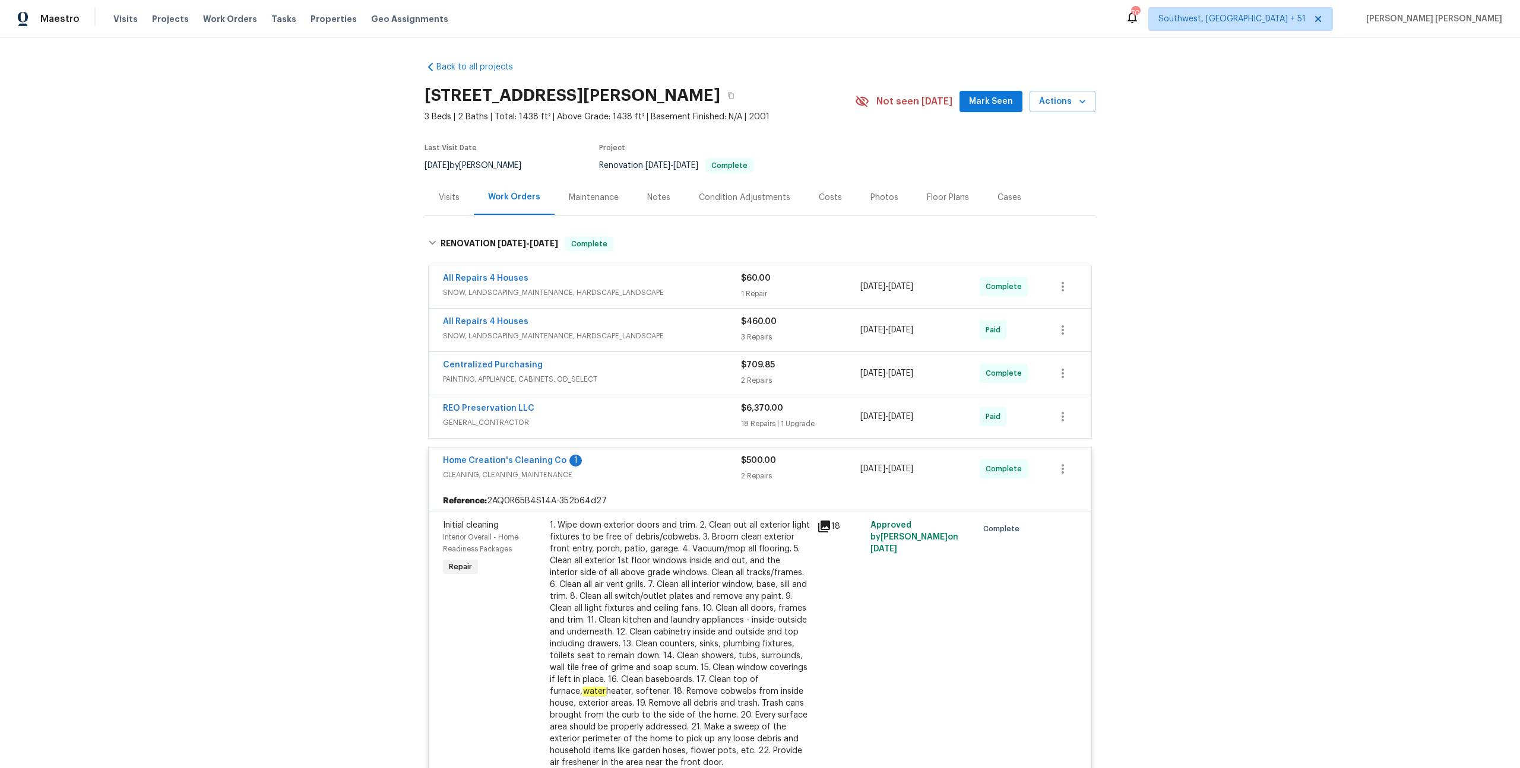
click at [804, 422] on div "18 Repairs | 1 Upgrade" at bounding box center [800, 424] width 119 height 12
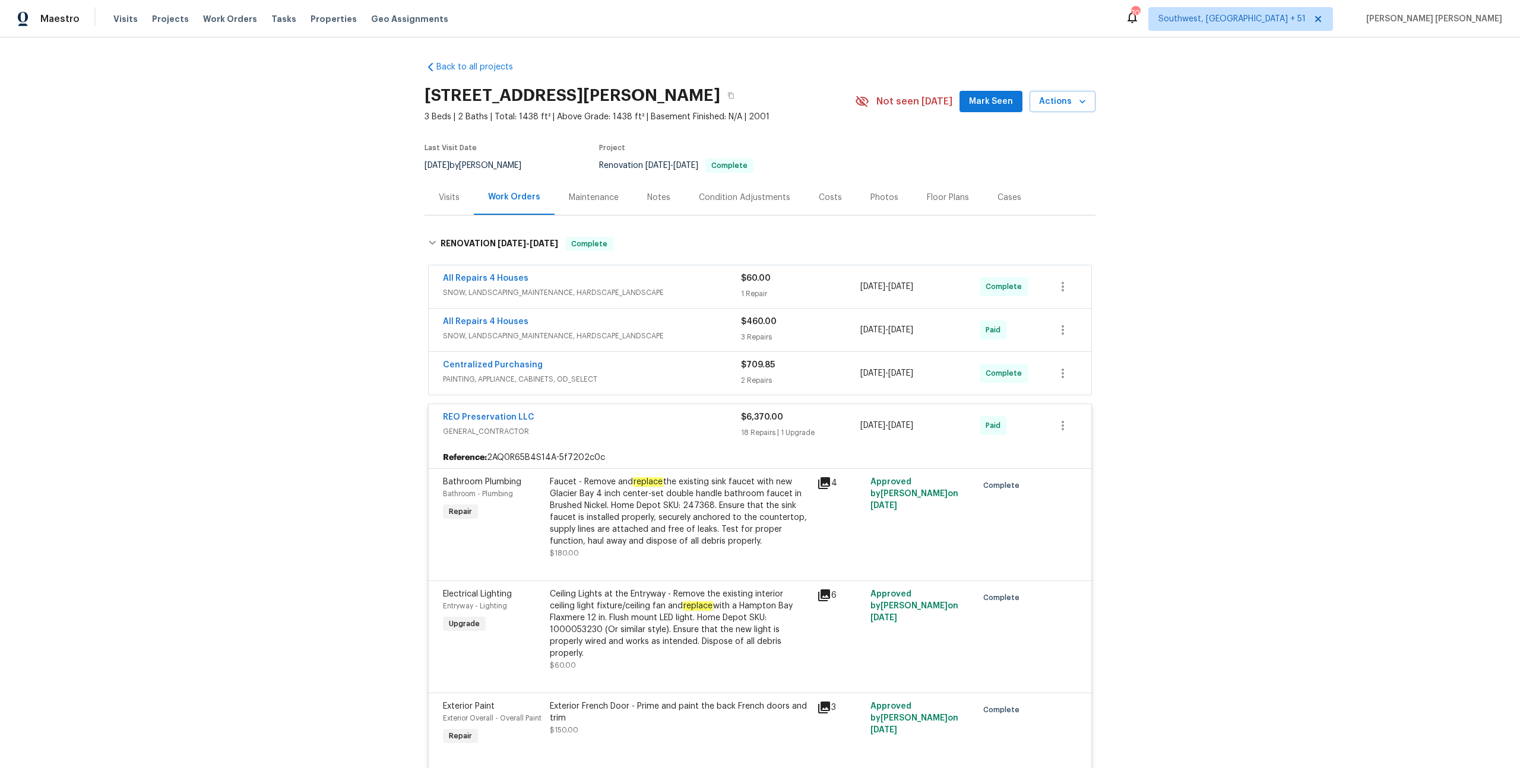
click at [807, 379] on div "2 Repairs" at bounding box center [800, 381] width 119 height 12
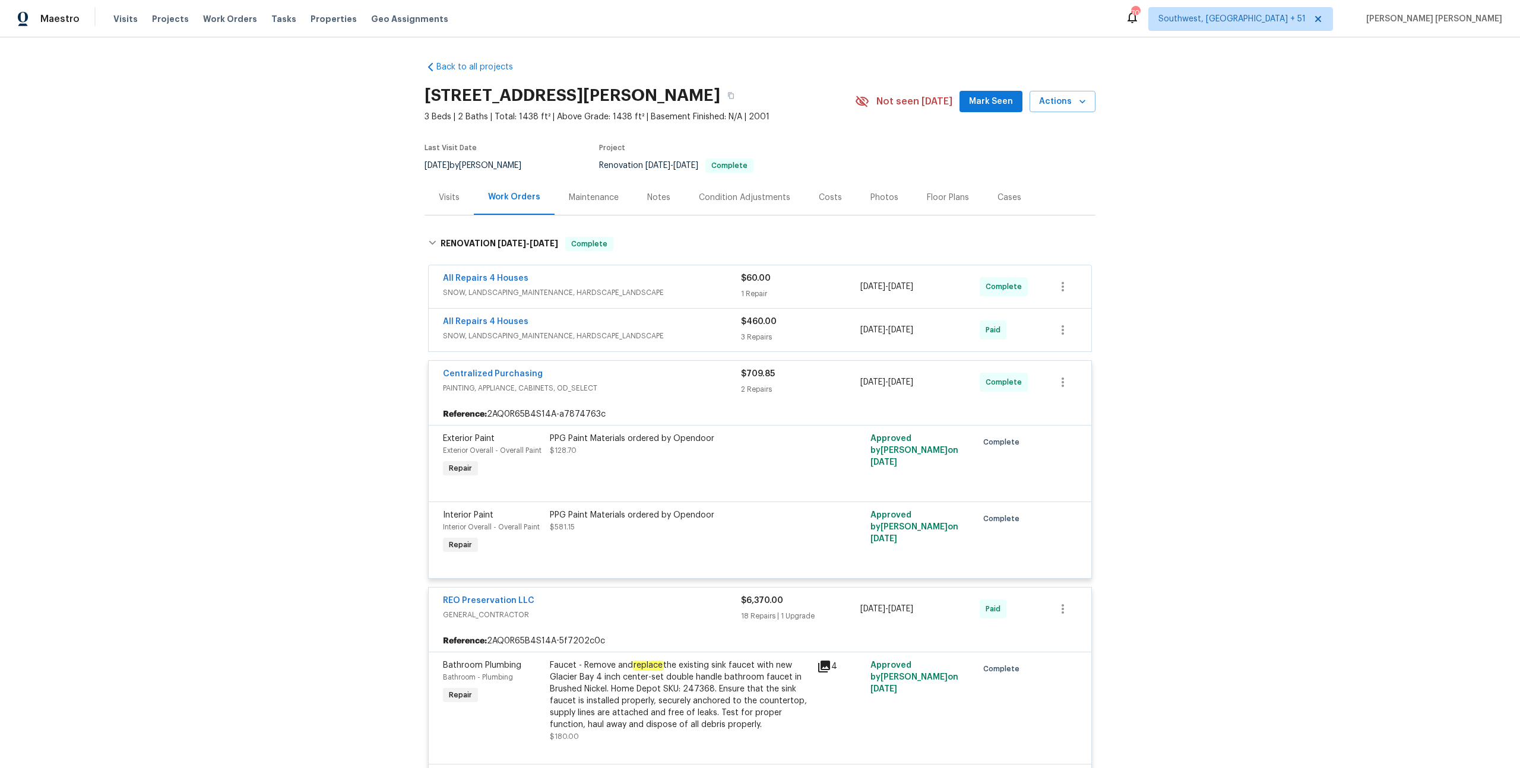
click at [807, 332] on div "3 Repairs" at bounding box center [800, 337] width 119 height 12
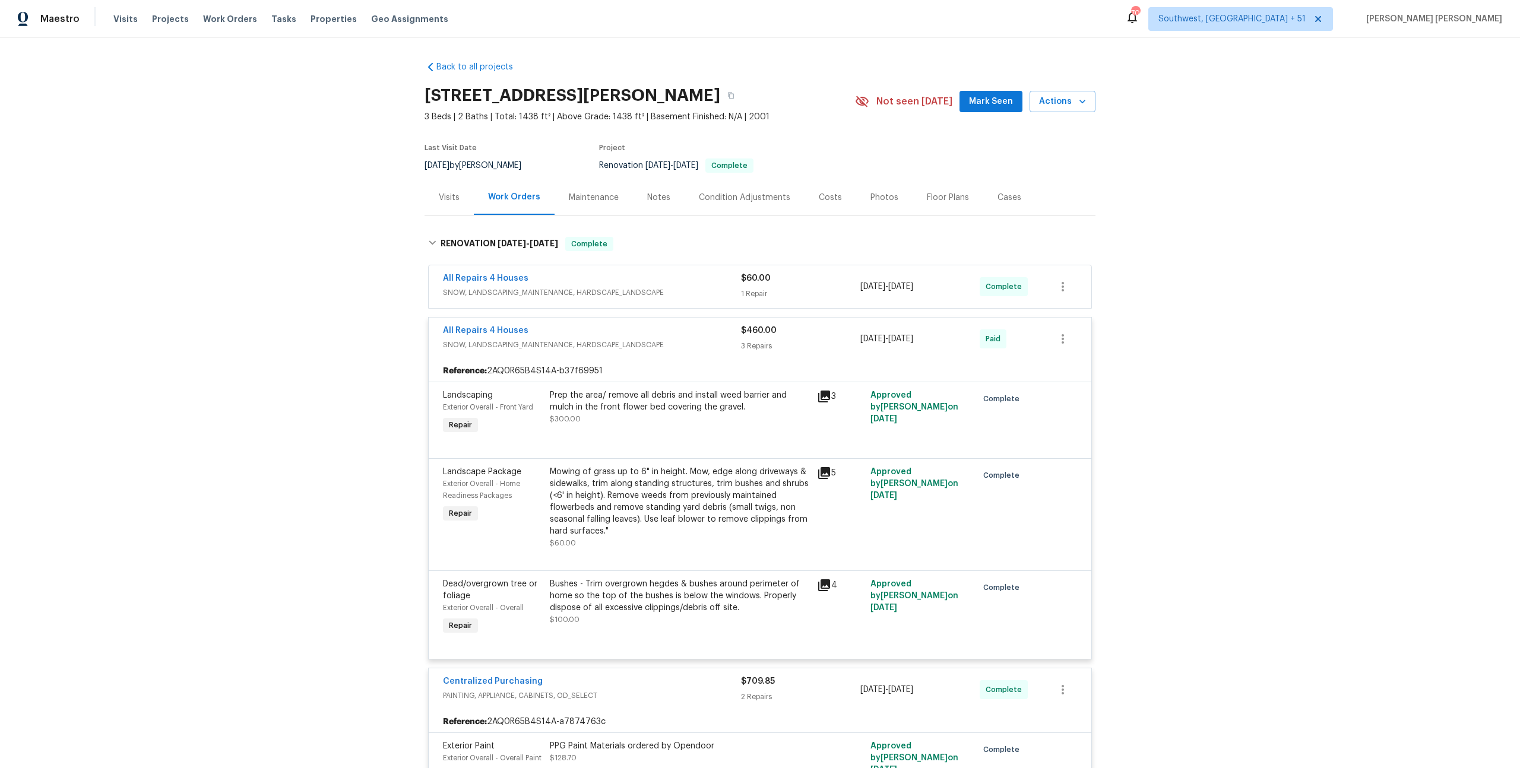
click at [805, 290] on div "1 Repair" at bounding box center [800, 294] width 119 height 12
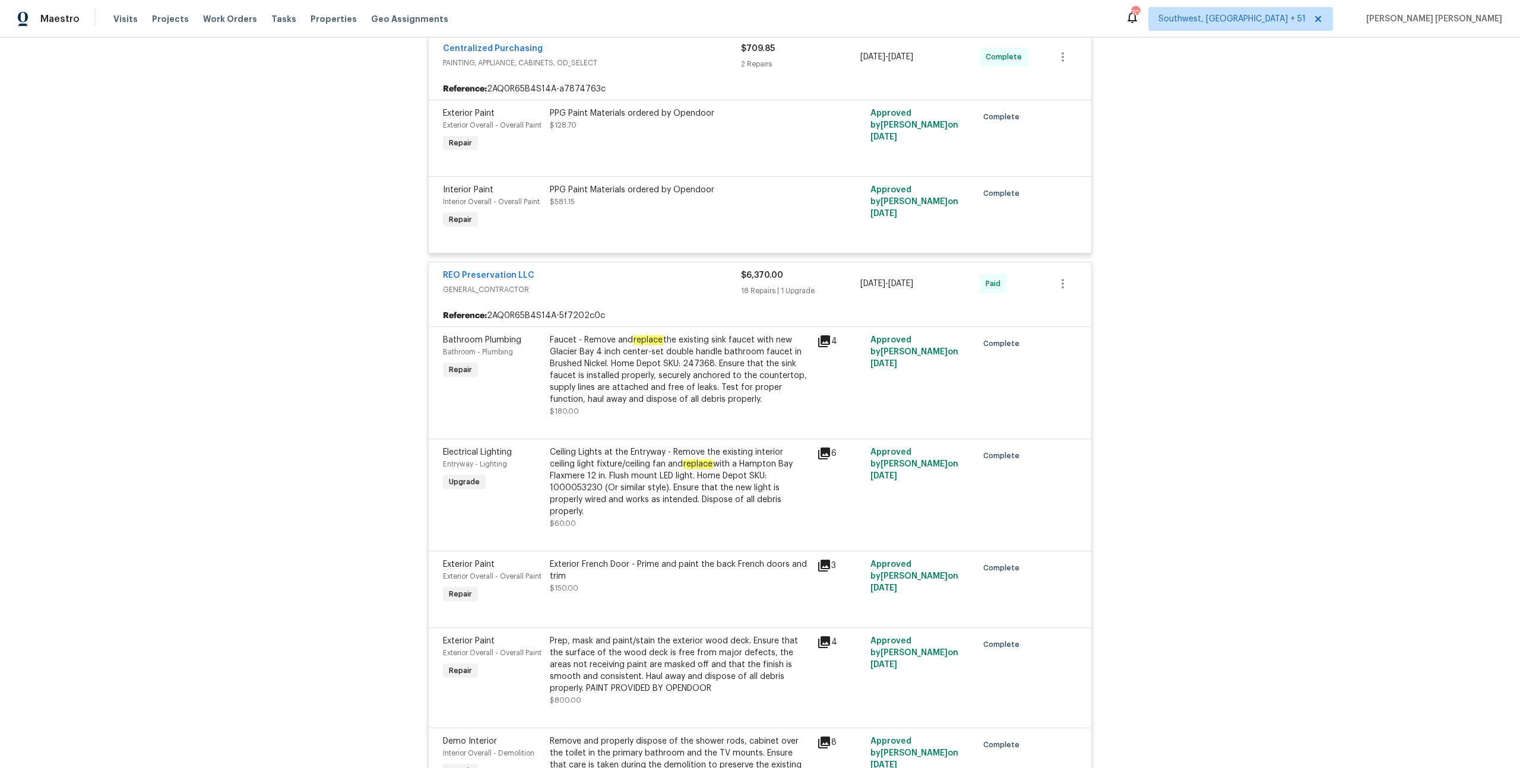
scroll to position [890, 0]
